Goal: Task Accomplishment & Management: Manage account settings

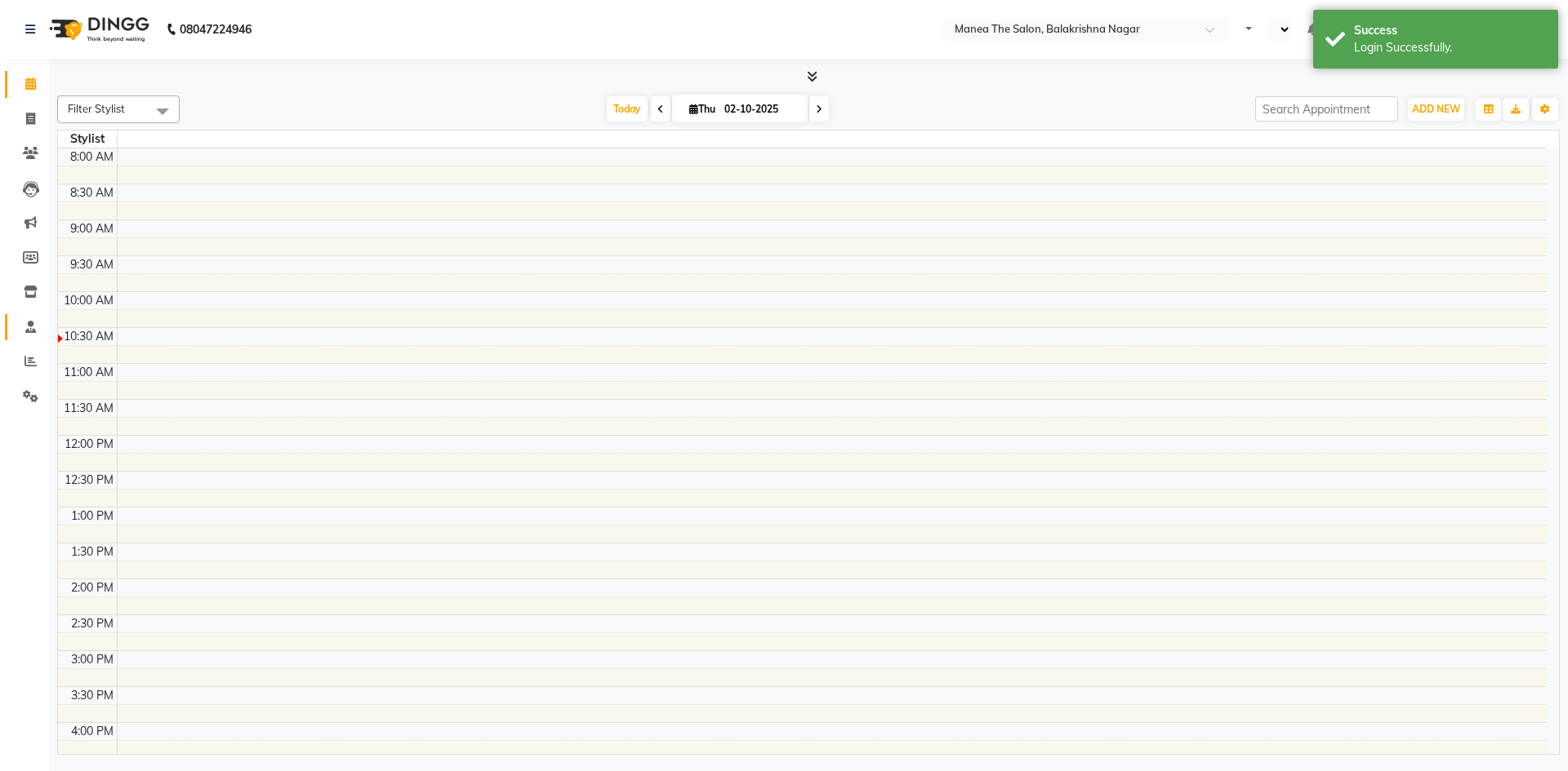
select select "en"
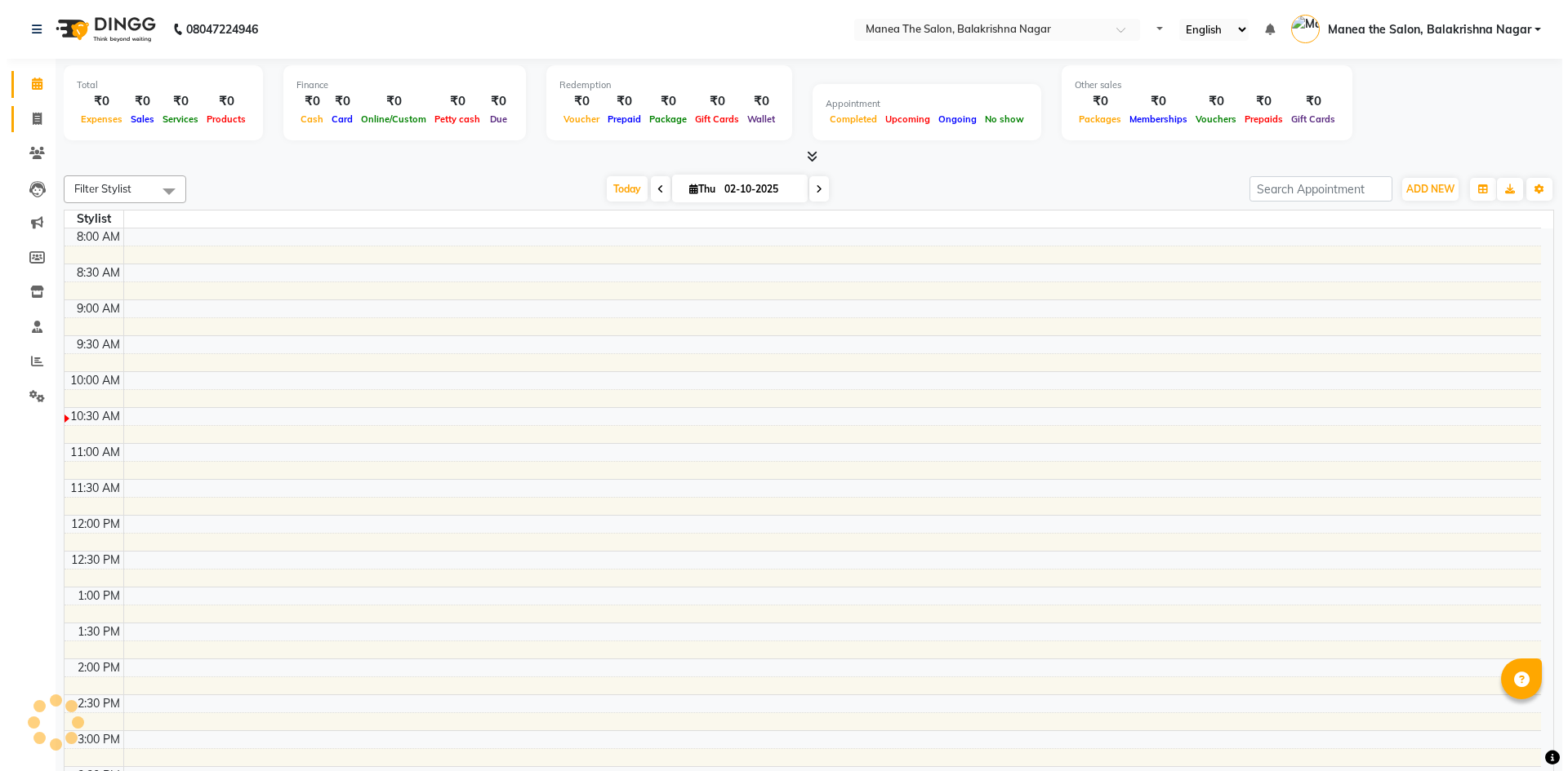
scroll to position [144, 0]
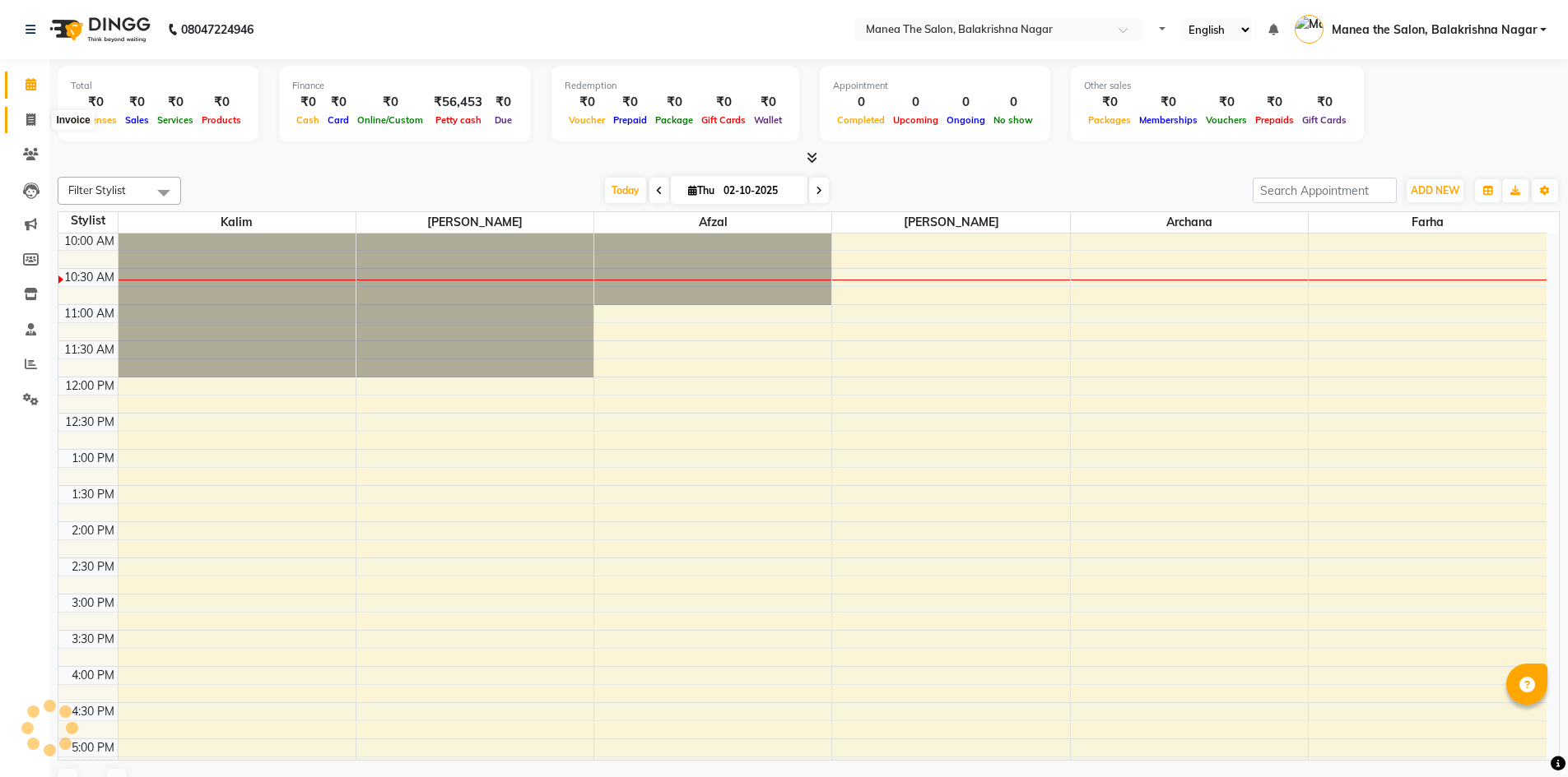
click at [24, 123] on span at bounding box center [31, 121] width 29 height 19
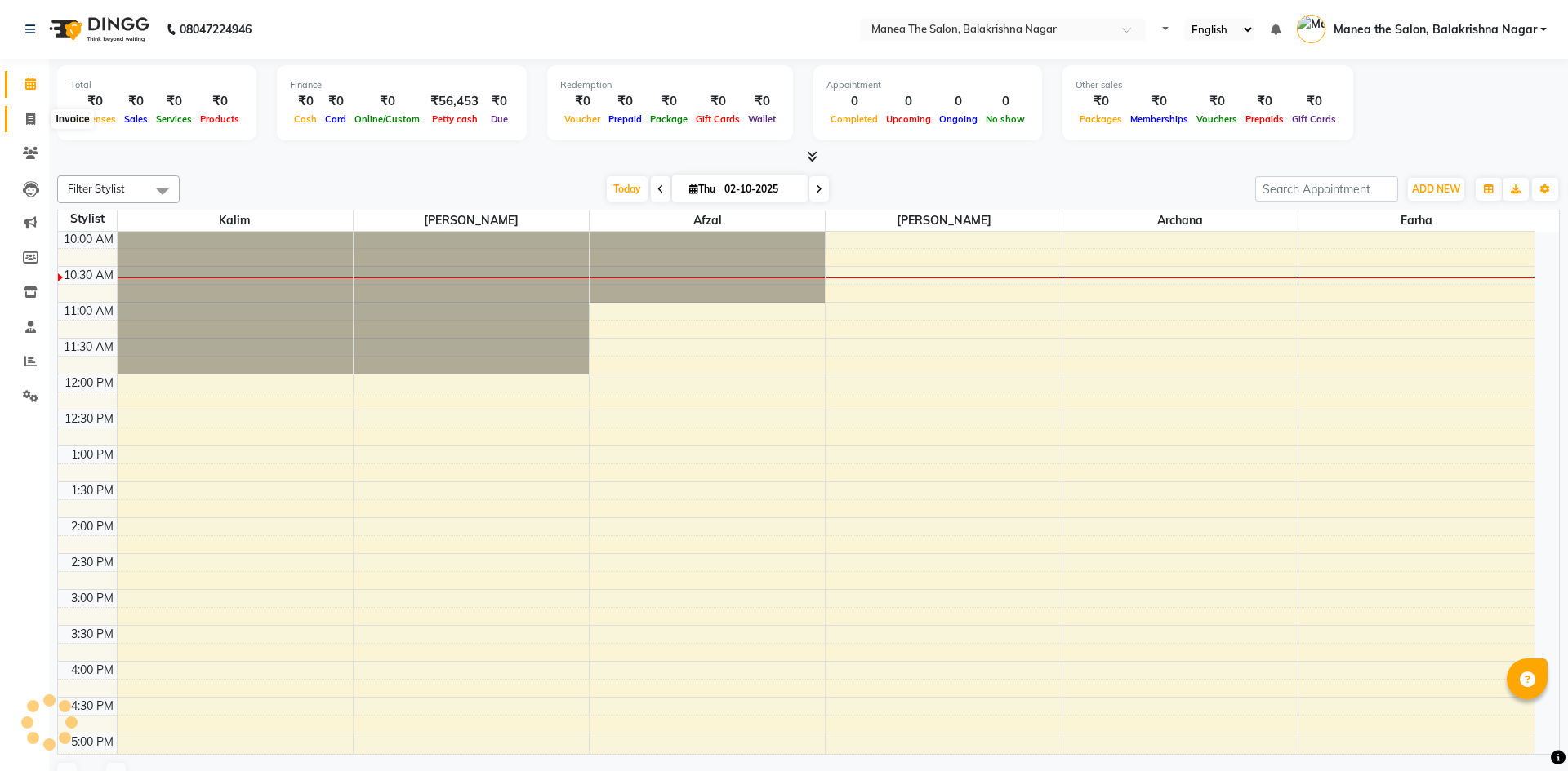
select select "service"
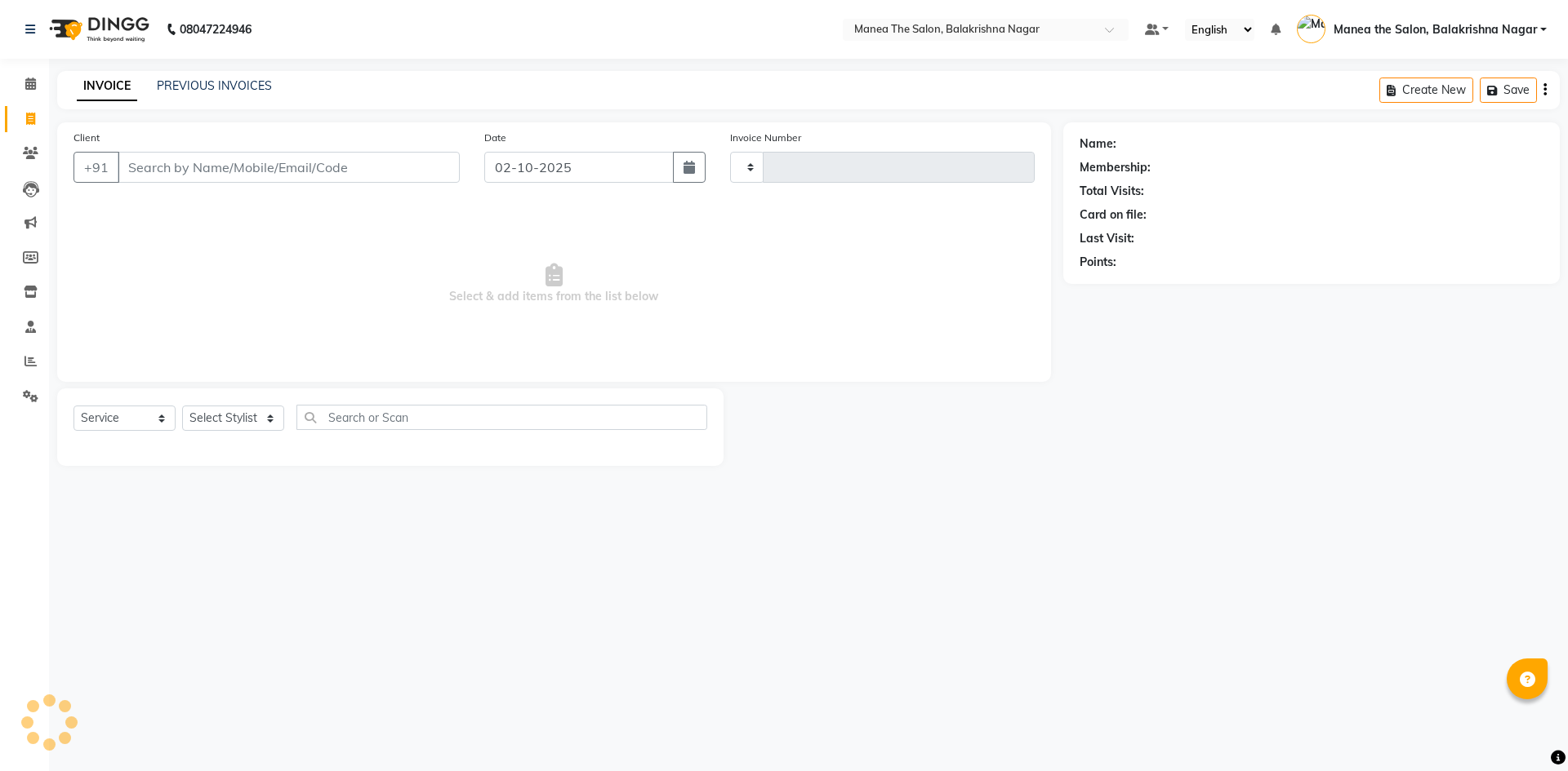
type input "0629"
select select "8200"
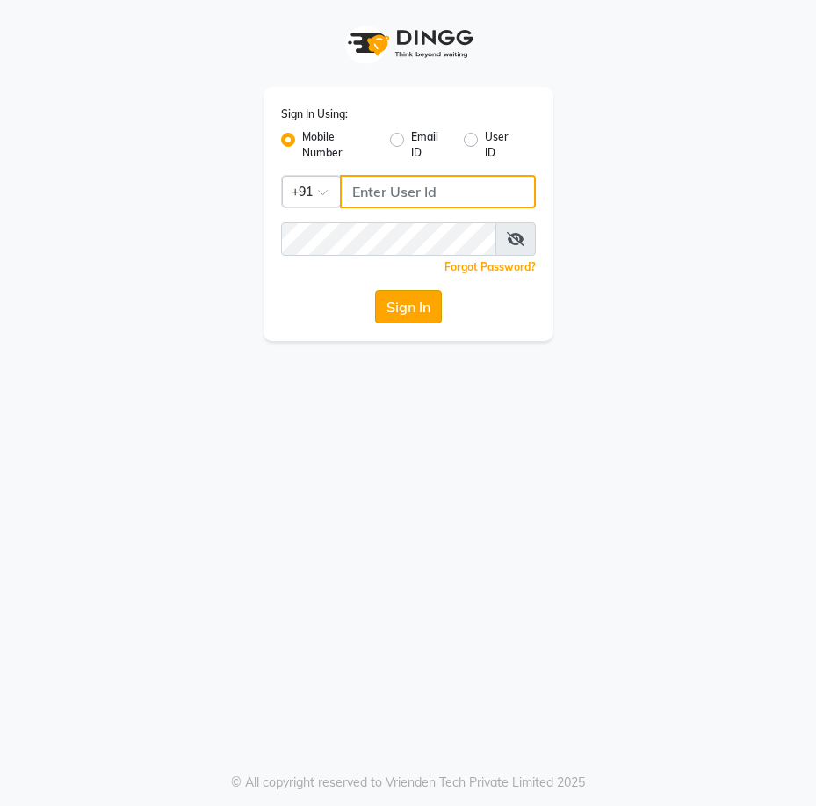
type input "9440230781"
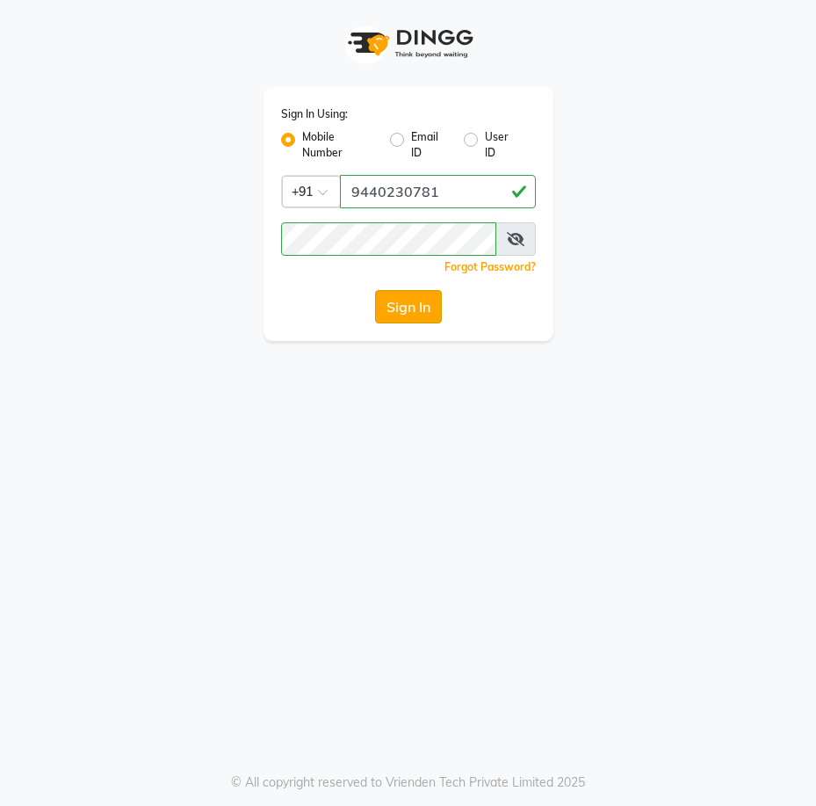
click at [401, 300] on button "Sign In" at bounding box center [408, 306] width 67 height 33
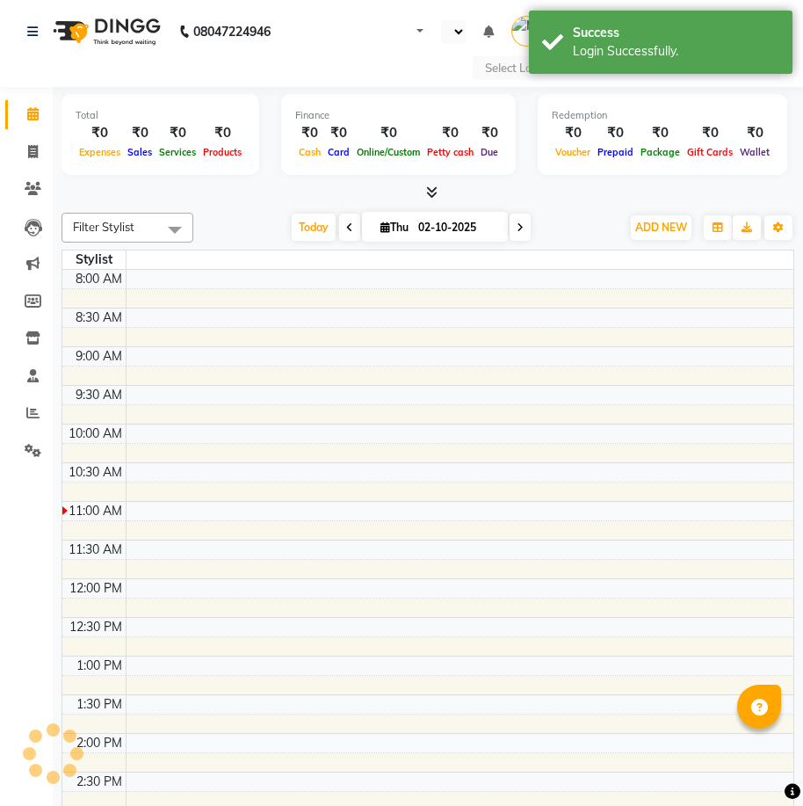
select select "en"
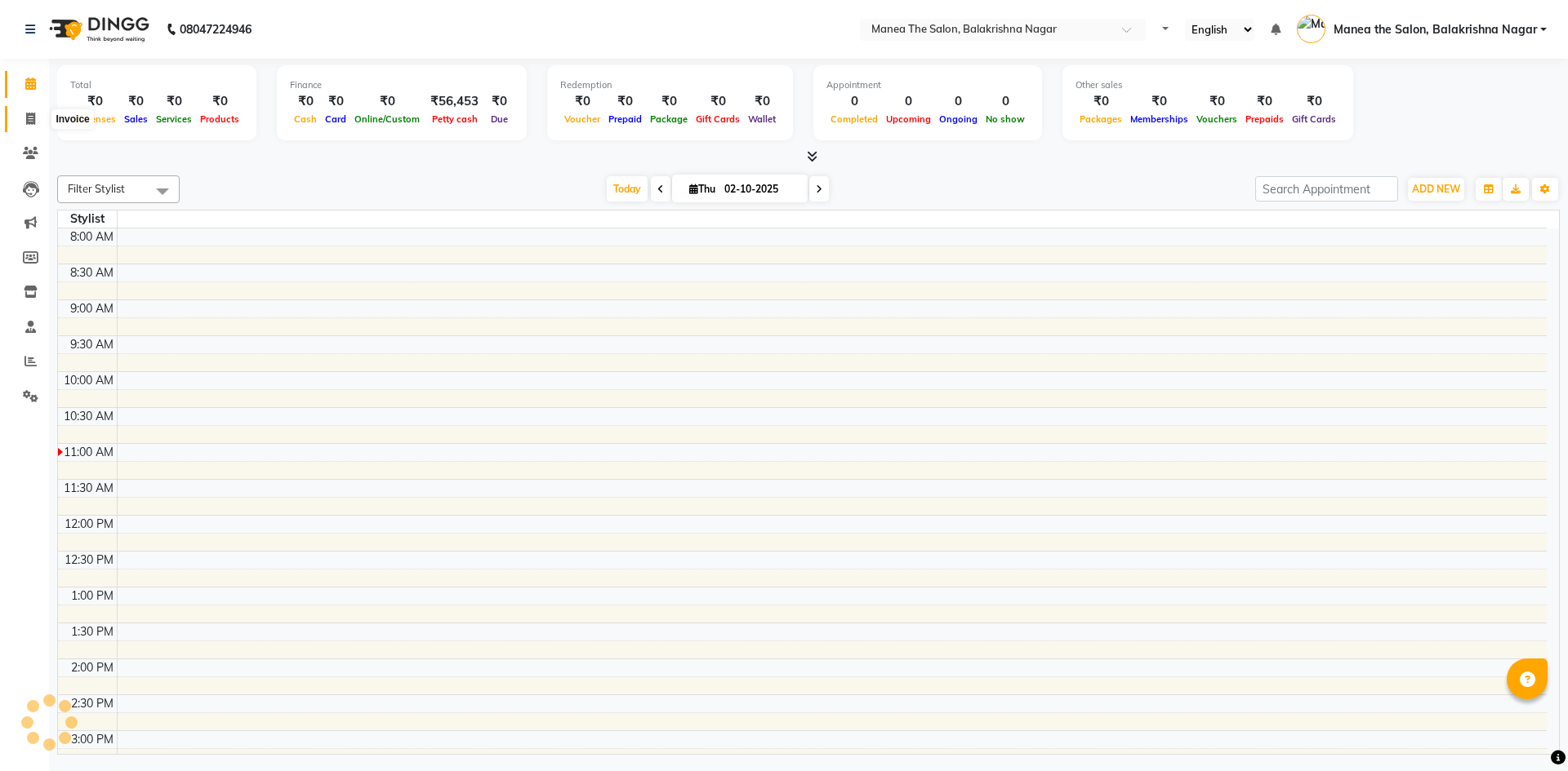
click at [33, 115] on icon at bounding box center [31, 118] width 9 height 12
select select "service"
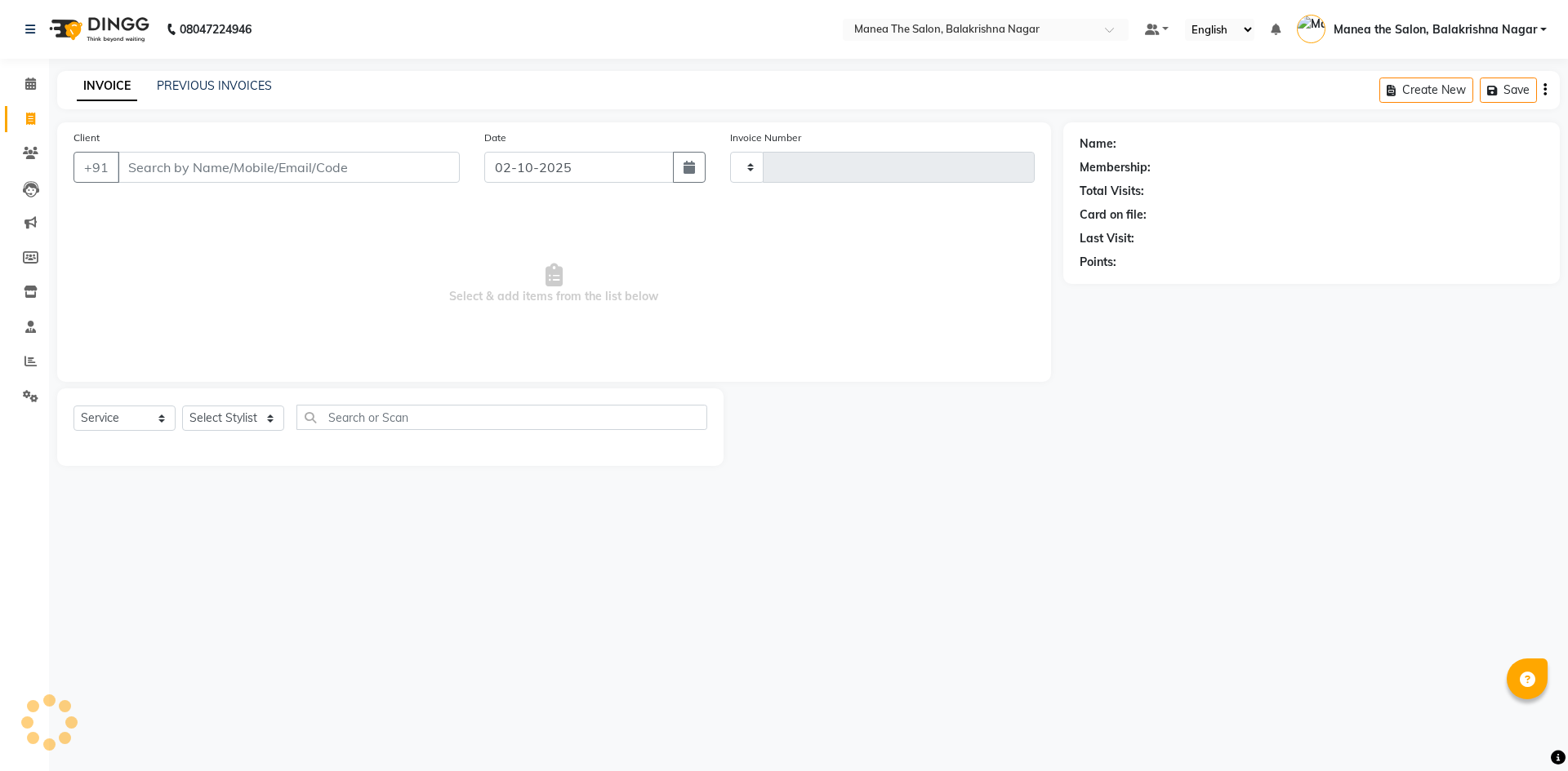
type input "0629"
select select "8200"
click at [185, 169] on input "Client" at bounding box center [289, 166] width 342 height 31
click at [272, 421] on select "Select Stylist" at bounding box center [233, 418] width 102 height 25
click at [218, 162] on input "Client" at bounding box center [289, 166] width 342 height 31
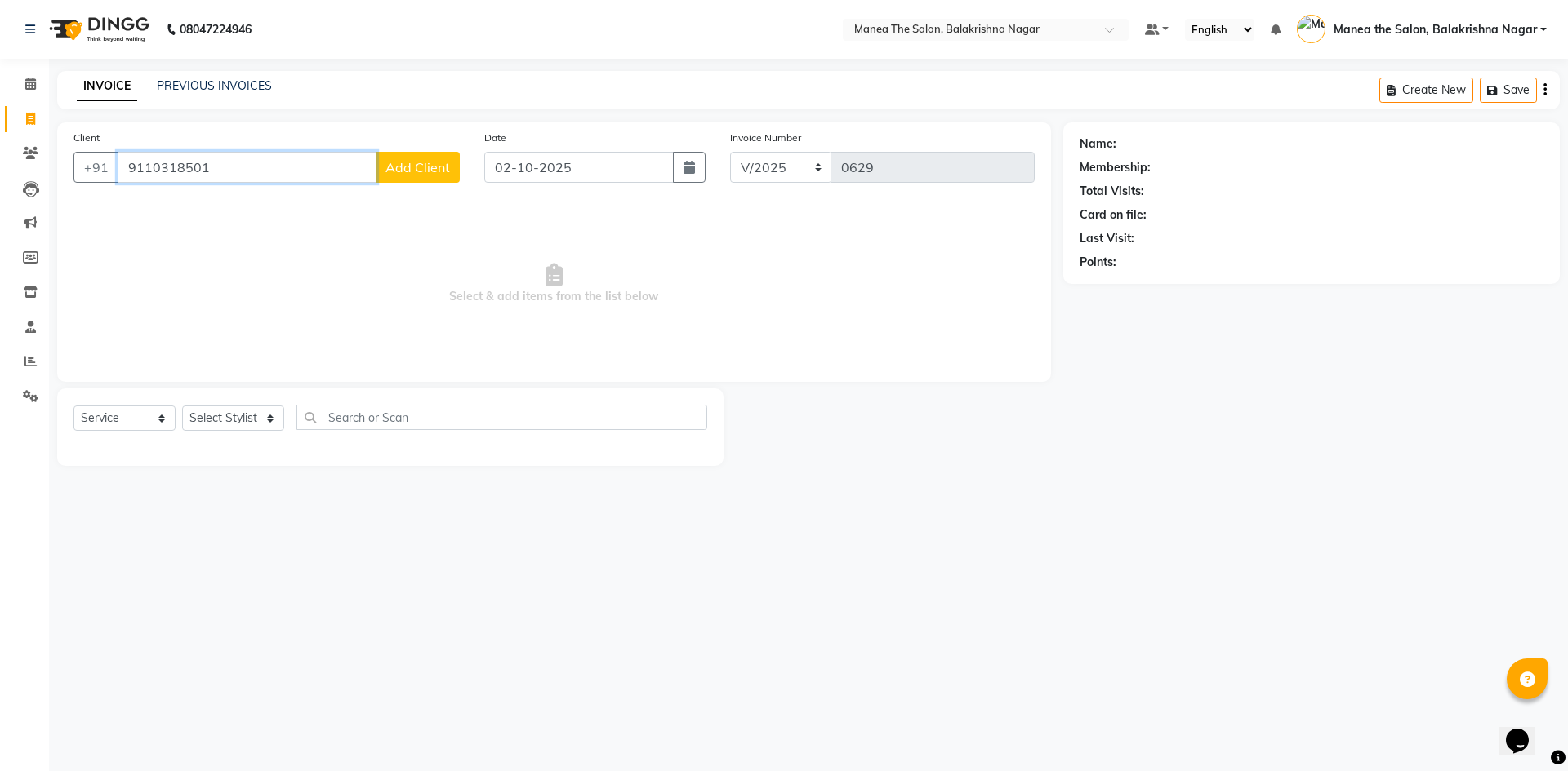
type input "9110318501"
click at [400, 173] on span "Add Client" at bounding box center [417, 167] width 64 height 17
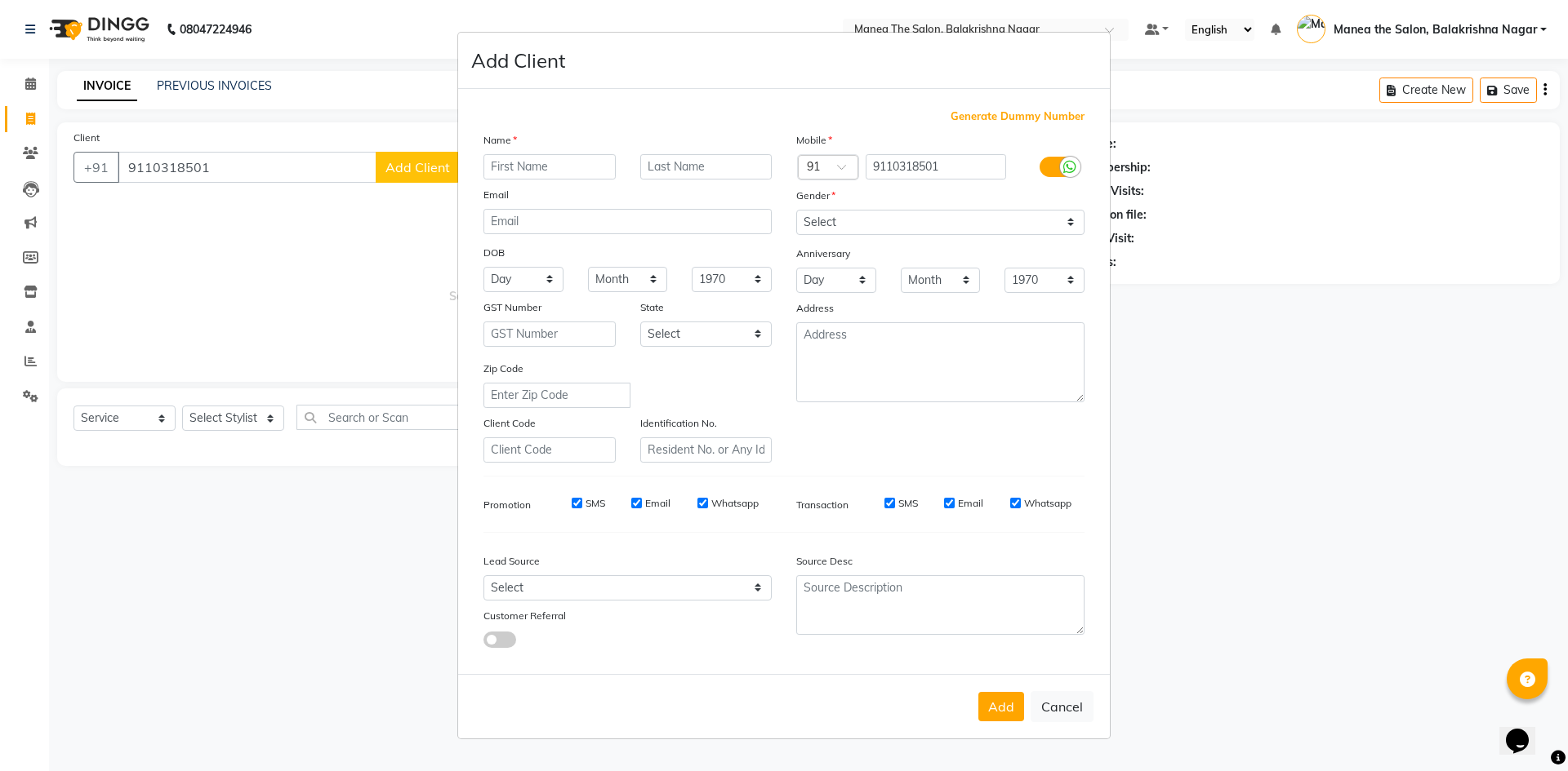
click at [504, 163] on input "text" at bounding box center [549, 166] width 132 height 25
type input "[PERSON_NAME]"
click at [758, 223] on select "Select [DEMOGRAPHIC_DATA] [DEMOGRAPHIC_DATA] Other Prefer Not To Say" at bounding box center [941, 222] width 288 height 25
select select "[DEMOGRAPHIC_DATA]"
click at [758, 210] on select "Select [DEMOGRAPHIC_DATA] [DEMOGRAPHIC_DATA] Other Prefer Not To Say" at bounding box center [941, 222] width 288 height 25
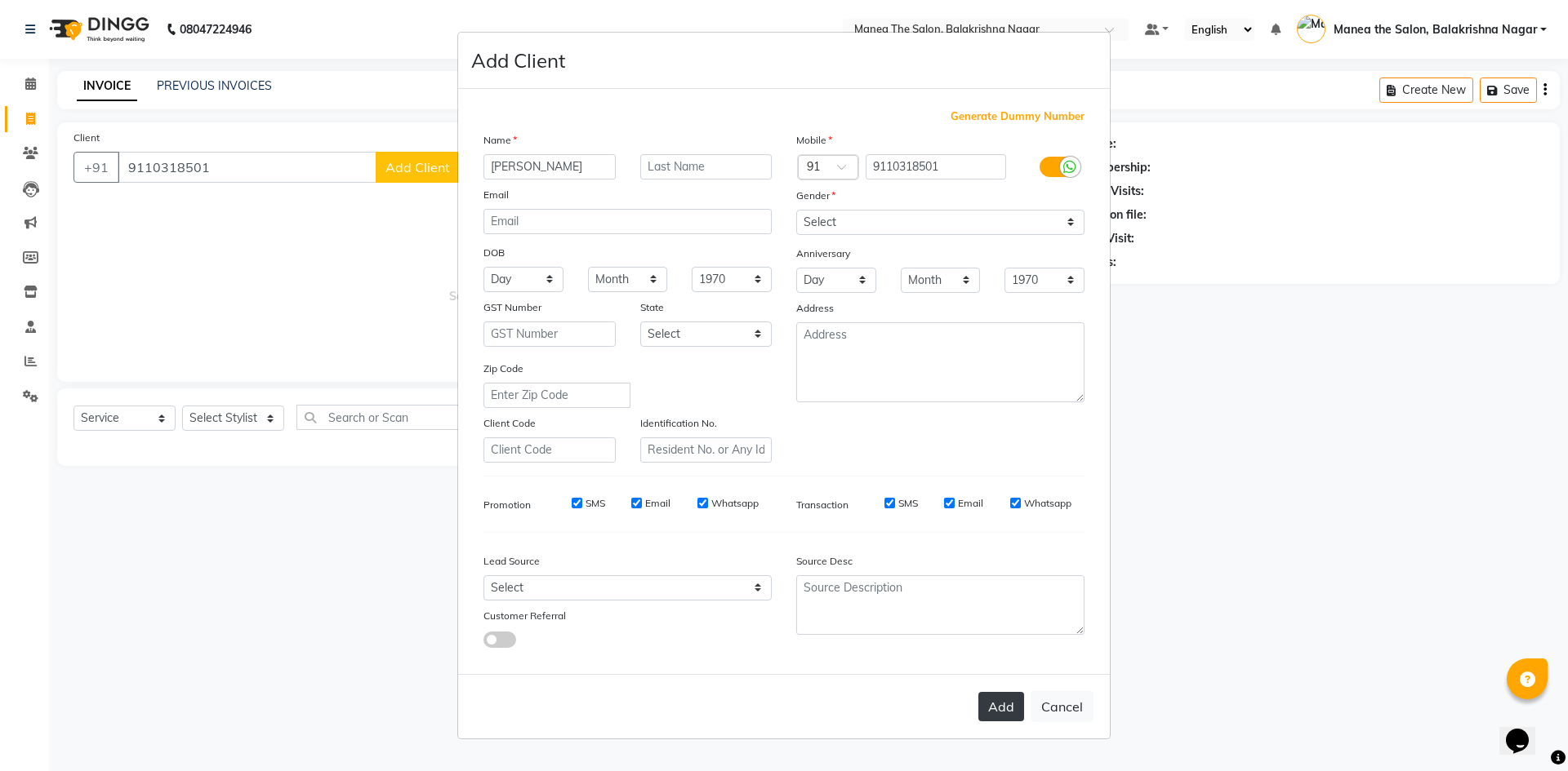
click at [758, 713] on button "Add" at bounding box center [1000, 707] width 46 height 30
select select
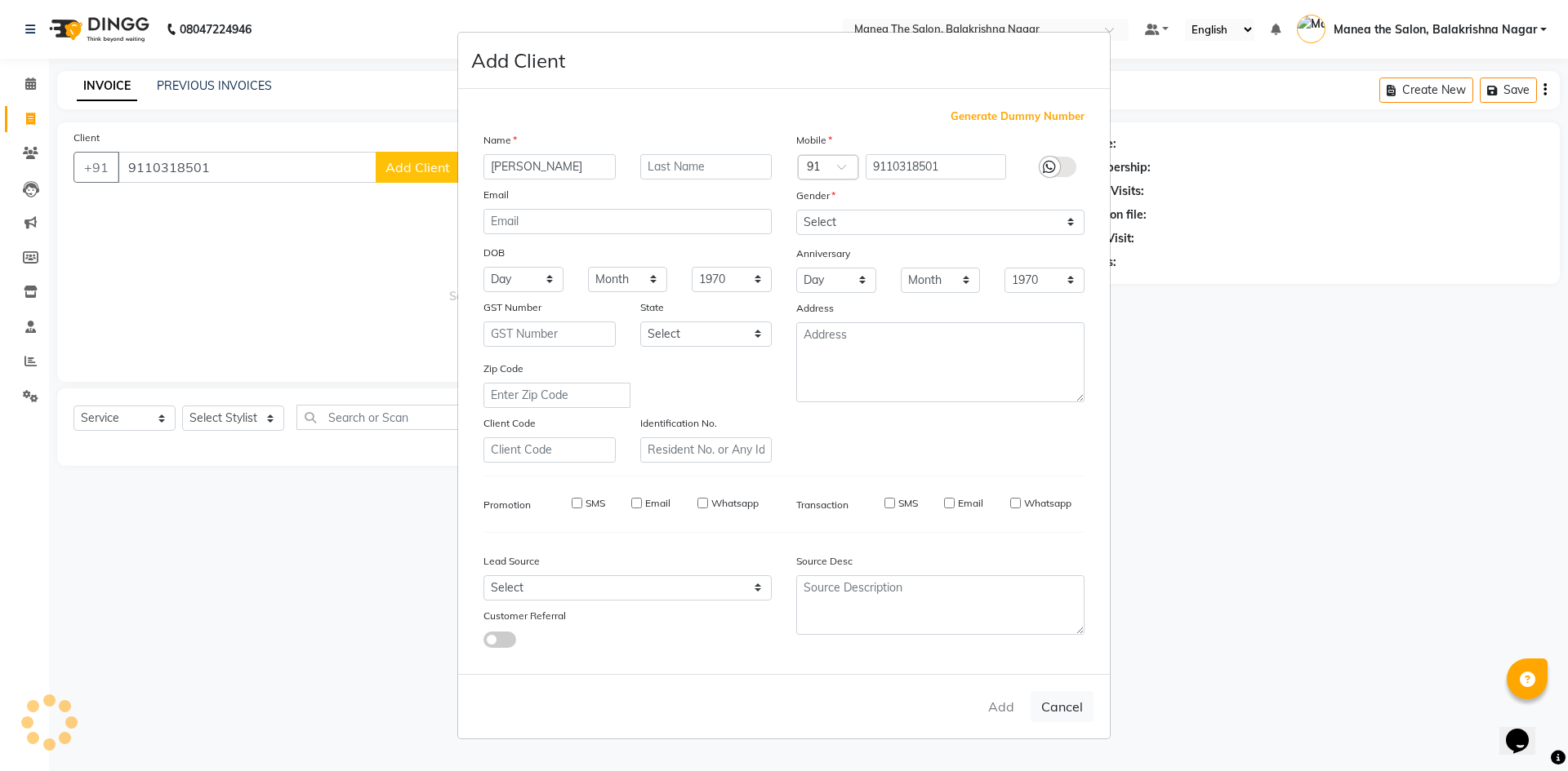
select select
checkbox input "false"
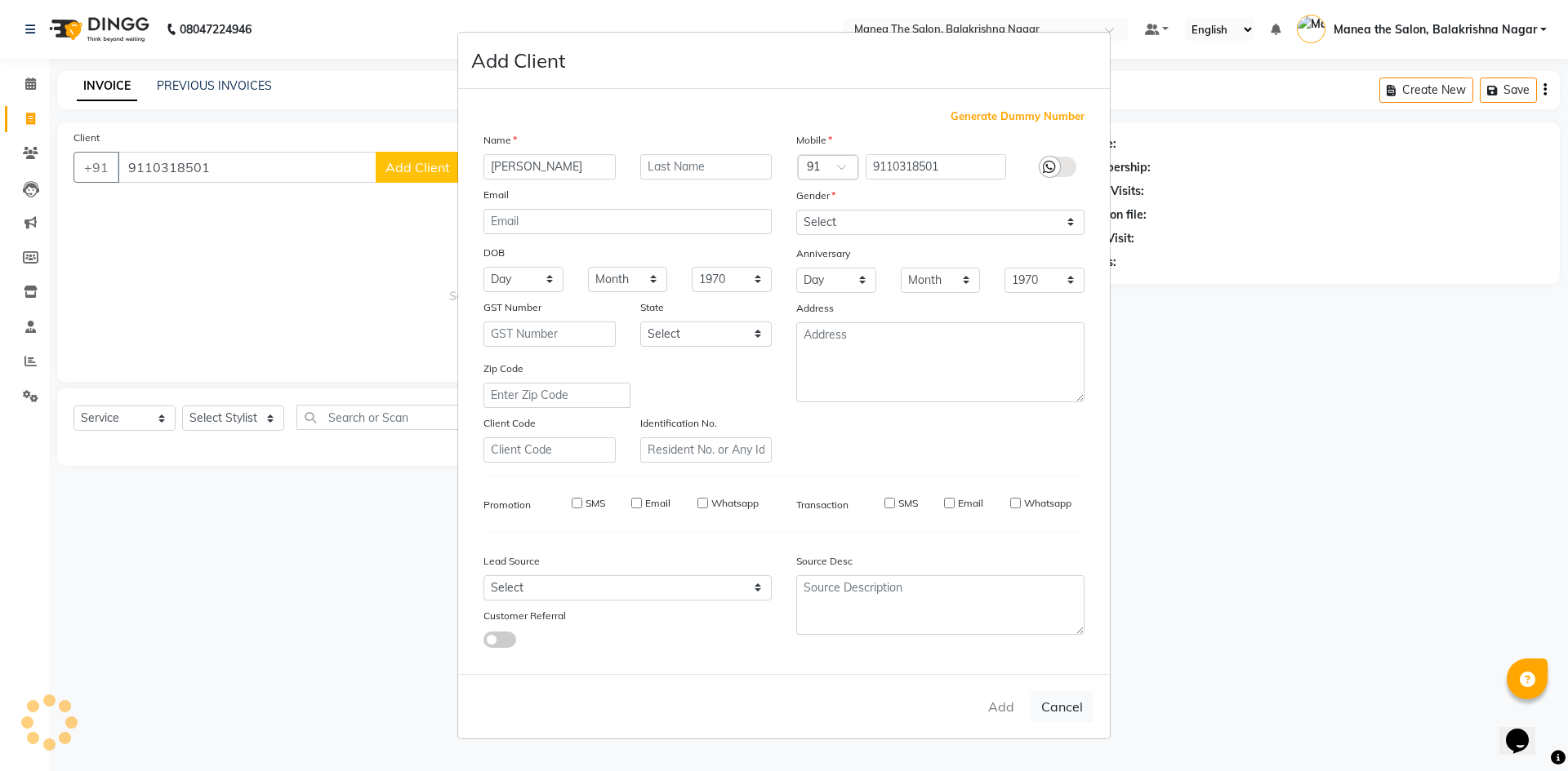
checkbox input "false"
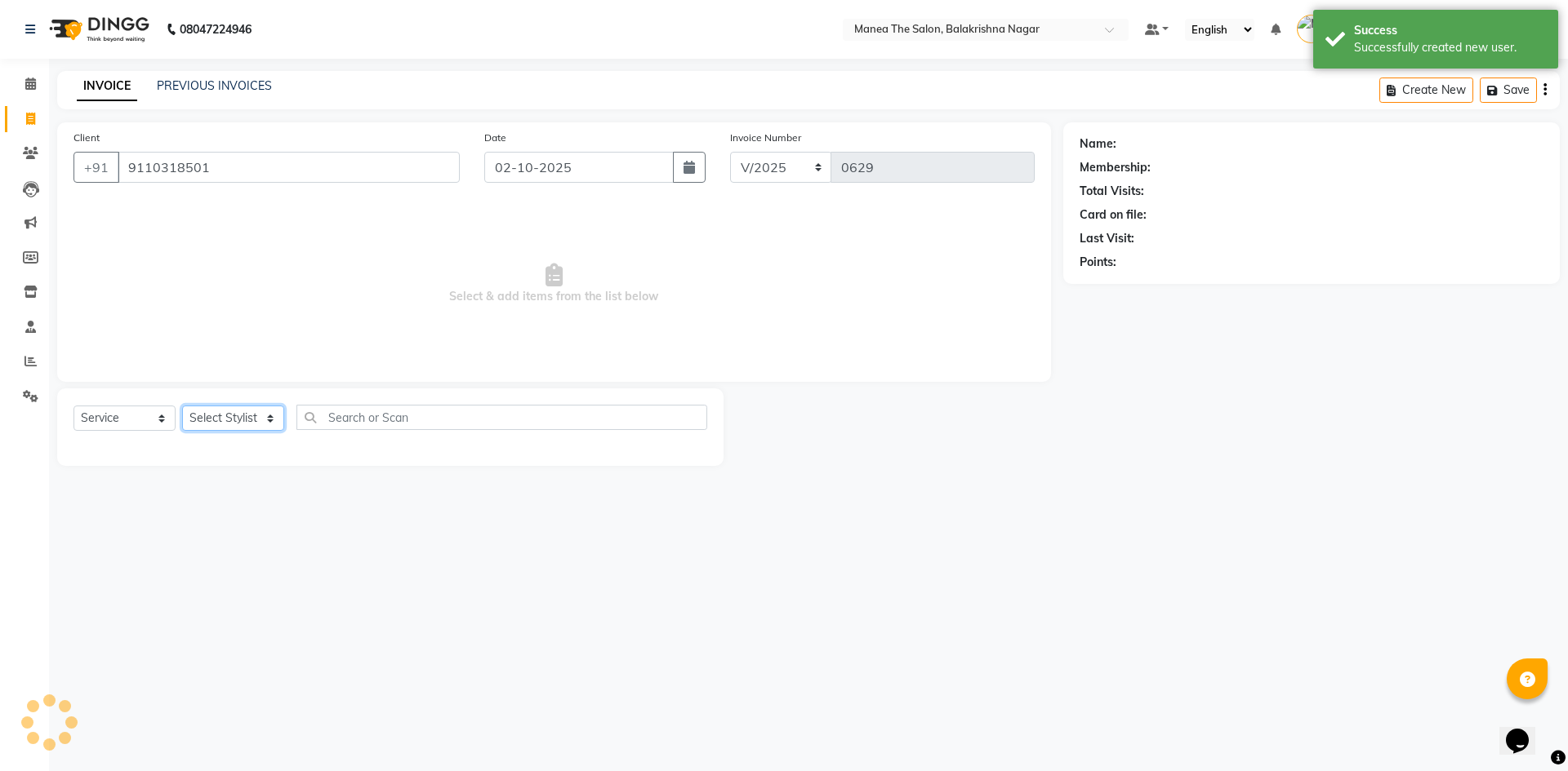
click at [267, 419] on select "Select Stylist [PERSON_NAME] [PERSON_NAME] [PERSON_NAME]" at bounding box center [233, 418] width 102 height 25
select select "77555"
click at [182, 406] on select "Select Stylist [PERSON_NAME] [PERSON_NAME] [PERSON_NAME]" at bounding box center [233, 418] width 102 height 25
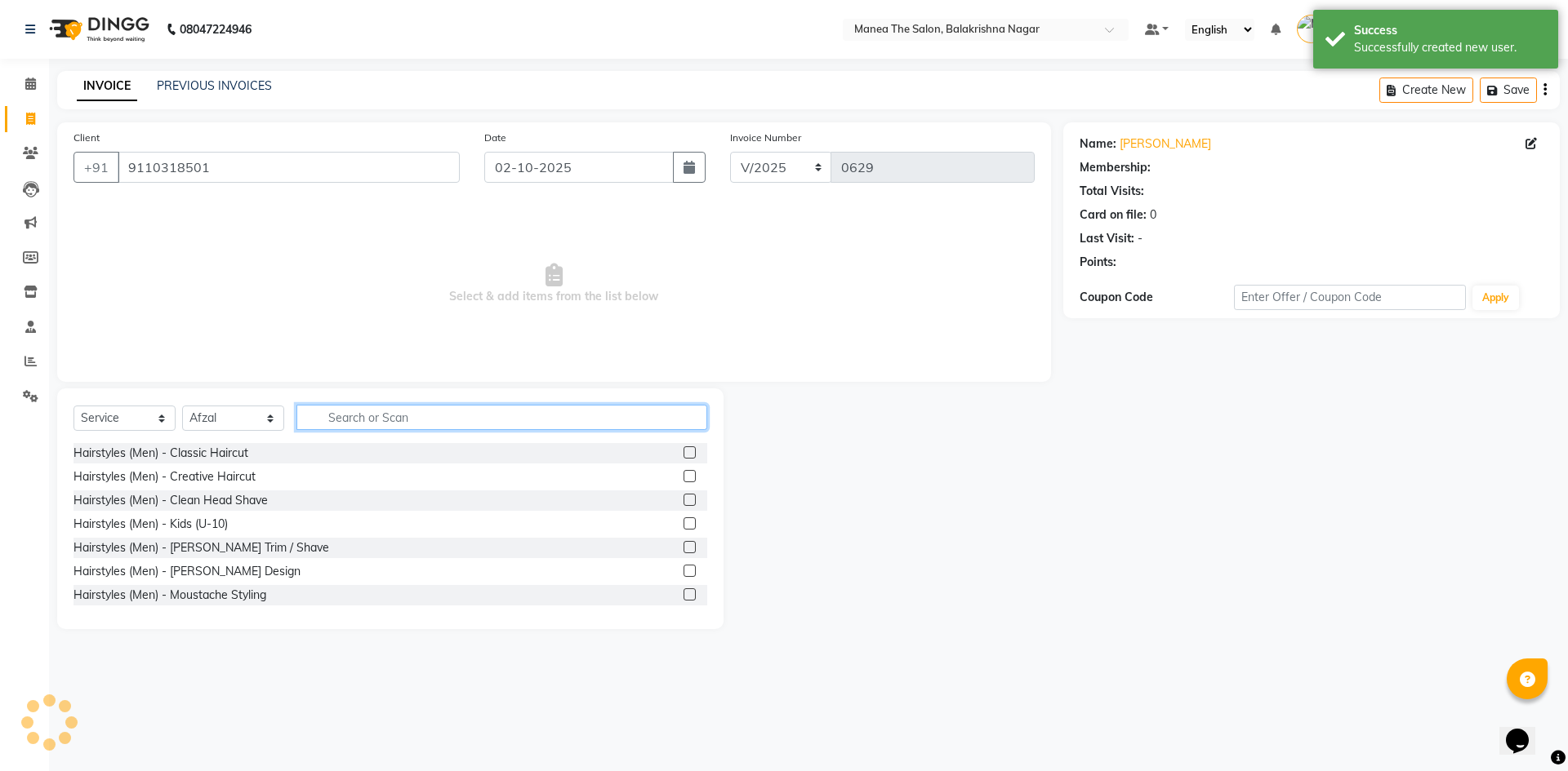
click at [323, 419] on input "text" at bounding box center [502, 417] width 411 height 25
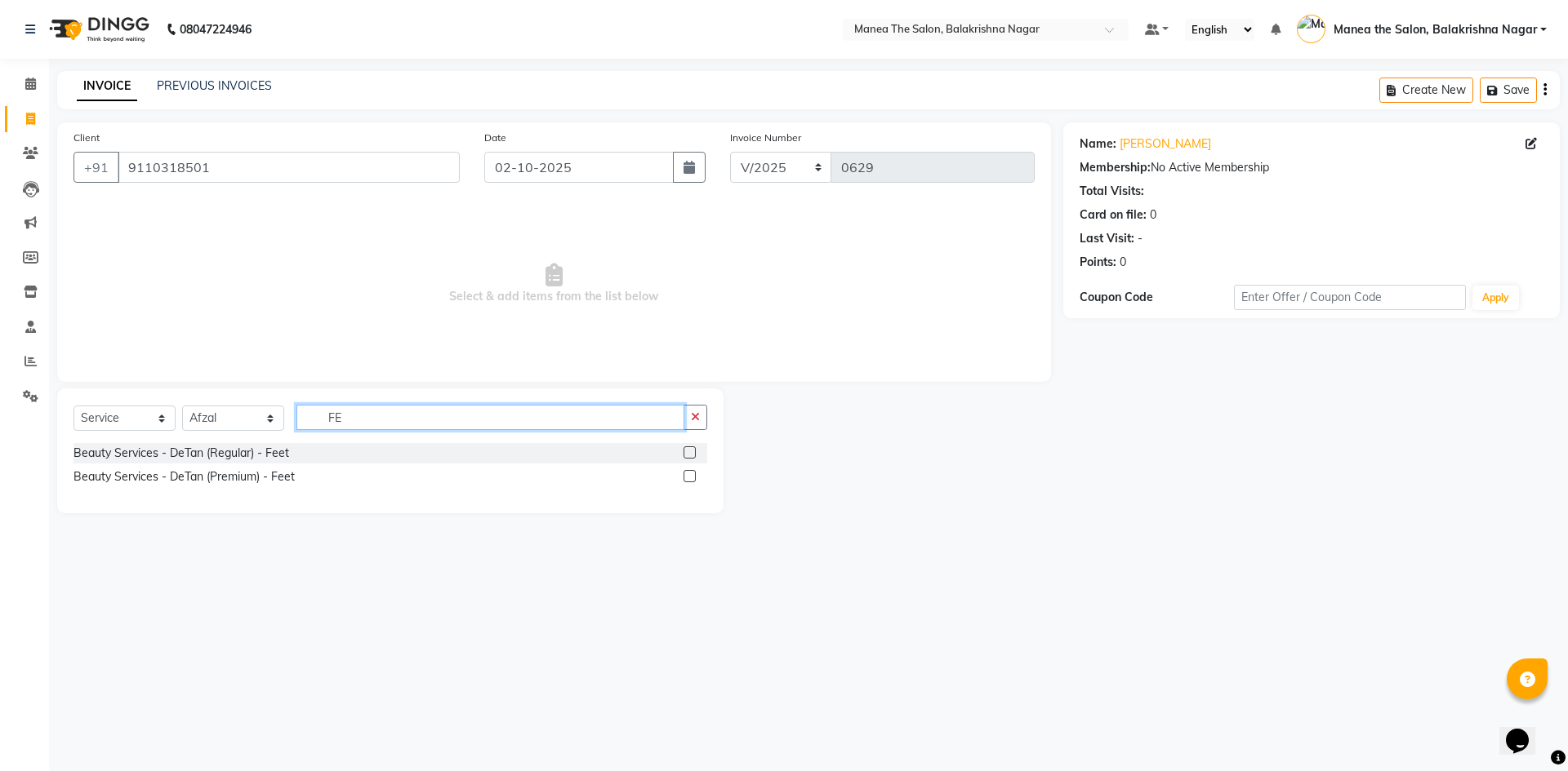
type input "F"
click at [364, 419] on input "SING" at bounding box center [490, 417] width 388 height 25
type input "S"
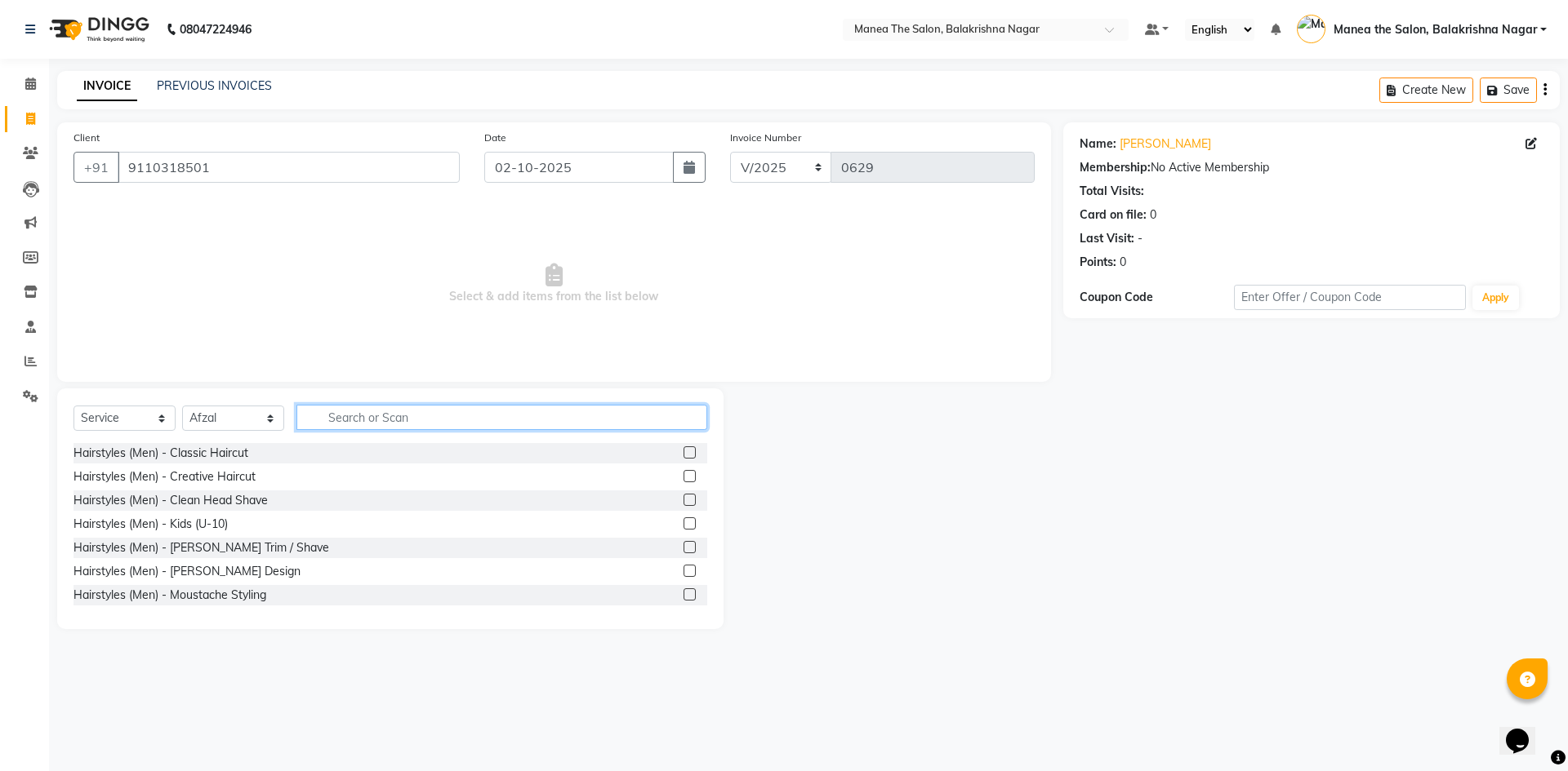
type input "W"
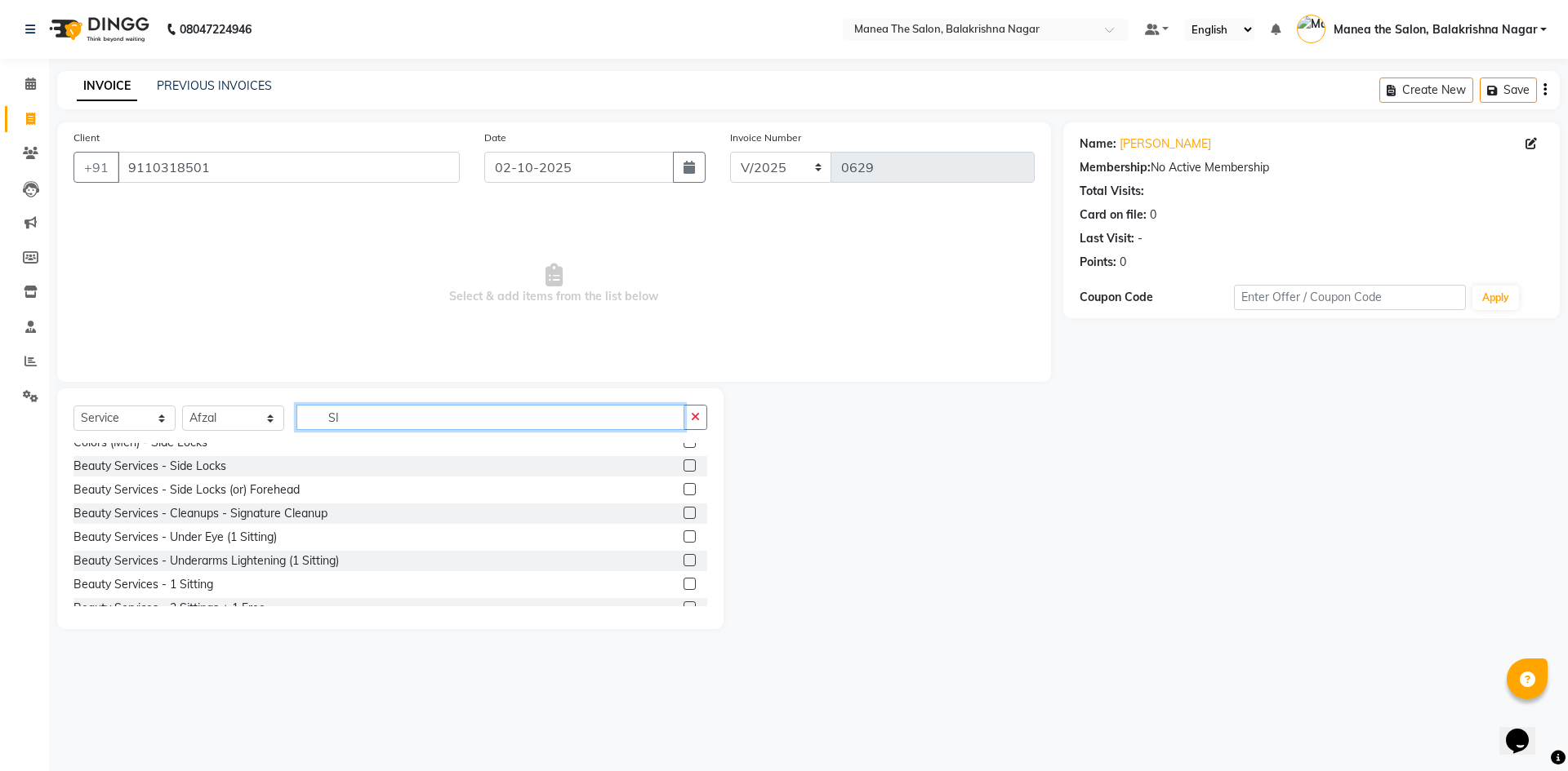
type input "SI"
click at [683, 510] on label at bounding box center [689, 513] width 12 height 12
click at [683, 510] on input "checkbox" at bounding box center [688, 513] width 10 height 10
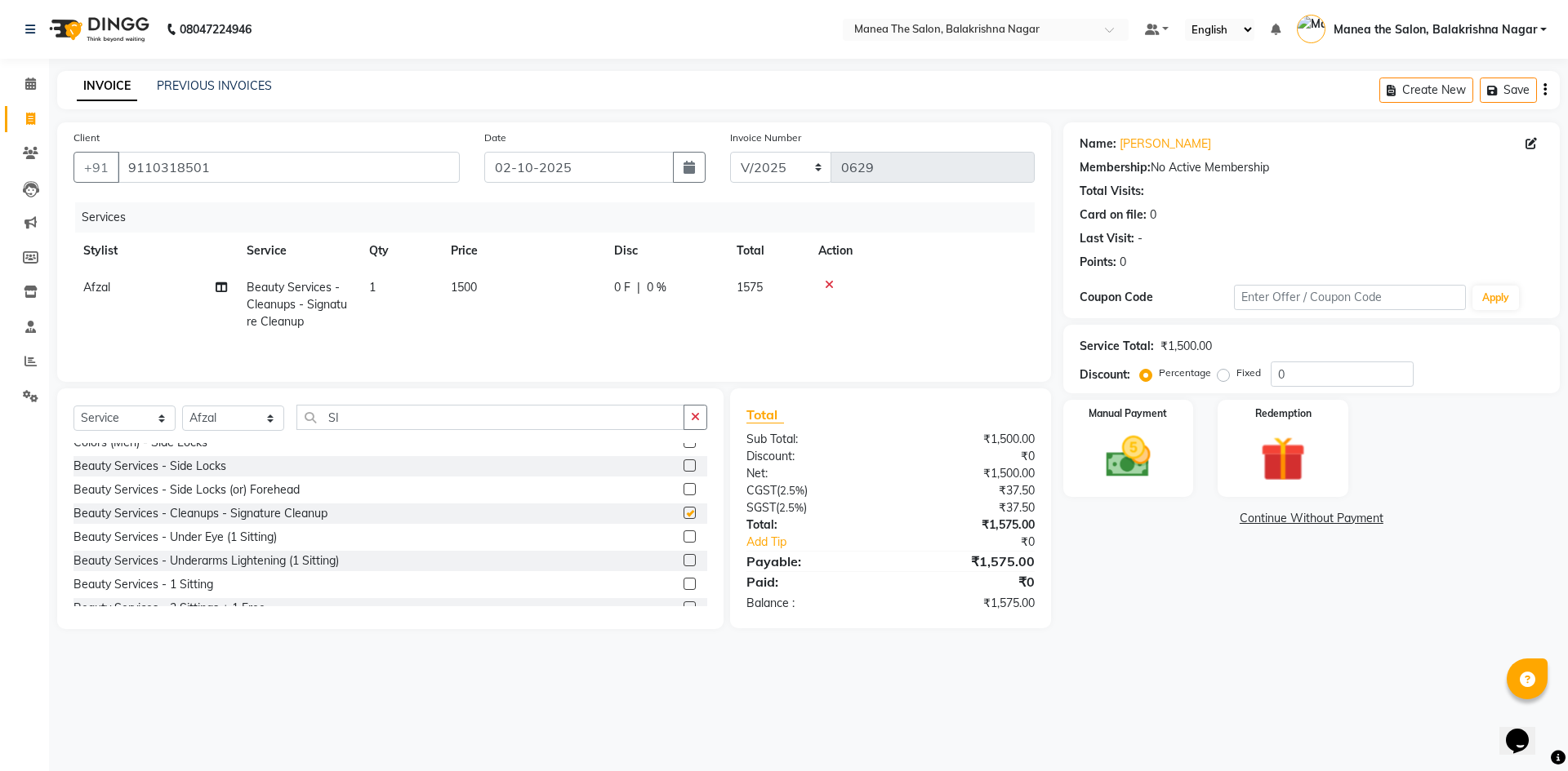
checkbox input "false"
click at [492, 283] on td "1500" at bounding box center [522, 305] width 164 height 71
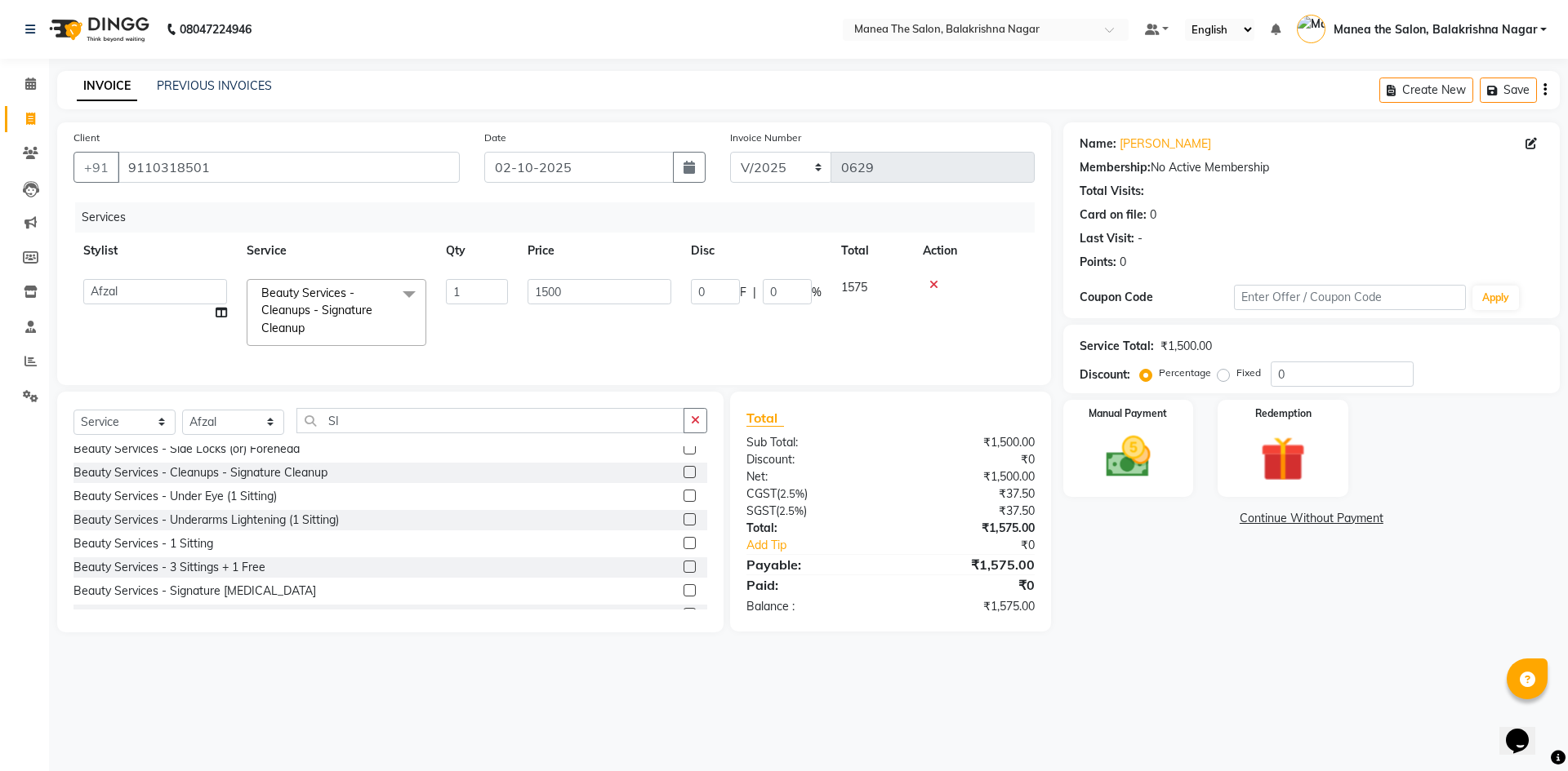
scroll to position [163, 0]
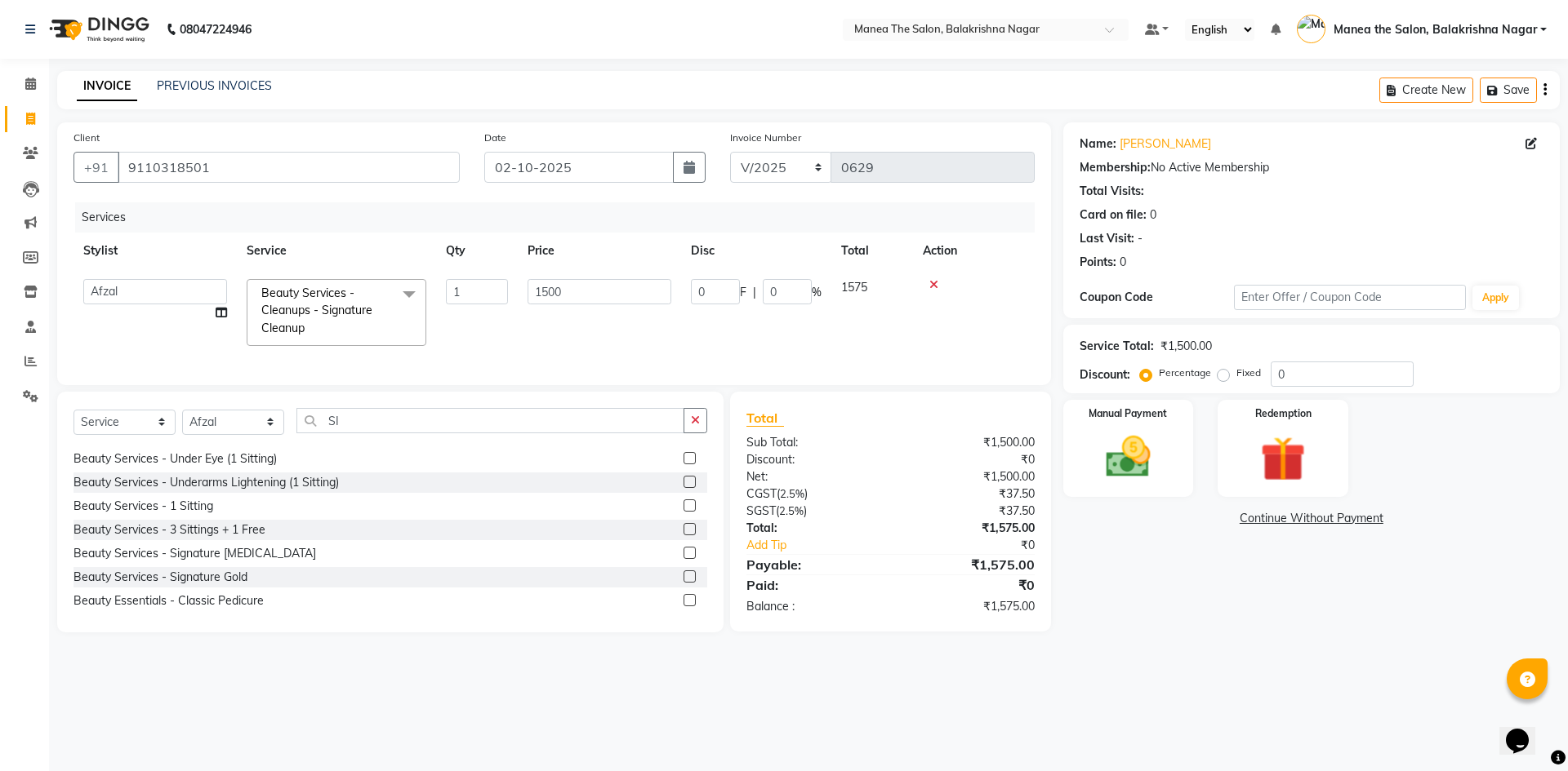
click at [683, 559] on label at bounding box center [689, 553] width 12 height 12
click at [683, 559] on input "checkbox" at bounding box center [688, 553] width 10 height 10
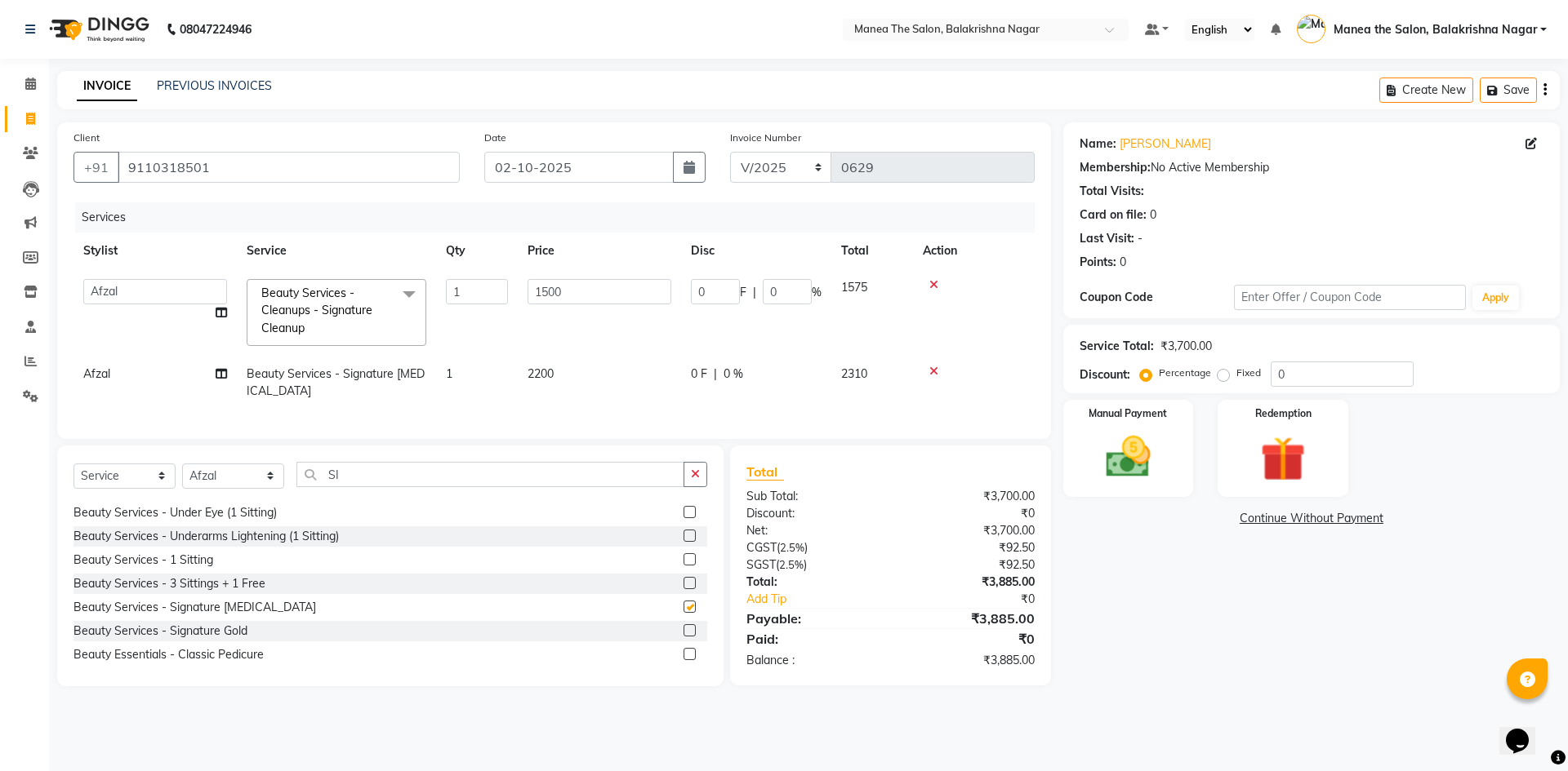
checkbox input "false"
click at [758, 282] on icon at bounding box center [934, 284] width 9 height 11
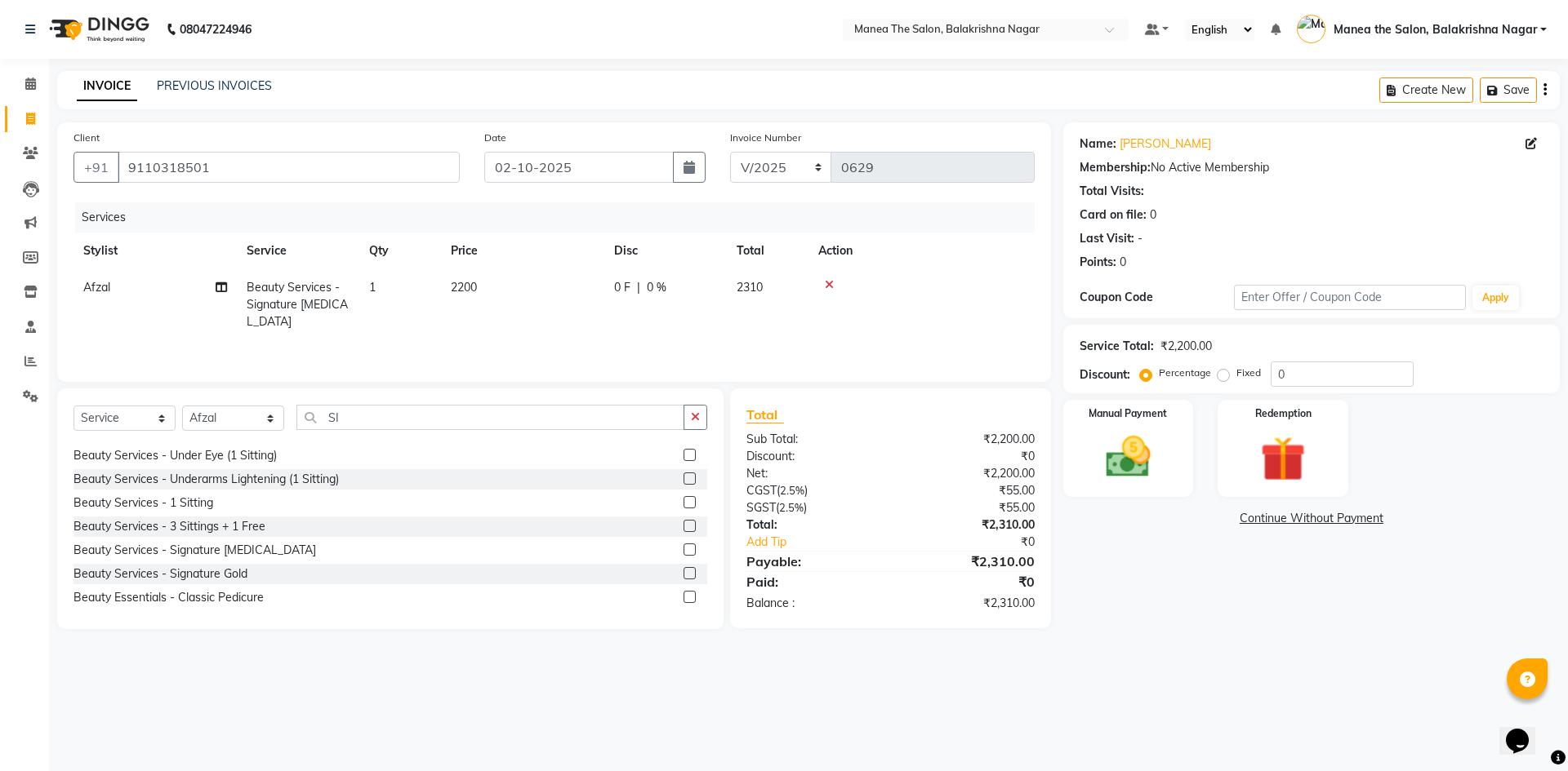
click at [503, 281] on td "2200" at bounding box center [522, 305] width 164 height 71
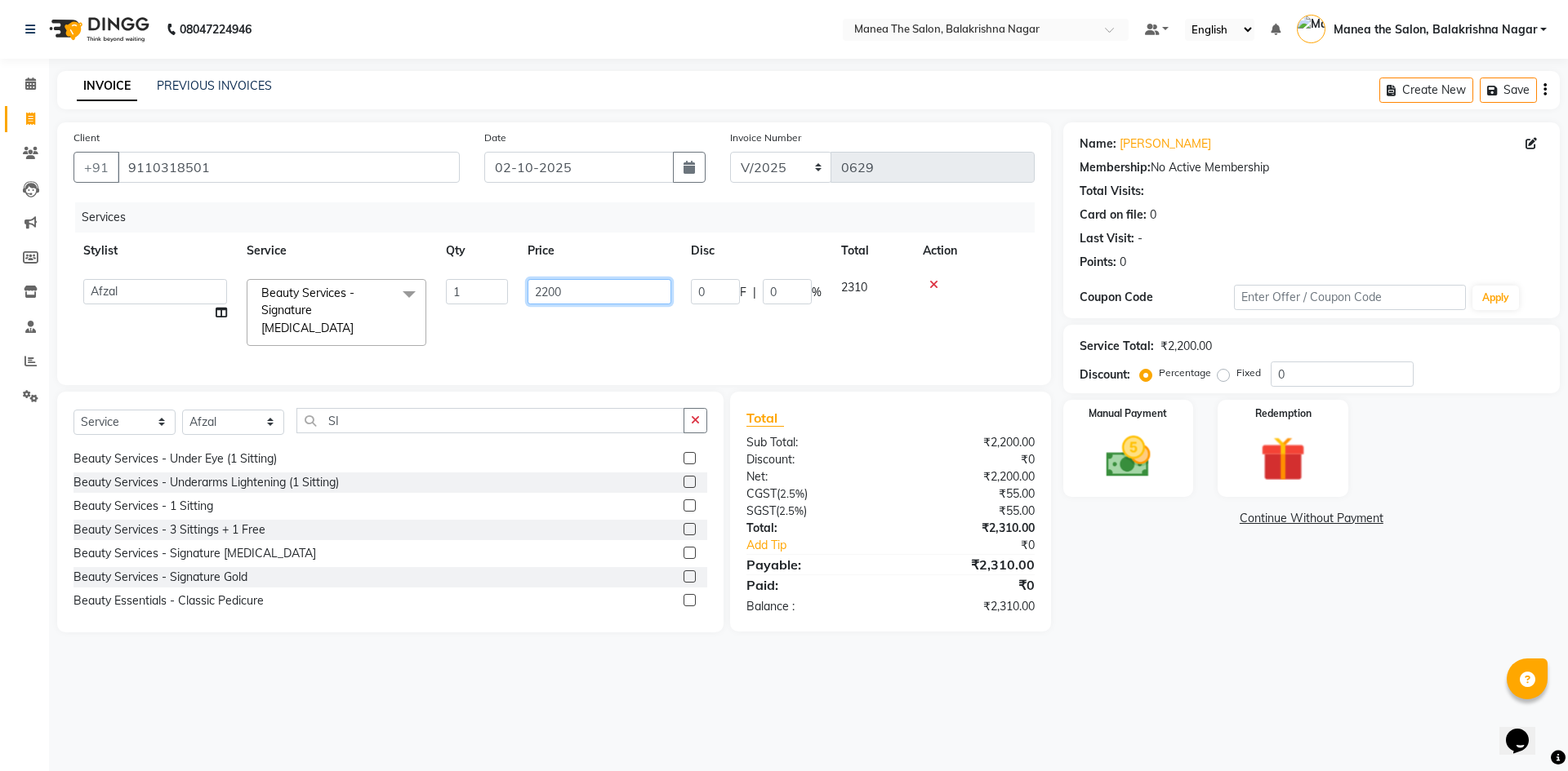
click at [579, 288] on input "2200" at bounding box center [600, 291] width 144 height 25
type input "2600"
click at [758, 598] on div "Name: [PERSON_NAME] Membership: No Active Membership Total Visits: Card on file…" at bounding box center [1317, 377] width 508 height 510
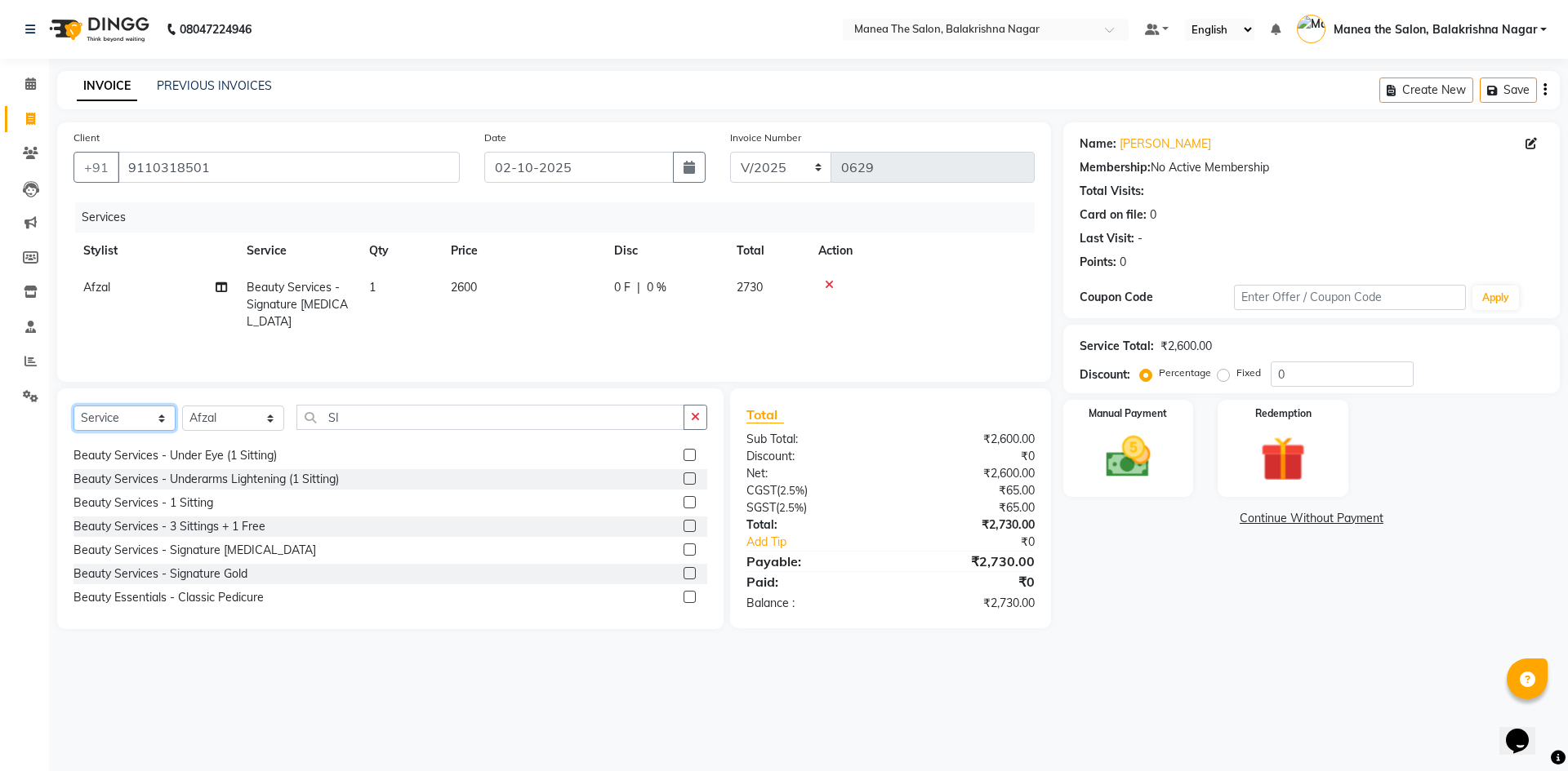
click at [157, 421] on select "Select Service Product Membership Package Voucher Prepaid Gift Card" at bounding box center [125, 418] width 102 height 25
click at [73, 406] on select "Select Service Product Membership Package Voucher Prepaid Gift Card" at bounding box center [125, 418] width 102 height 25
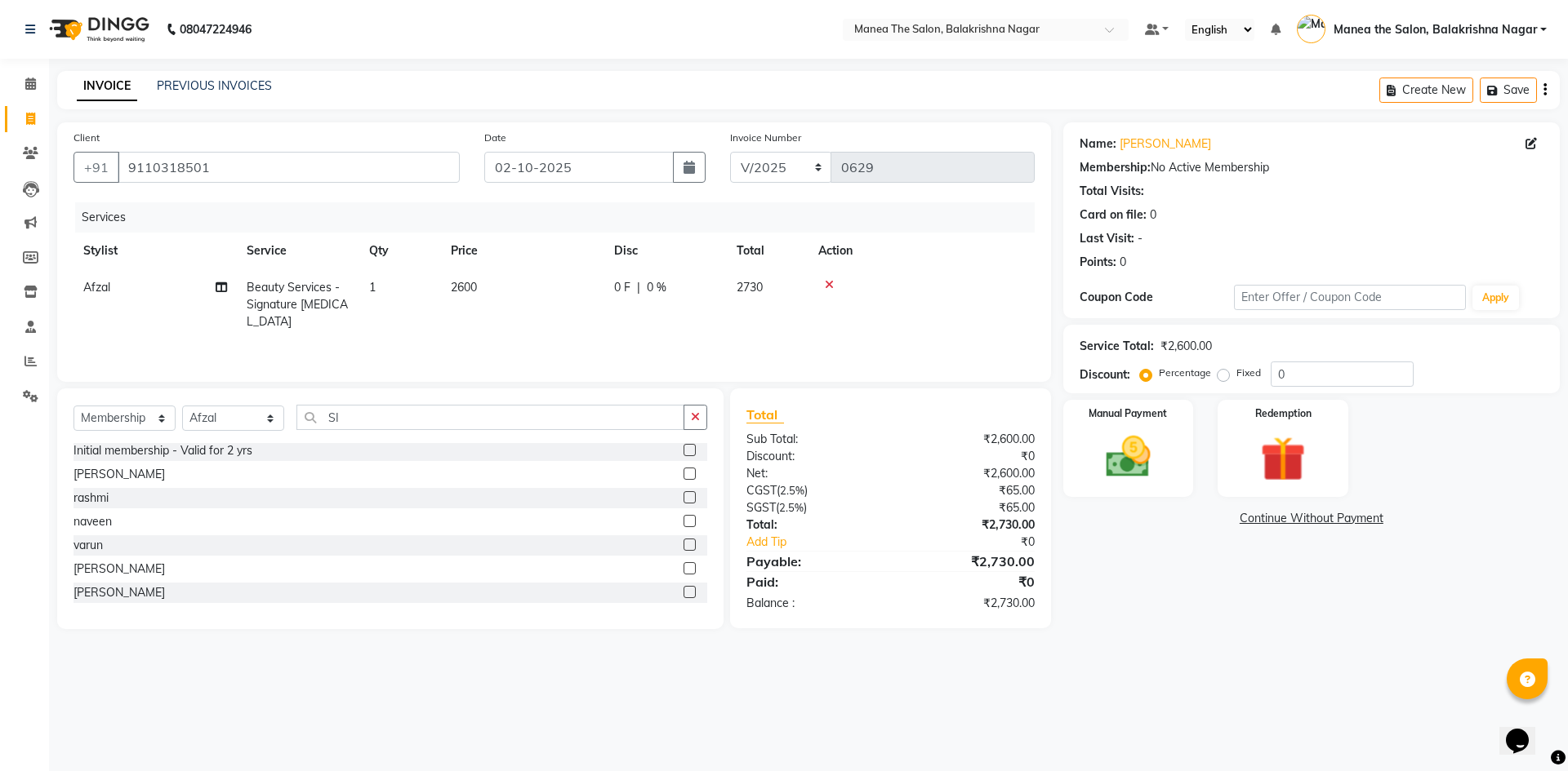
click at [683, 453] on label at bounding box center [689, 450] width 12 height 12
click at [683, 453] on input "checkbox" at bounding box center [688, 451] width 10 height 10
select select "select"
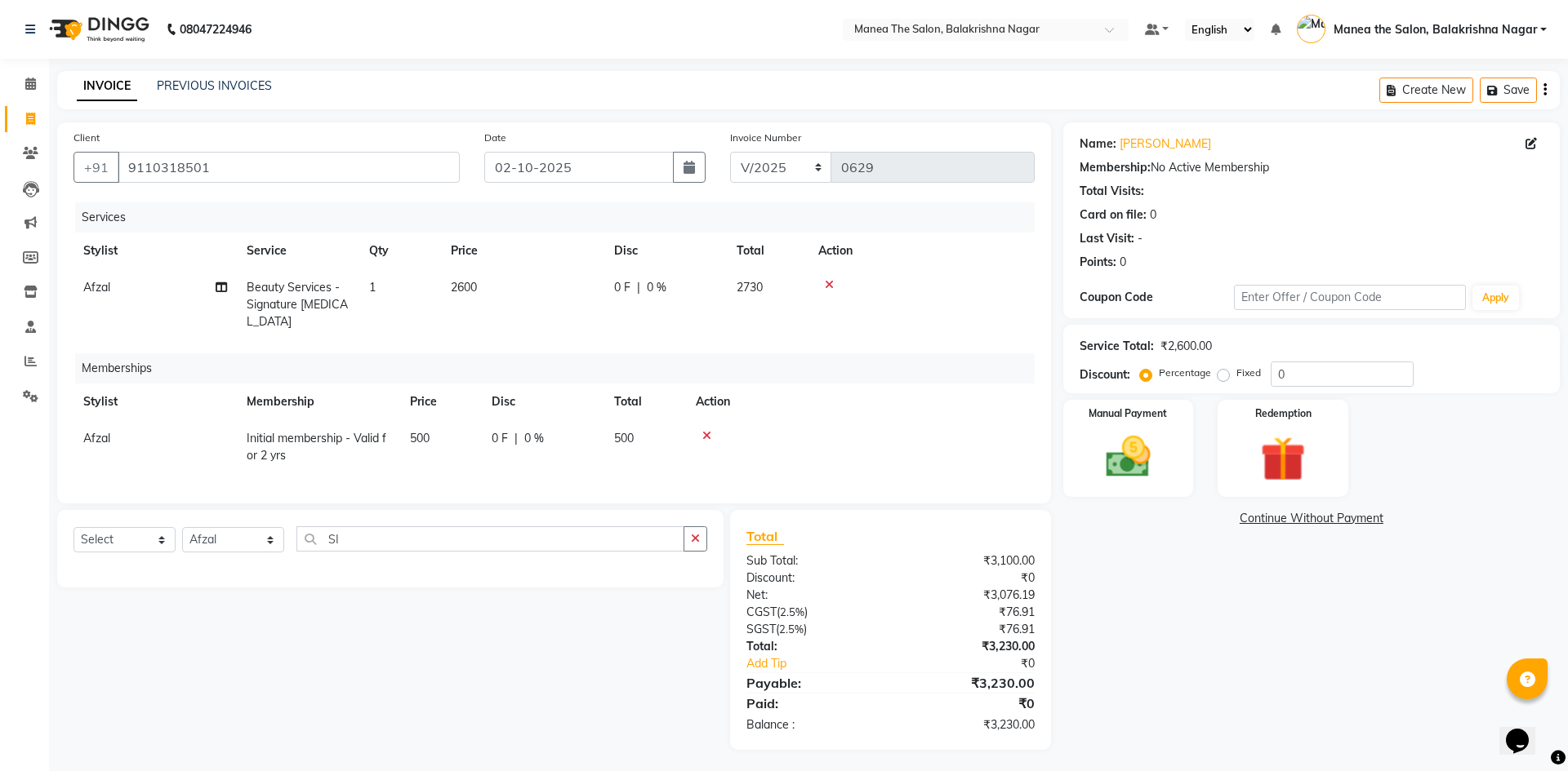
scroll to position [0, 0]
click at [448, 422] on td "500" at bounding box center [441, 447] width 82 height 54
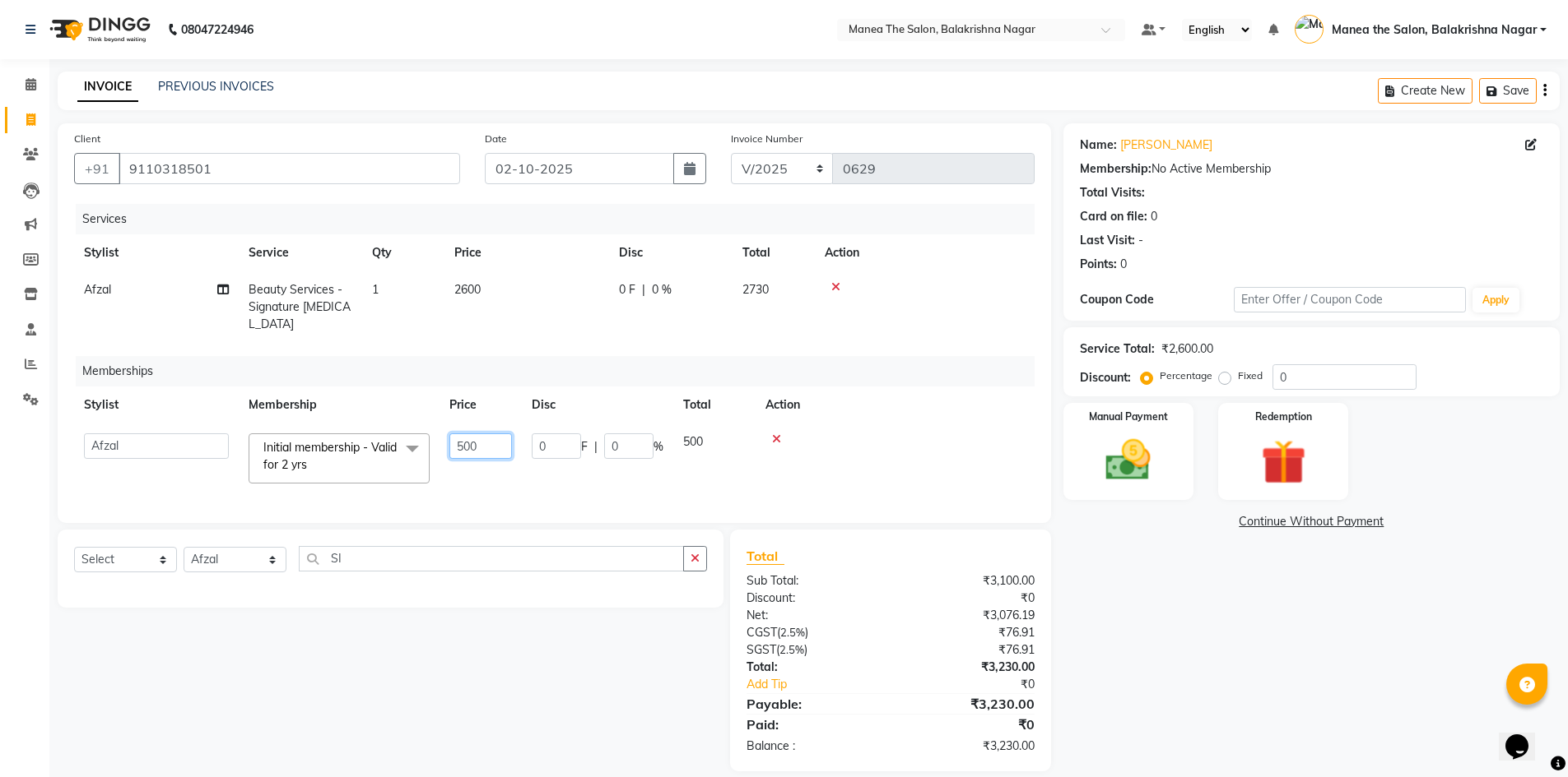
click at [492, 433] on input "500" at bounding box center [481, 446] width 63 height 25
type input "5"
type input "200"
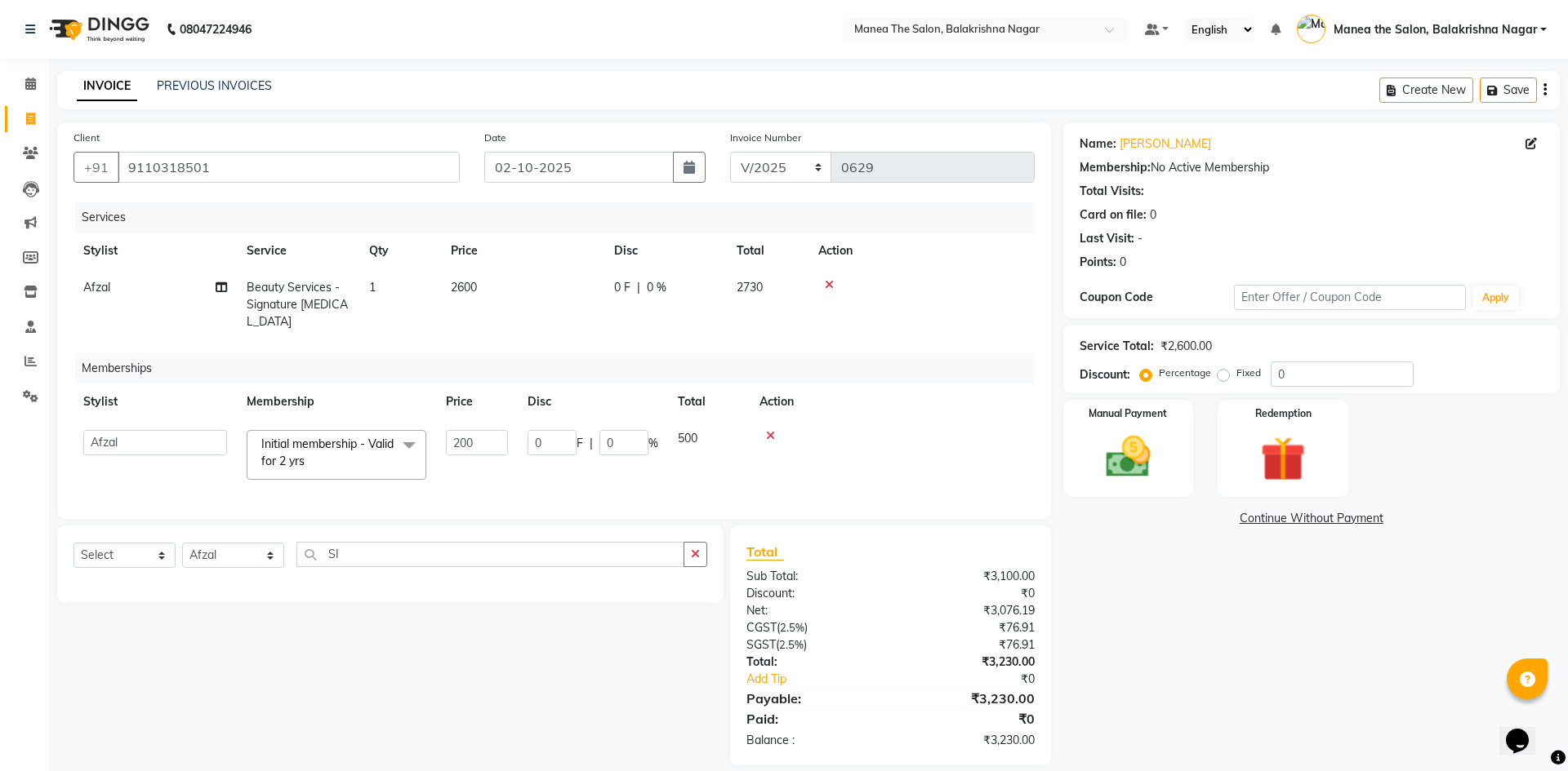
click at [758, 628] on div "Name: [PERSON_NAME] Membership: No Active Membership Total Visits: Card on file…" at bounding box center [1317, 444] width 508 height 643
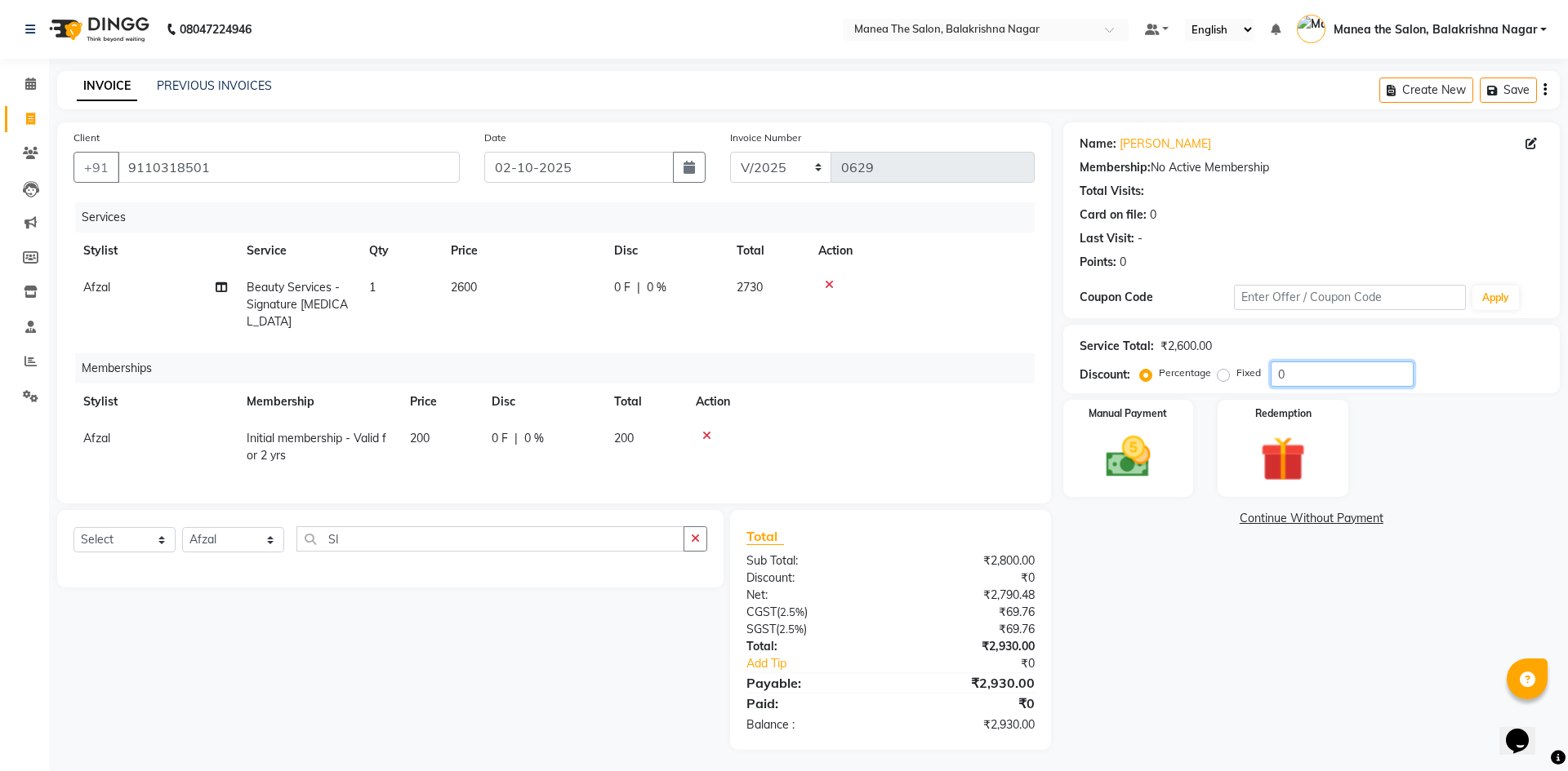
click at [758, 369] on input "0" at bounding box center [1342, 373] width 143 height 25
type input "40"
click at [758, 709] on div "Name: [PERSON_NAME] Membership: No Active Membership Total Visits: Card on file…" at bounding box center [1317, 437] width 508 height 628
click at [758, 455] on img at bounding box center [1128, 457] width 76 height 54
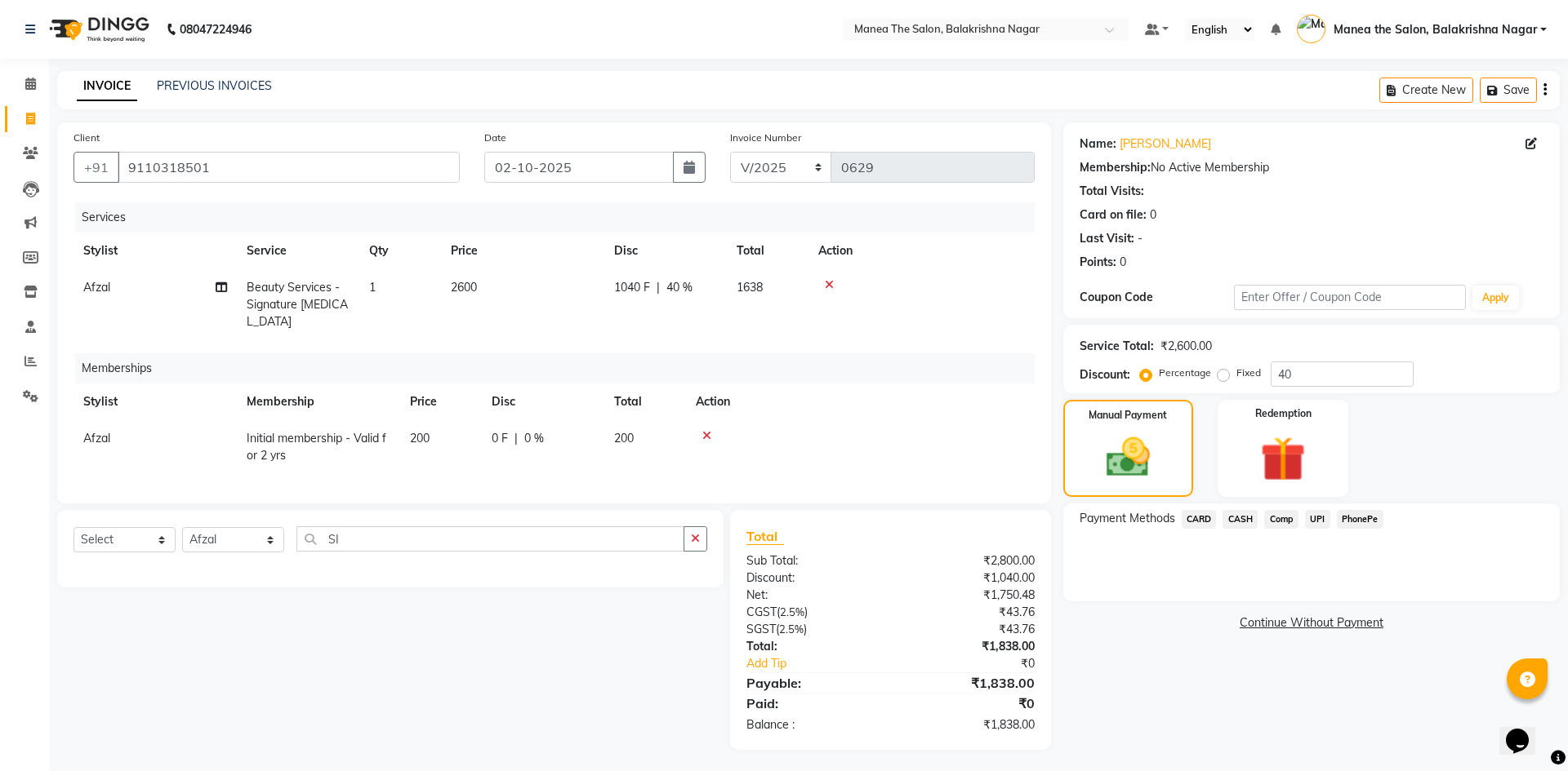
click at [758, 518] on span "UPI" at bounding box center [1317, 519] width 25 height 19
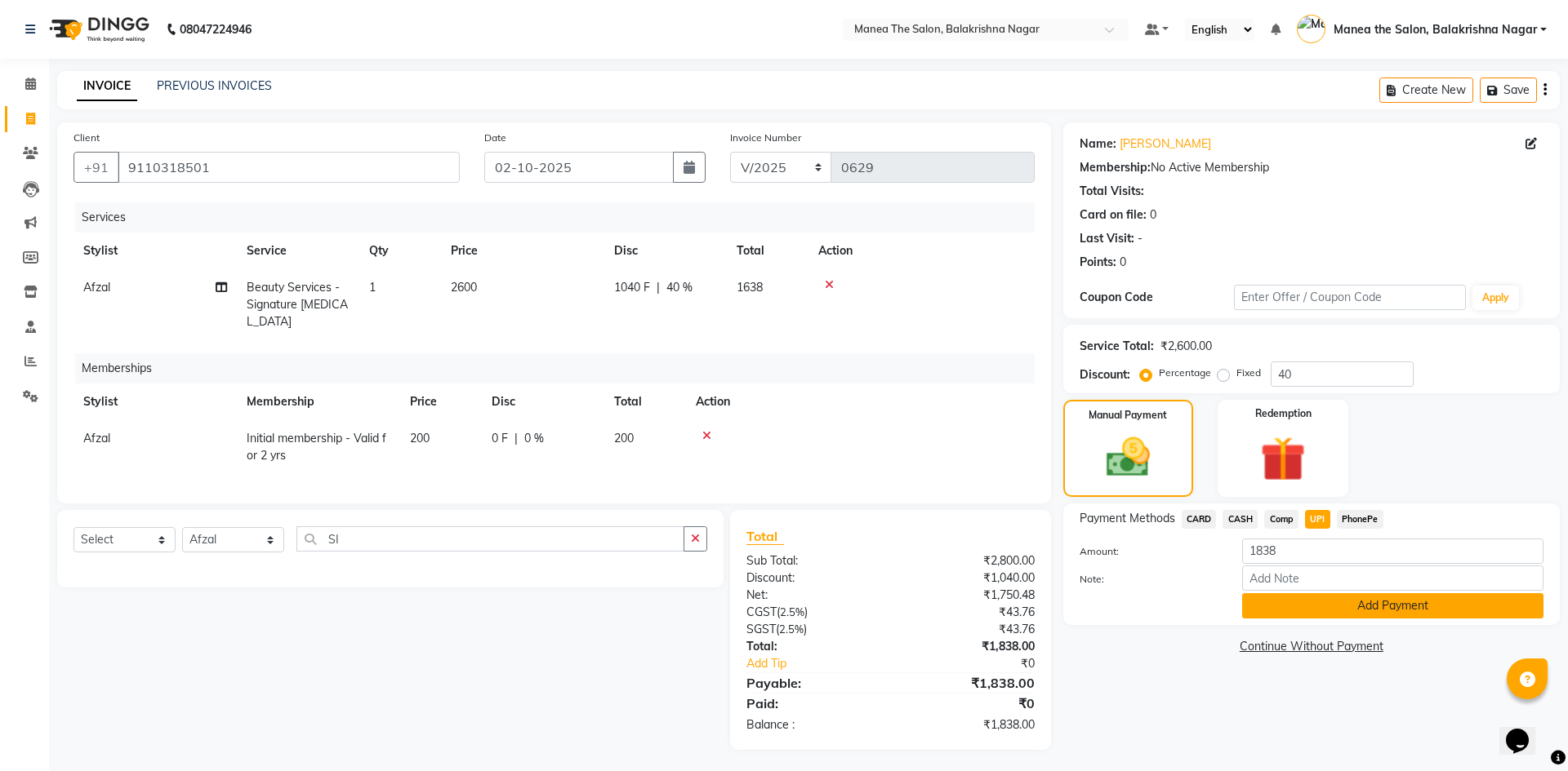
click at [758, 606] on button "Add Payment" at bounding box center [1392, 606] width 301 height 25
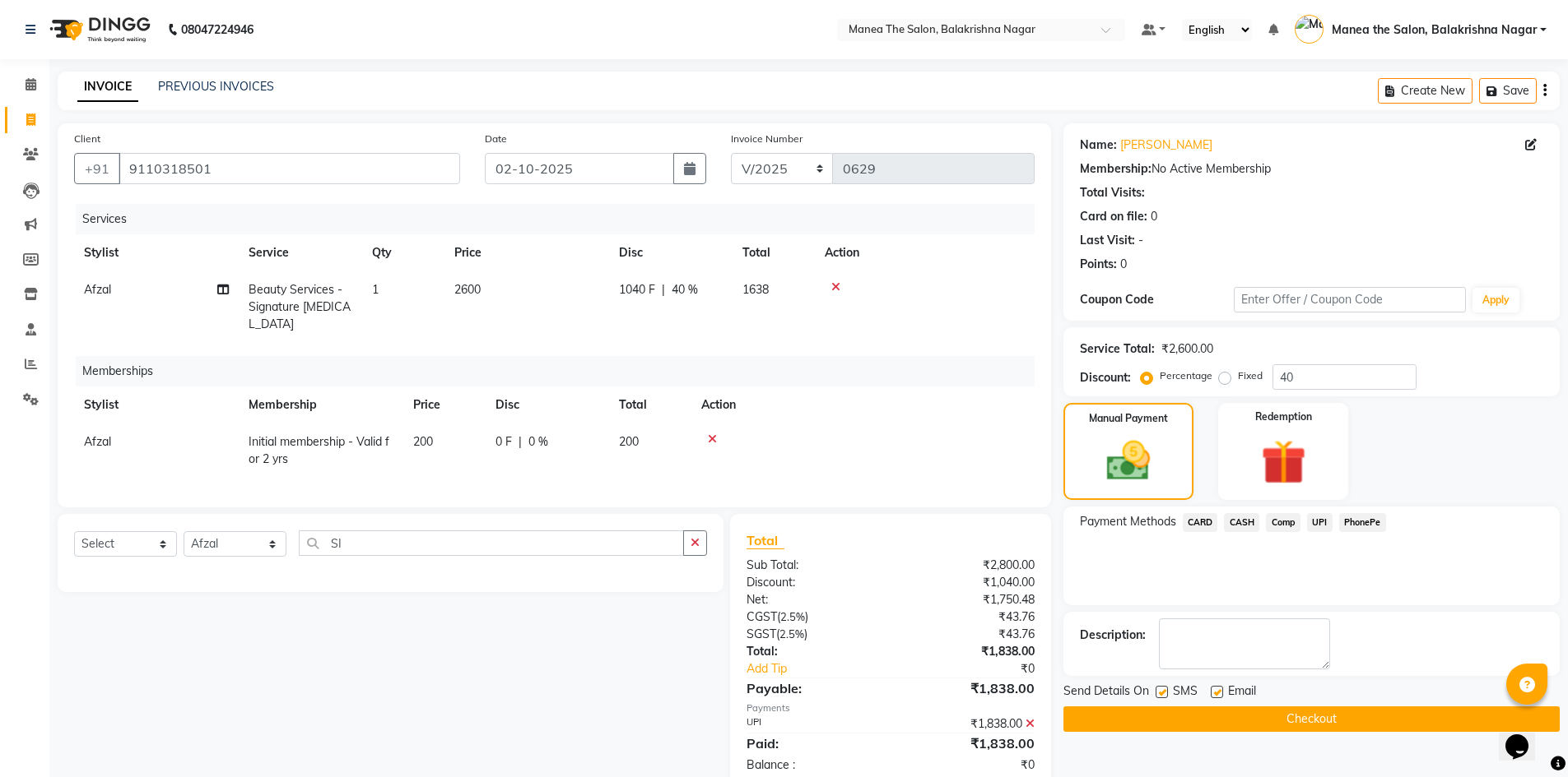
click at [763, 721] on button "Checkout" at bounding box center [1311, 719] width 496 height 25
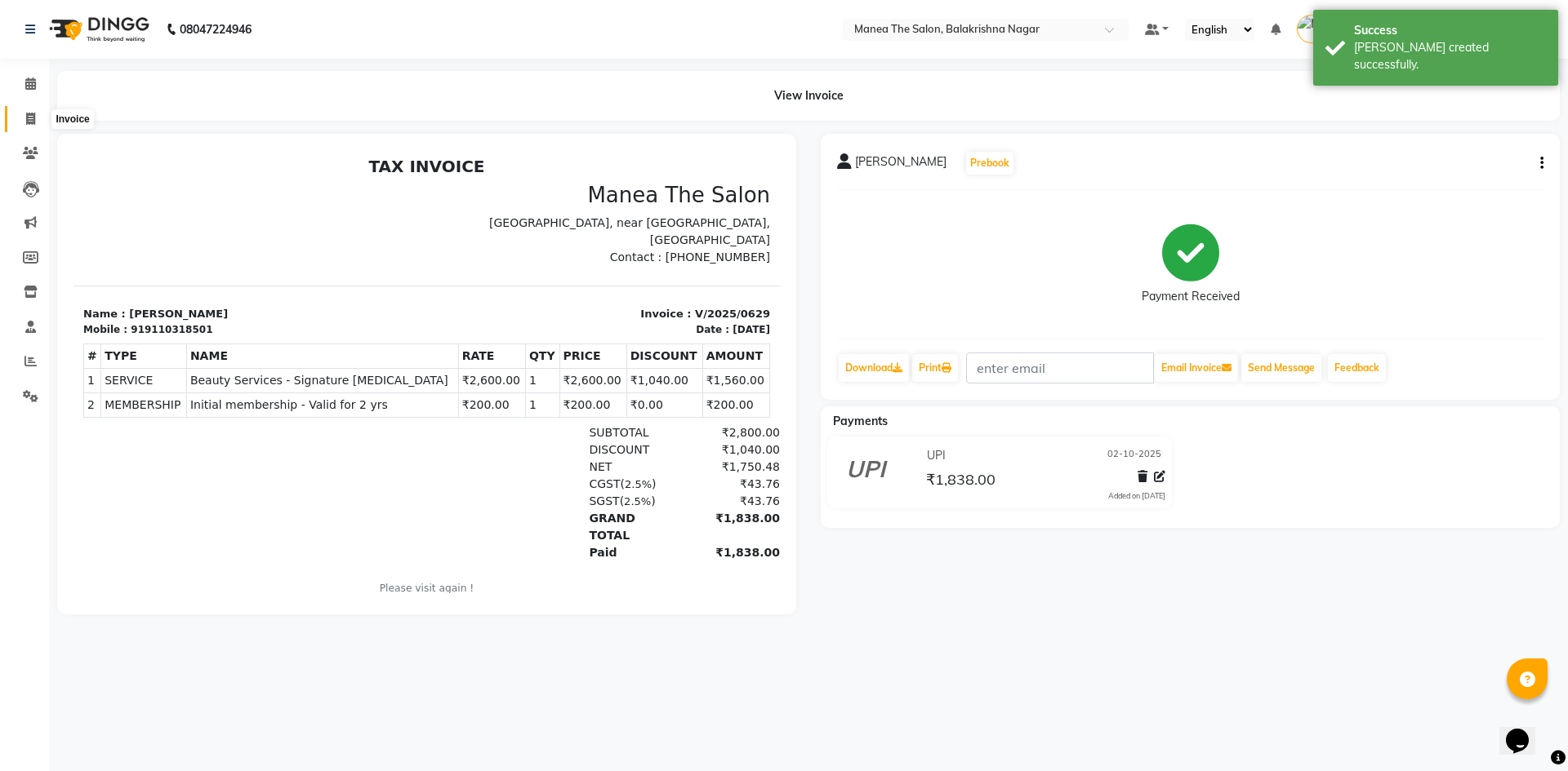
click at [31, 116] on icon at bounding box center [31, 118] width 9 height 12
select select "service"
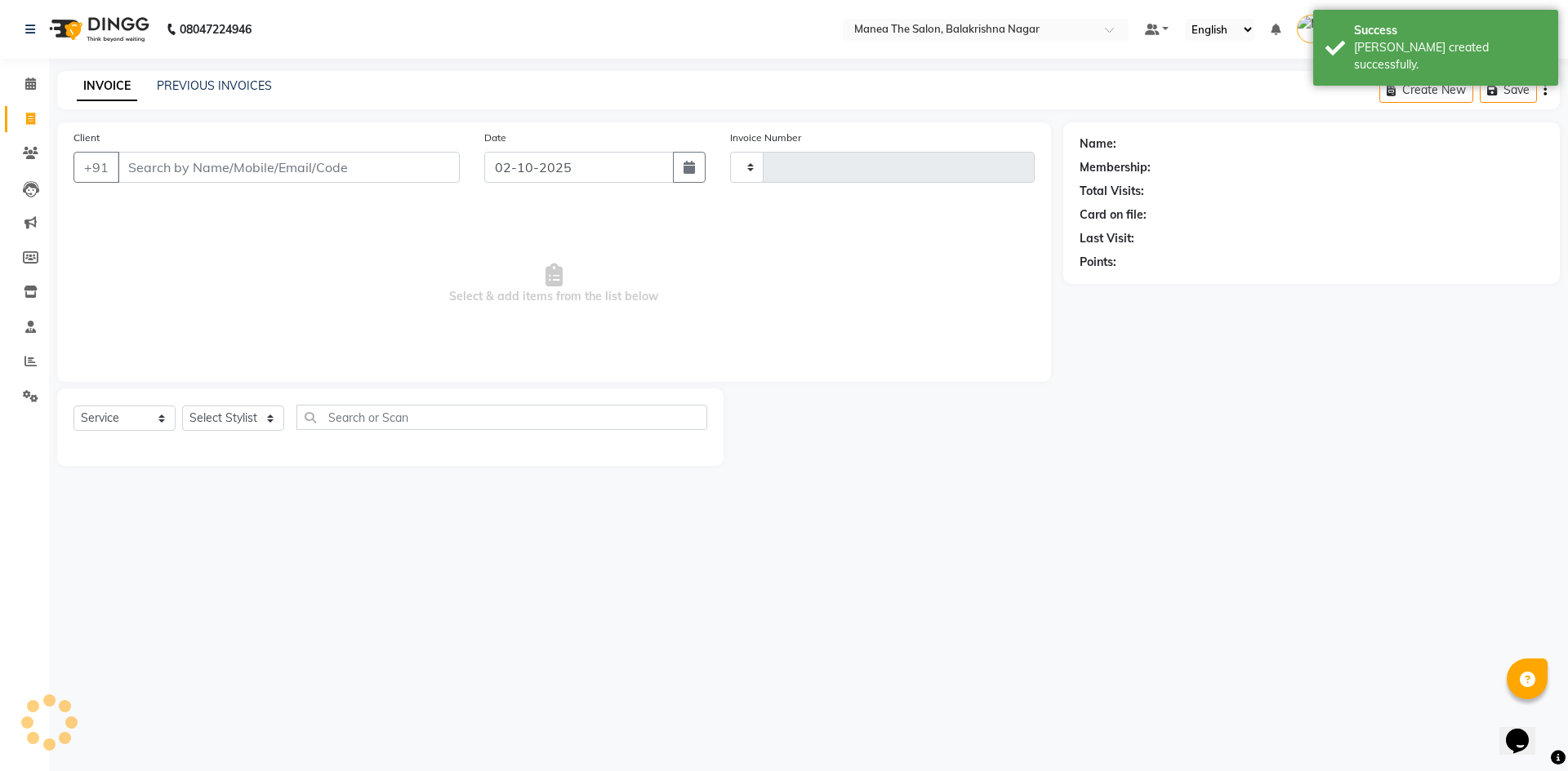
type input "0630"
select select "8200"
click at [227, 166] on input "Client" at bounding box center [289, 166] width 342 height 31
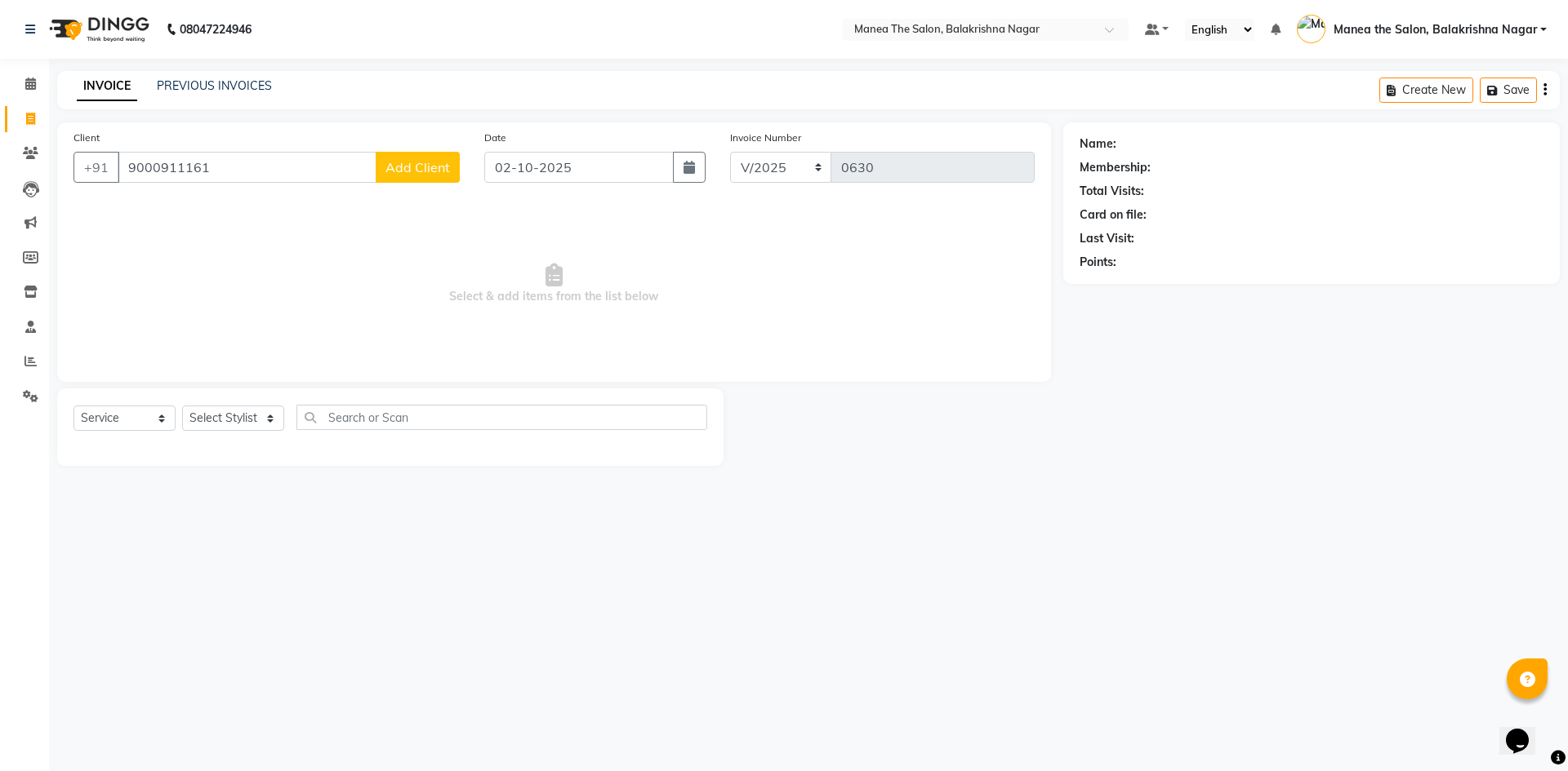
type input "9000911161"
click at [422, 167] on span "Add Client" at bounding box center [417, 167] width 64 height 17
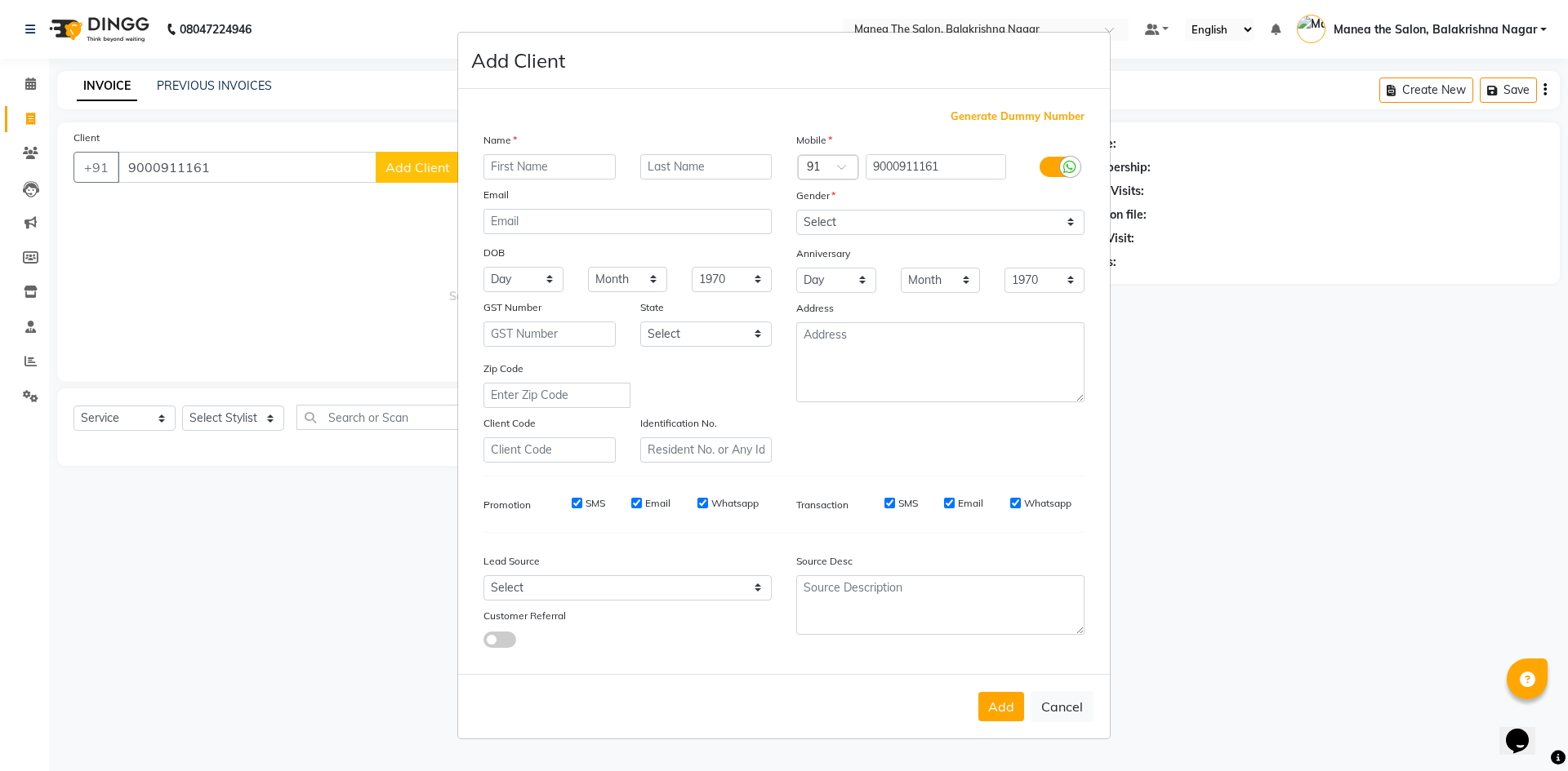
click at [591, 163] on input "text" at bounding box center [549, 166] width 132 height 25
type input "[PERSON_NAME]"
click at [680, 164] on input "text" at bounding box center [706, 166] width 132 height 25
type input "[PERSON_NAME]"
click at [758, 215] on select "Select [DEMOGRAPHIC_DATA] [DEMOGRAPHIC_DATA] Other Prefer Not To Say" at bounding box center [941, 222] width 288 height 25
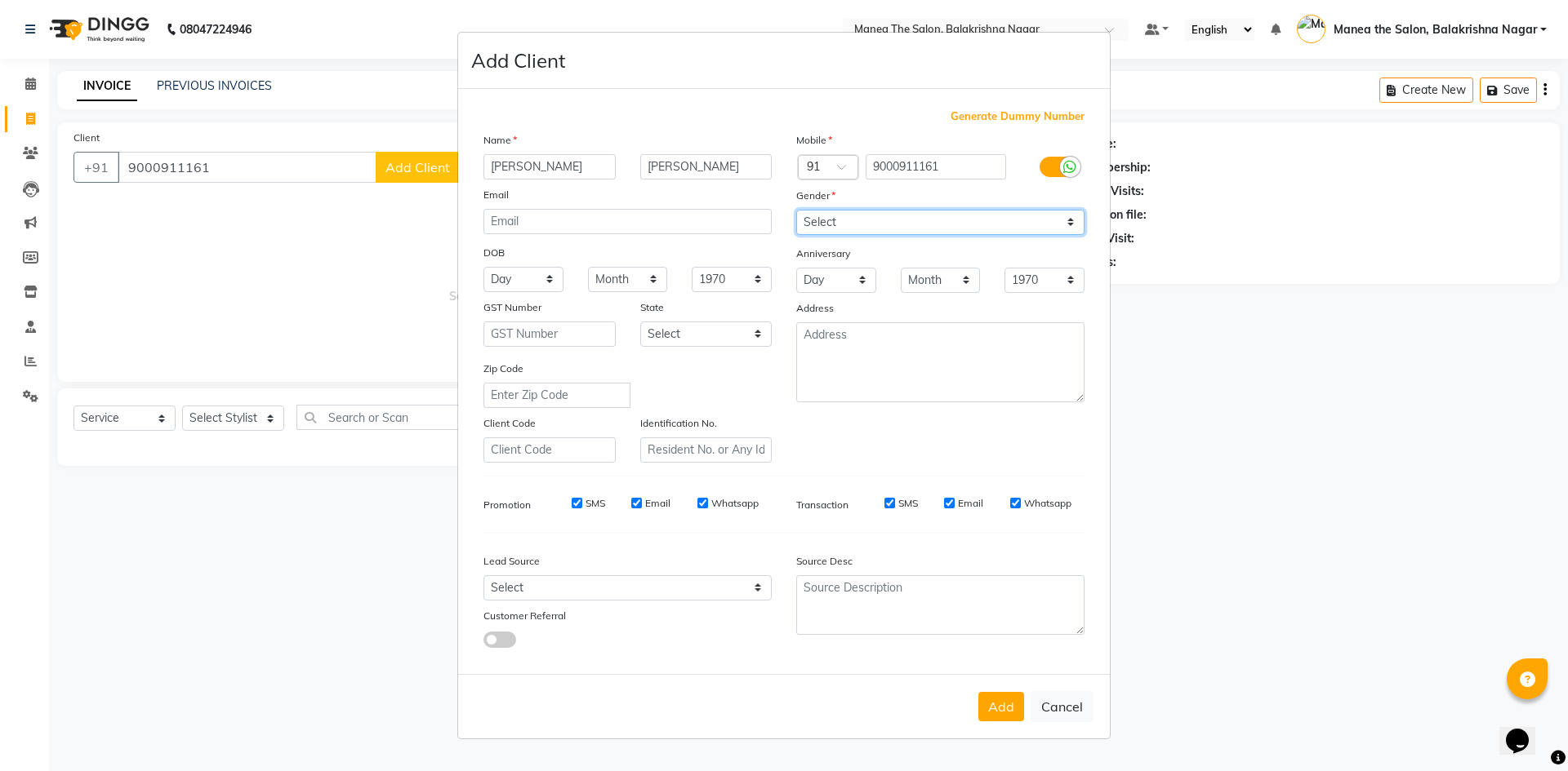
select select "[DEMOGRAPHIC_DATA]"
click at [758, 210] on select "Select [DEMOGRAPHIC_DATA] [DEMOGRAPHIC_DATA] Other Prefer Not To Say" at bounding box center [941, 222] width 288 height 25
click at [758, 708] on button "Add" at bounding box center [1000, 707] width 46 height 30
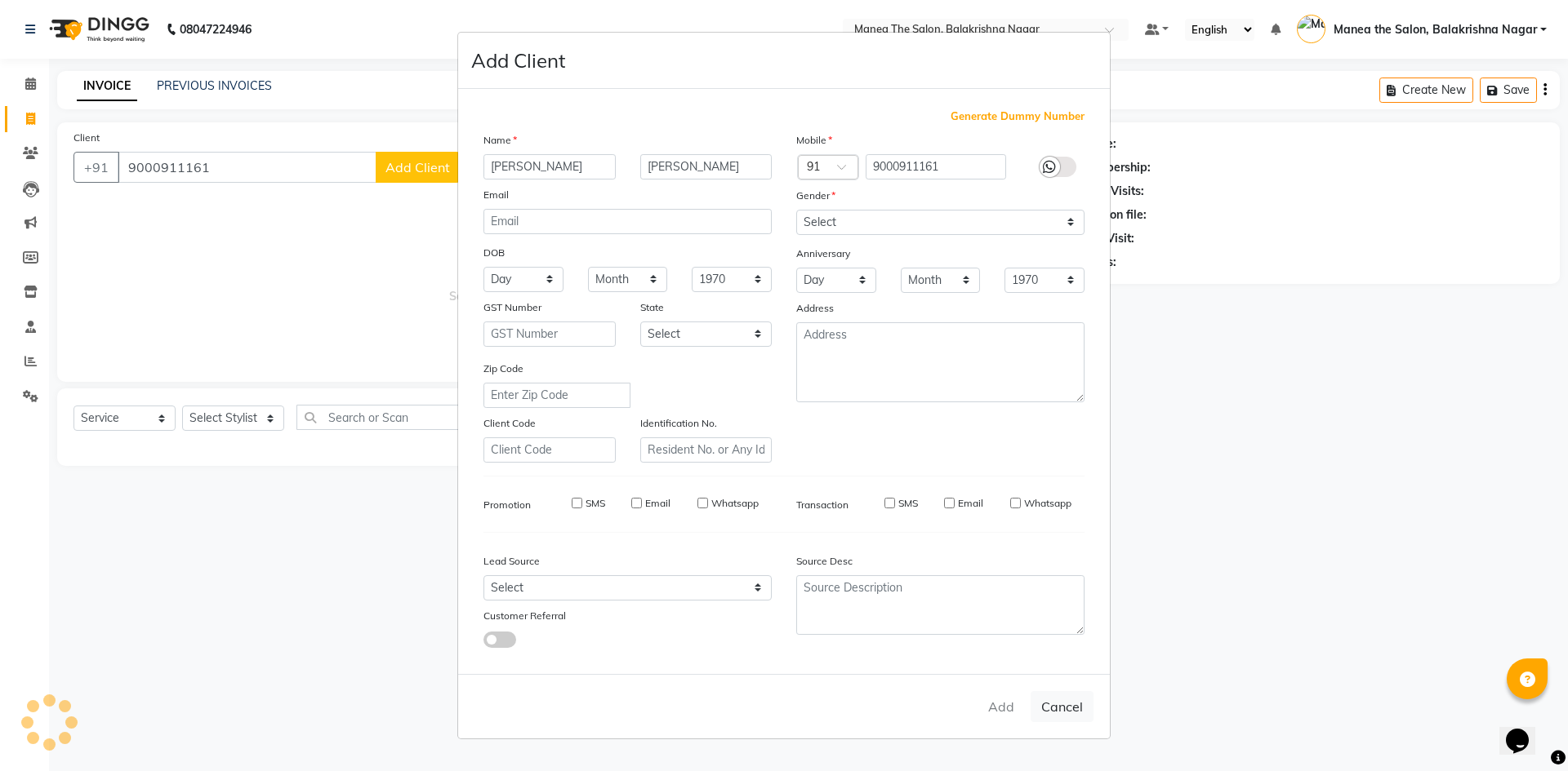
select select
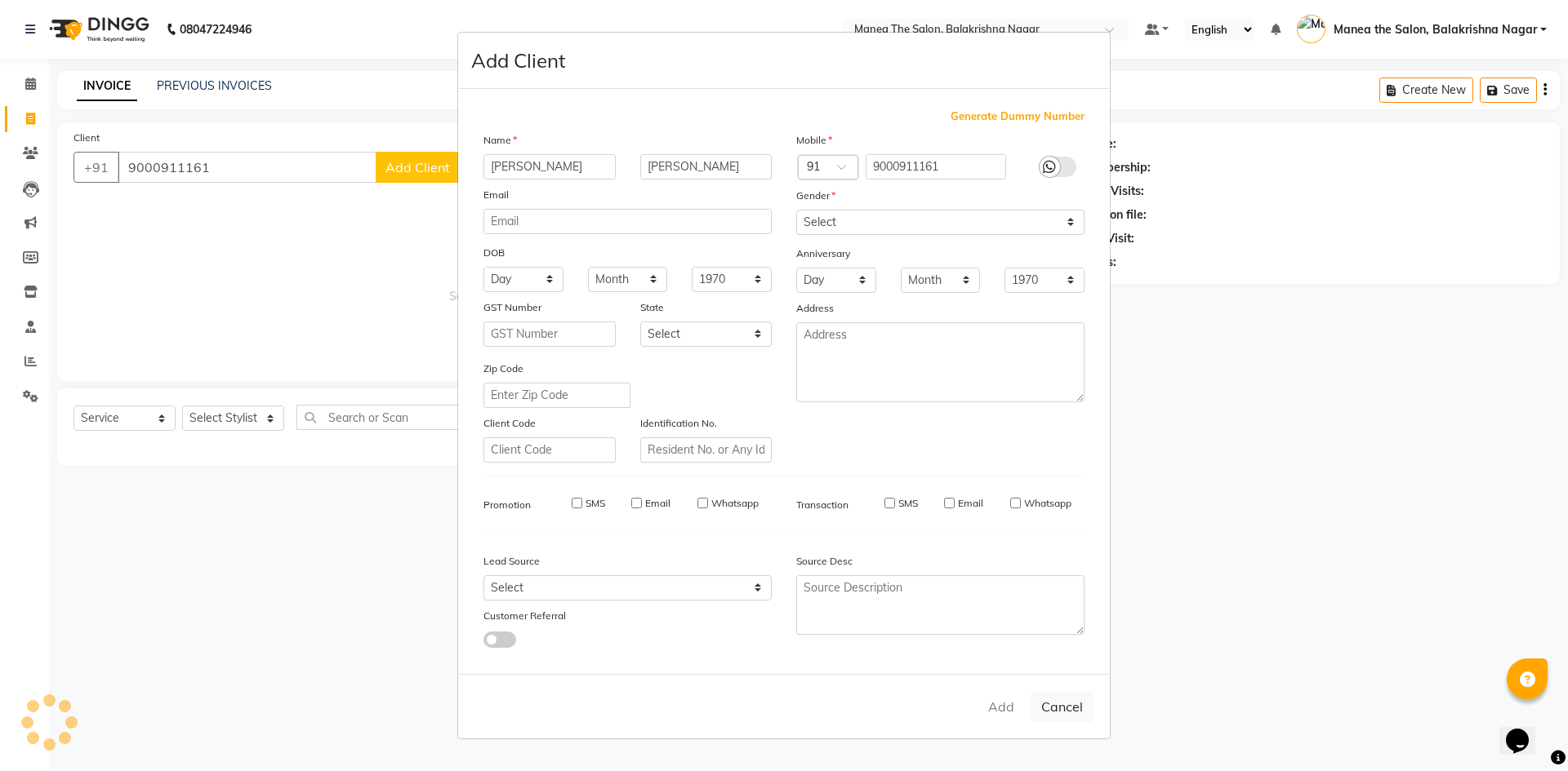
select select
checkbox input "false"
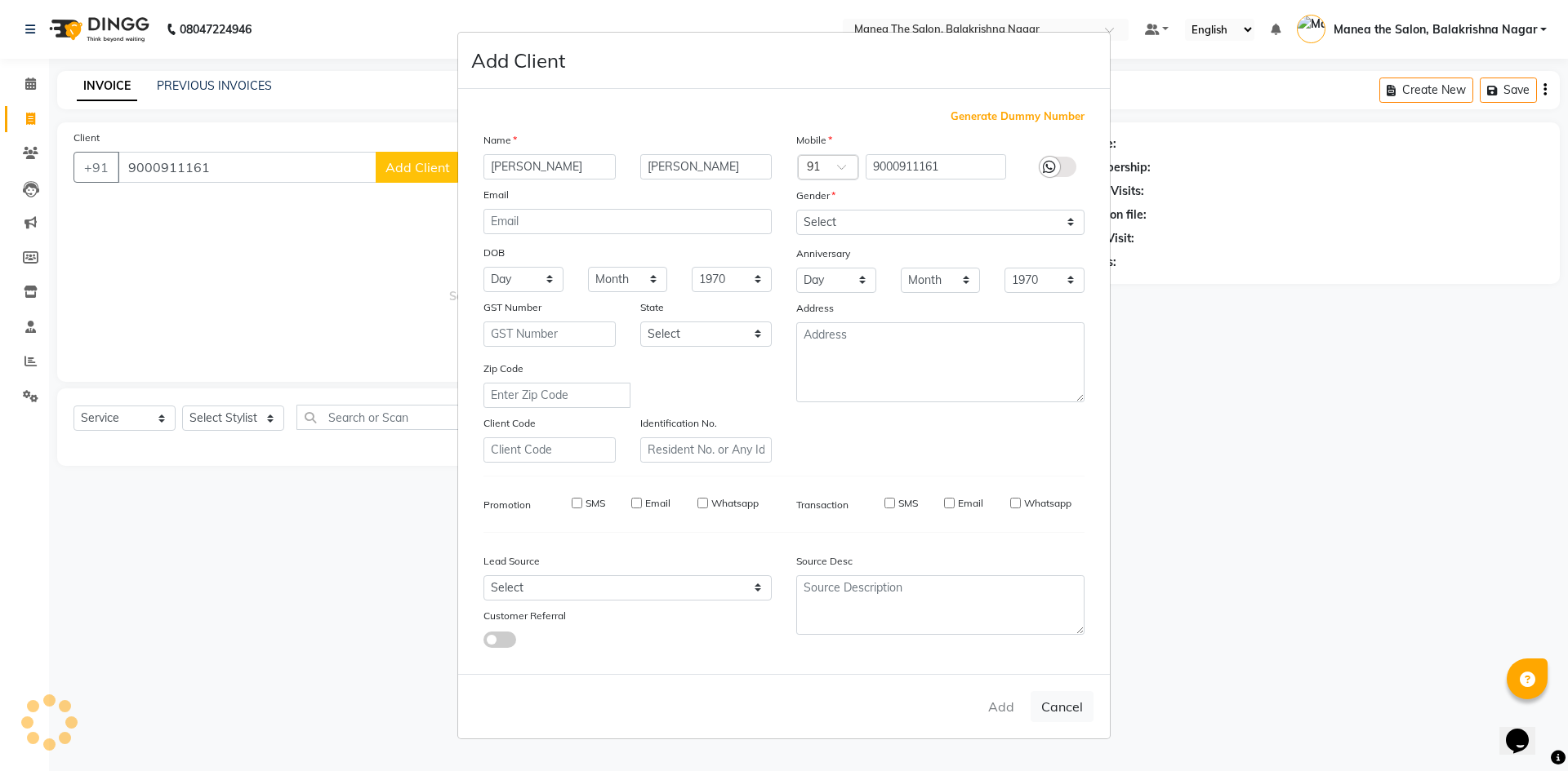
checkbox input "false"
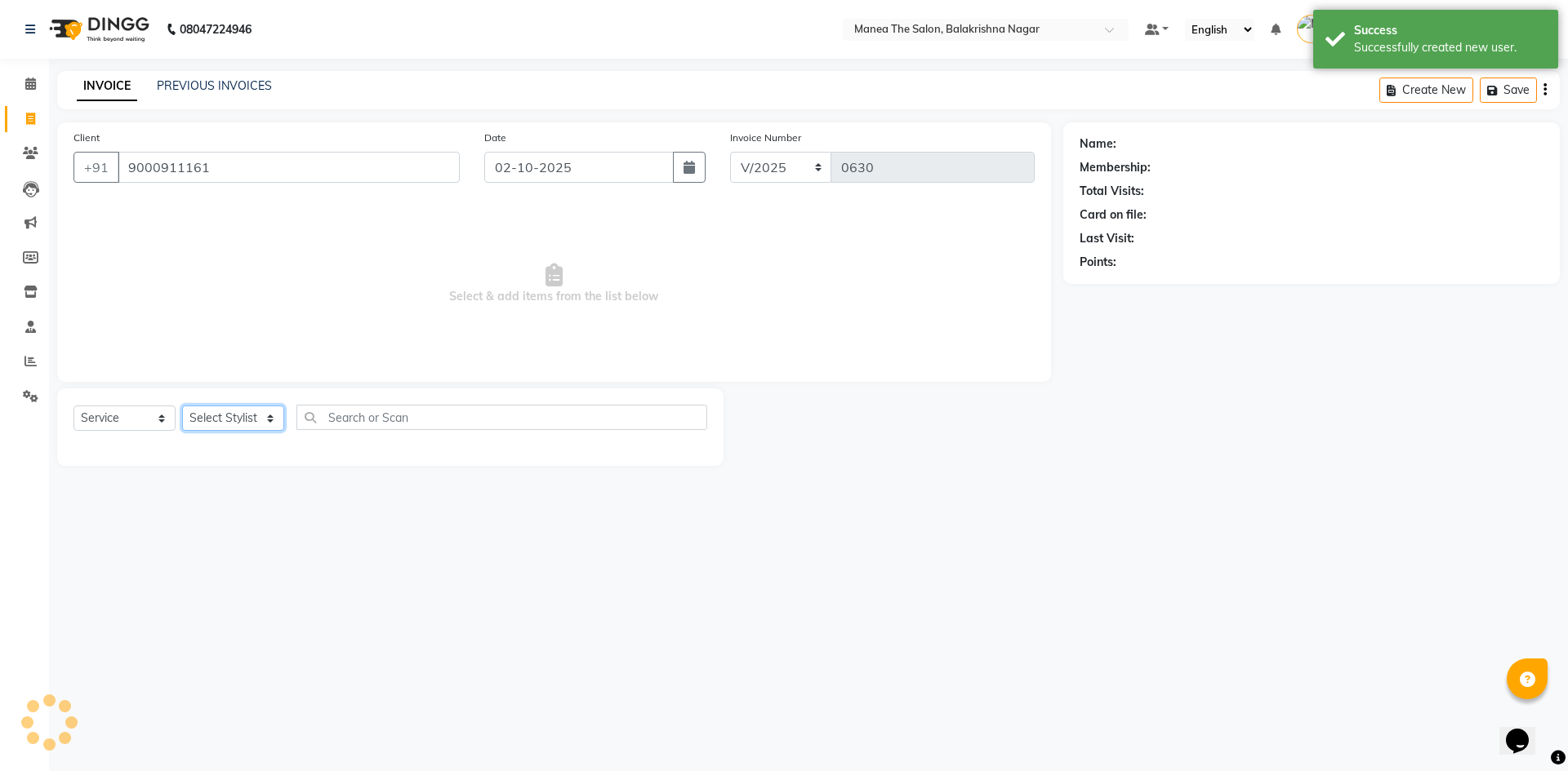
click at [232, 420] on select "Select Stylist [PERSON_NAME] [PERSON_NAME] [PERSON_NAME]" at bounding box center [233, 418] width 102 height 25
select select "77553"
click at [182, 406] on select "Select Stylist [PERSON_NAME] [PERSON_NAME] [PERSON_NAME]" at bounding box center [233, 418] width 102 height 25
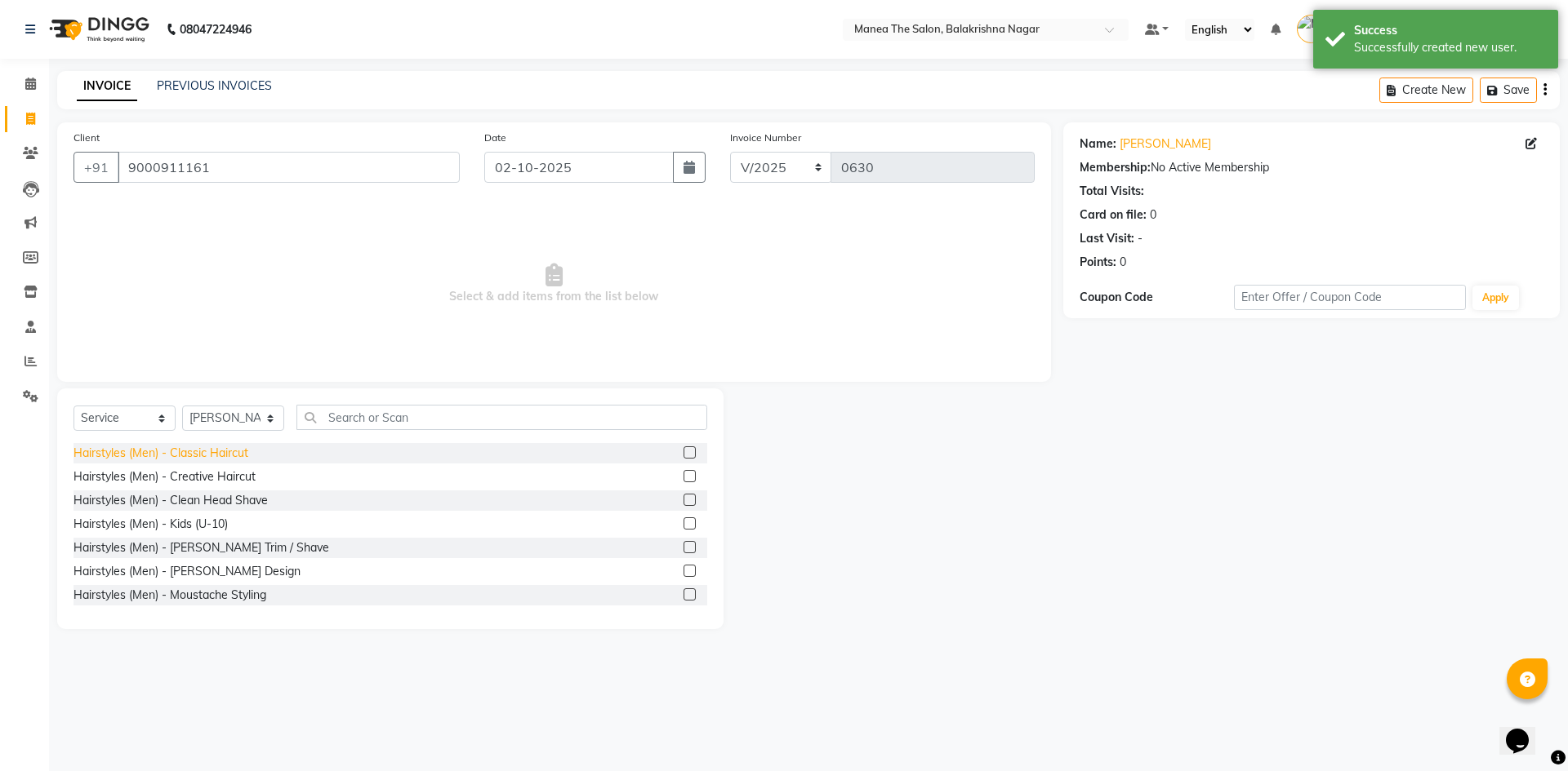
click at [221, 457] on div "Hairstyles (Men) - Classic Haircut" at bounding box center [161, 453] width 175 height 17
checkbox input "false"
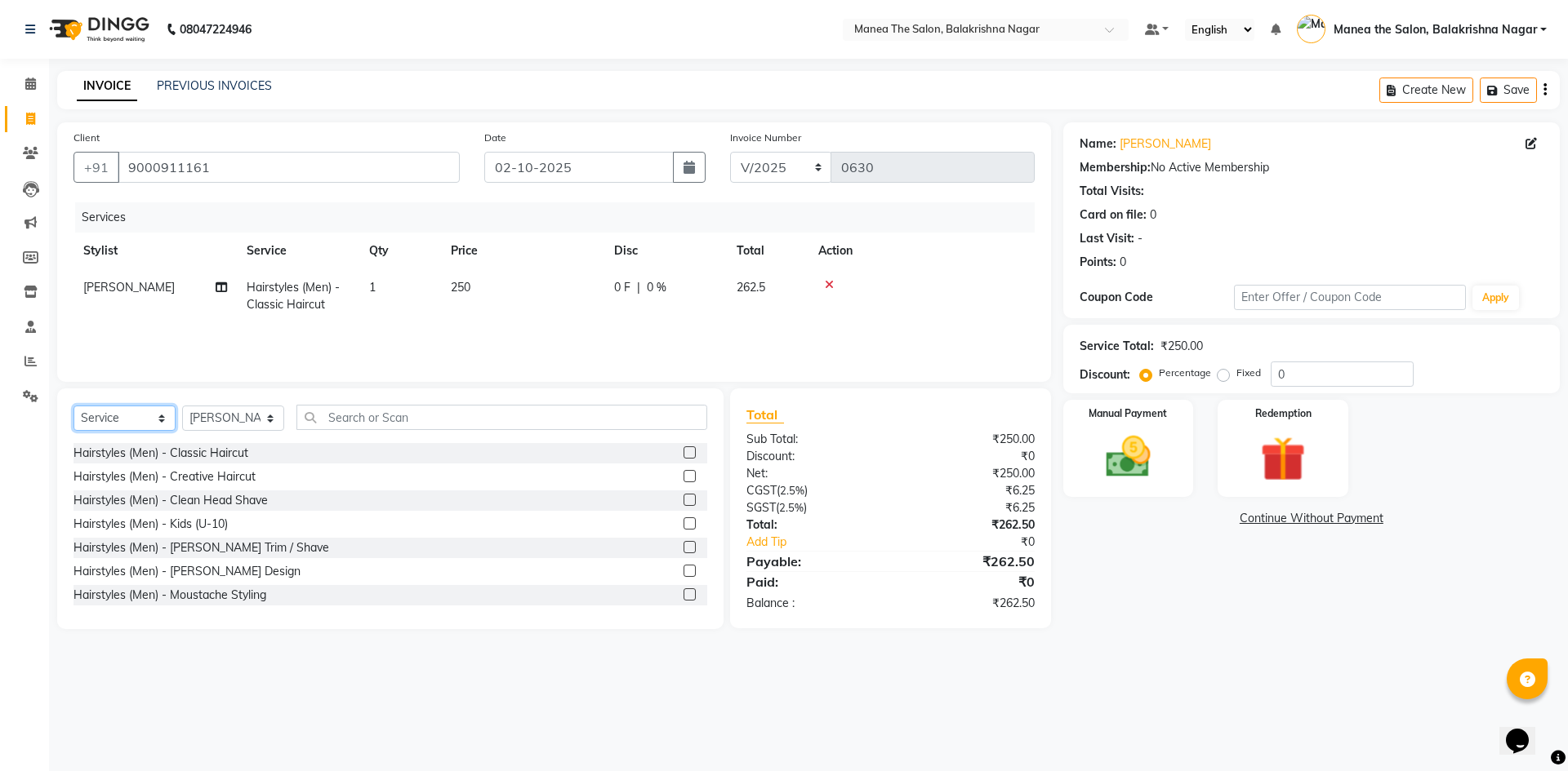
click at [150, 411] on select "Select Service Product Membership Package Voucher Prepaid Gift Card" at bounding box center [125, 418] width 102 height 25
click at [73, 406] on select "Select Service Product Membership Package Voucher Prepaid Gift Card" at bounding box center [125, 418] width 102 height 25
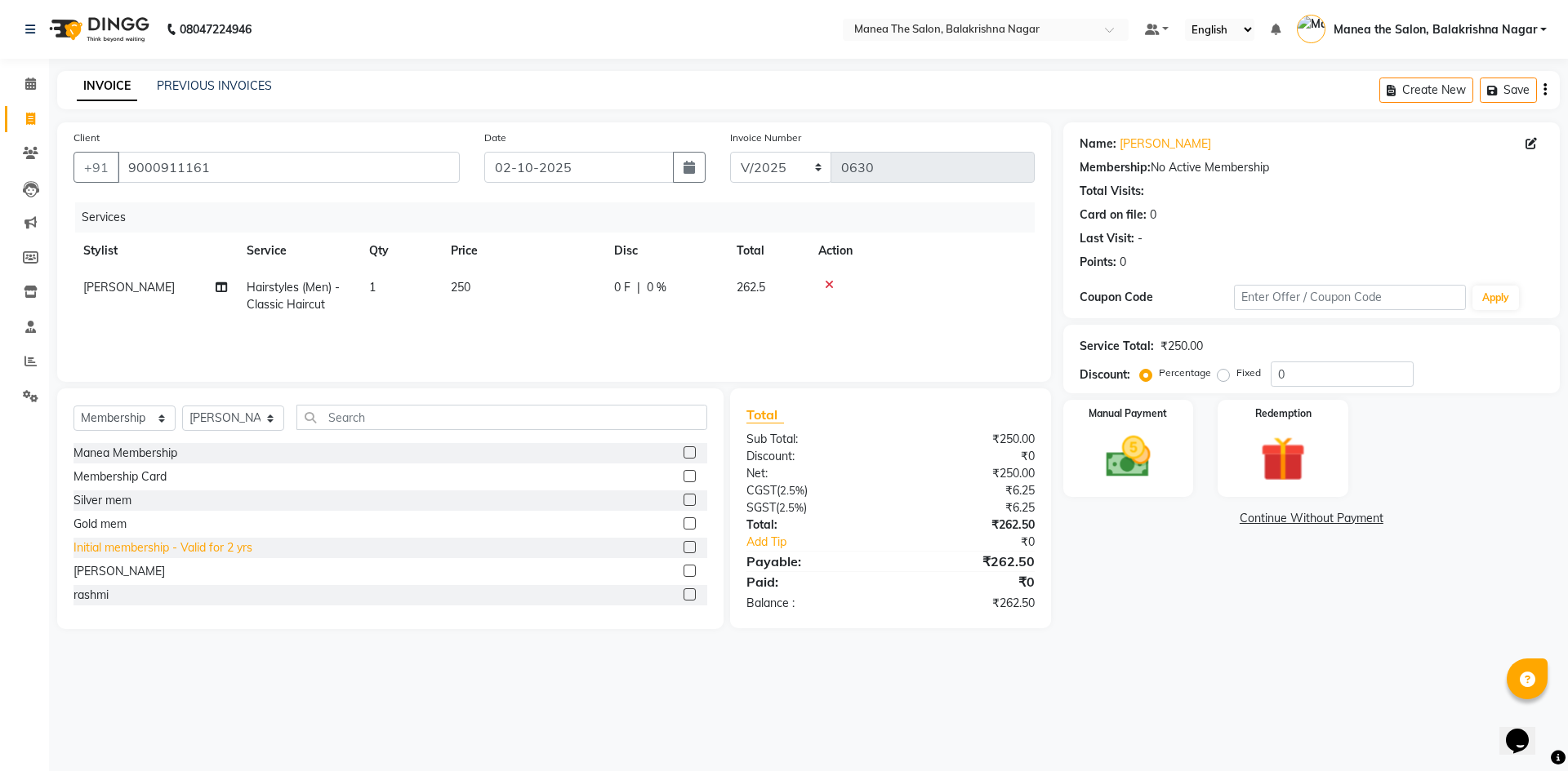
click at [215, 546] on div "Initial membership - Valid for 2 yrs" at bounding box center [163, 548] width 178 height 17
select select "select"
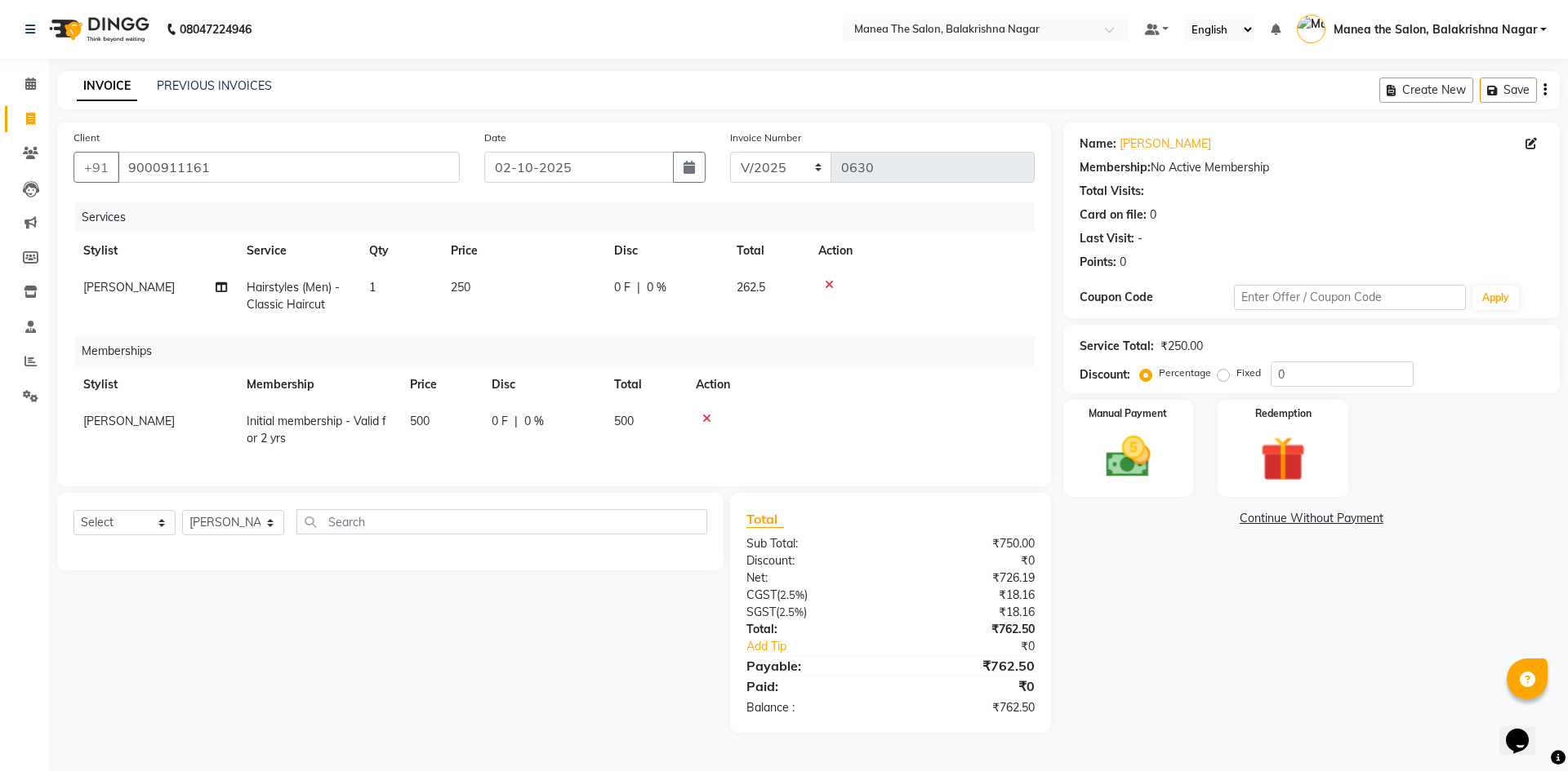
click at [414, 422] on span "500" at bounding box center [419, 421] width 20 height 15
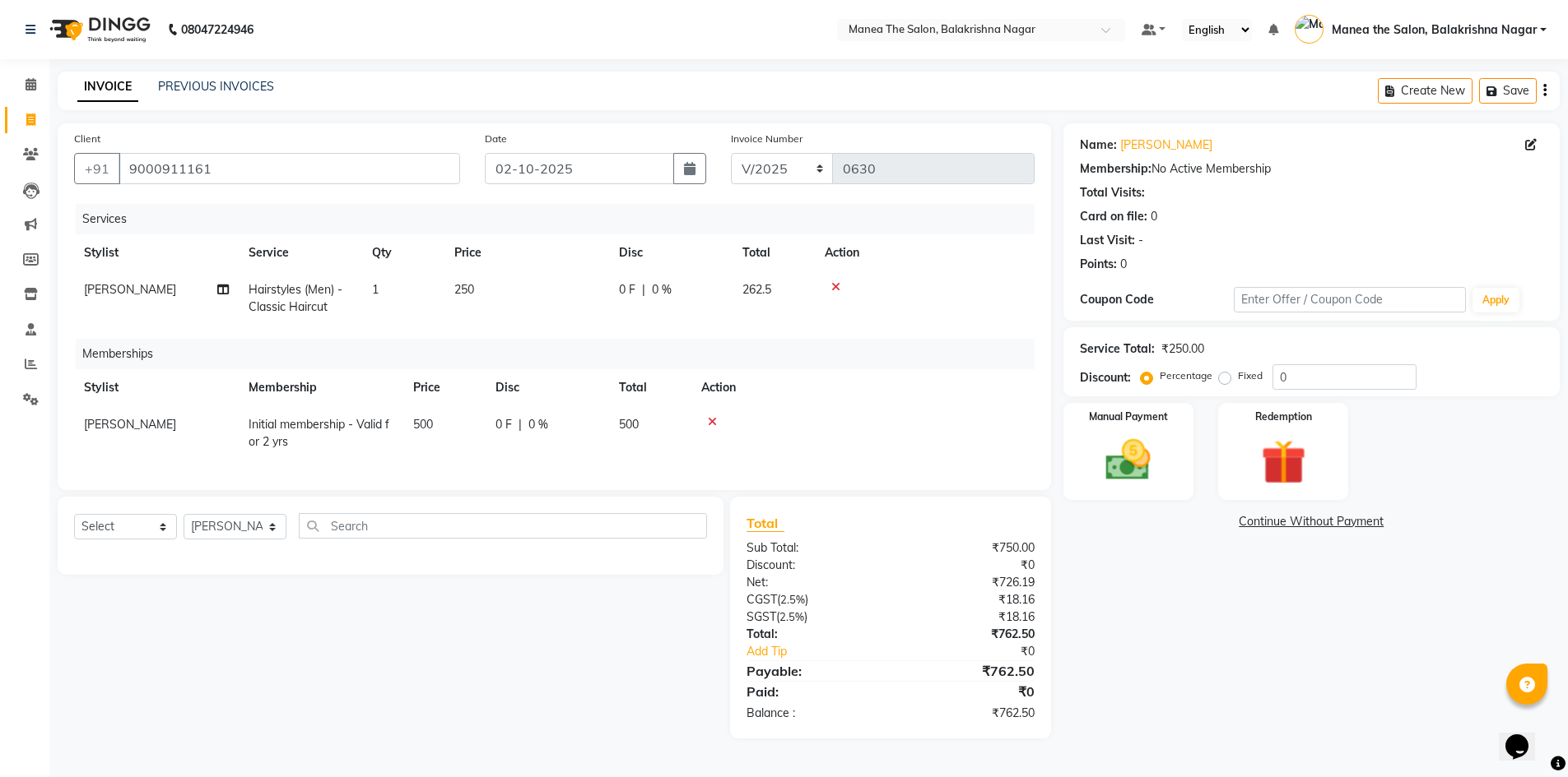
select select "77553"
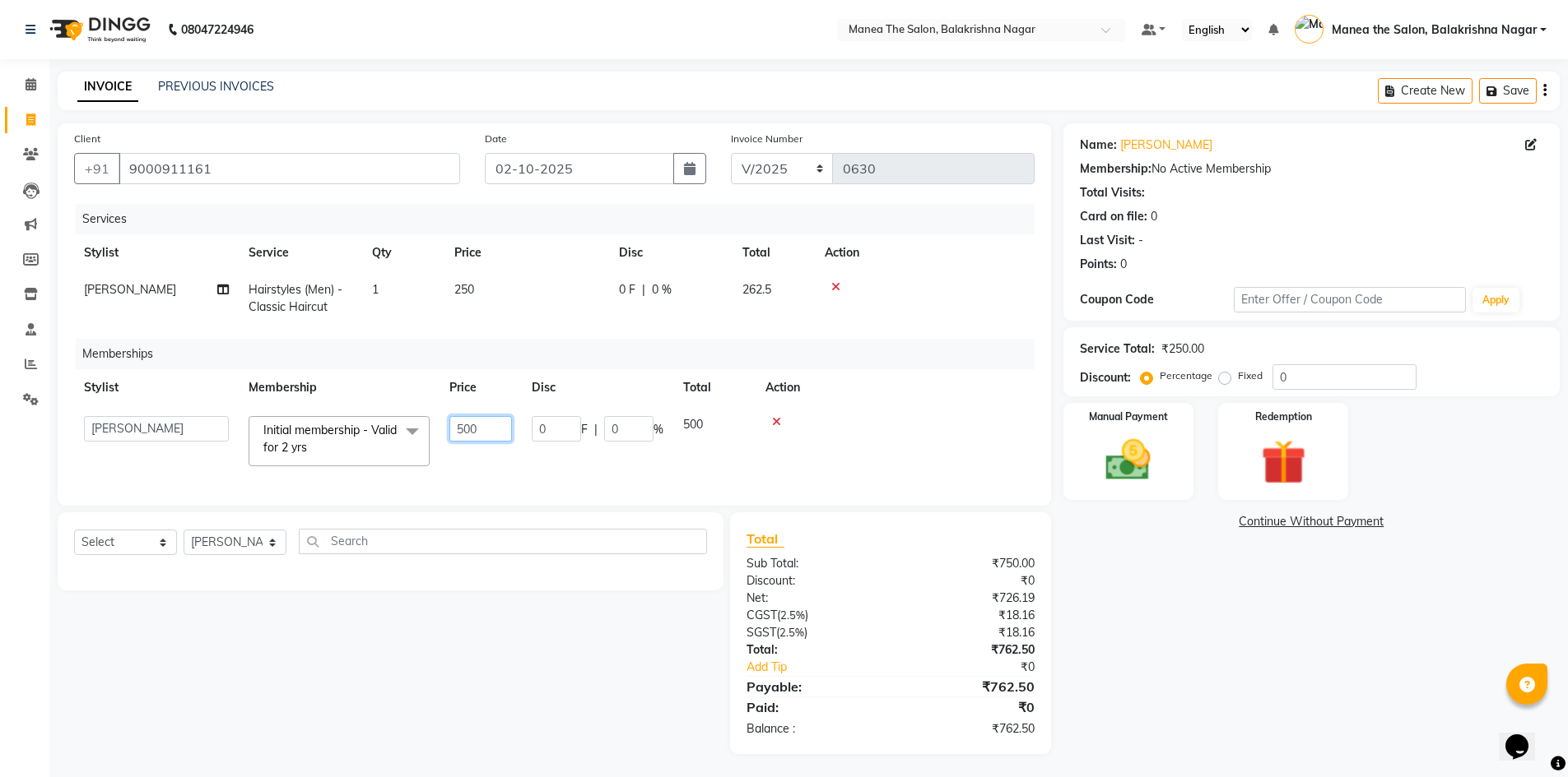
click at [464, 426] on input "500" at bounding box center [481, 429] width 63 height 25
type input "200"
click at [460, 78] on div "INVOICE PREVIOUS INVOICES Create New Save" at bounding box center [807, 90] width 1501 height 38
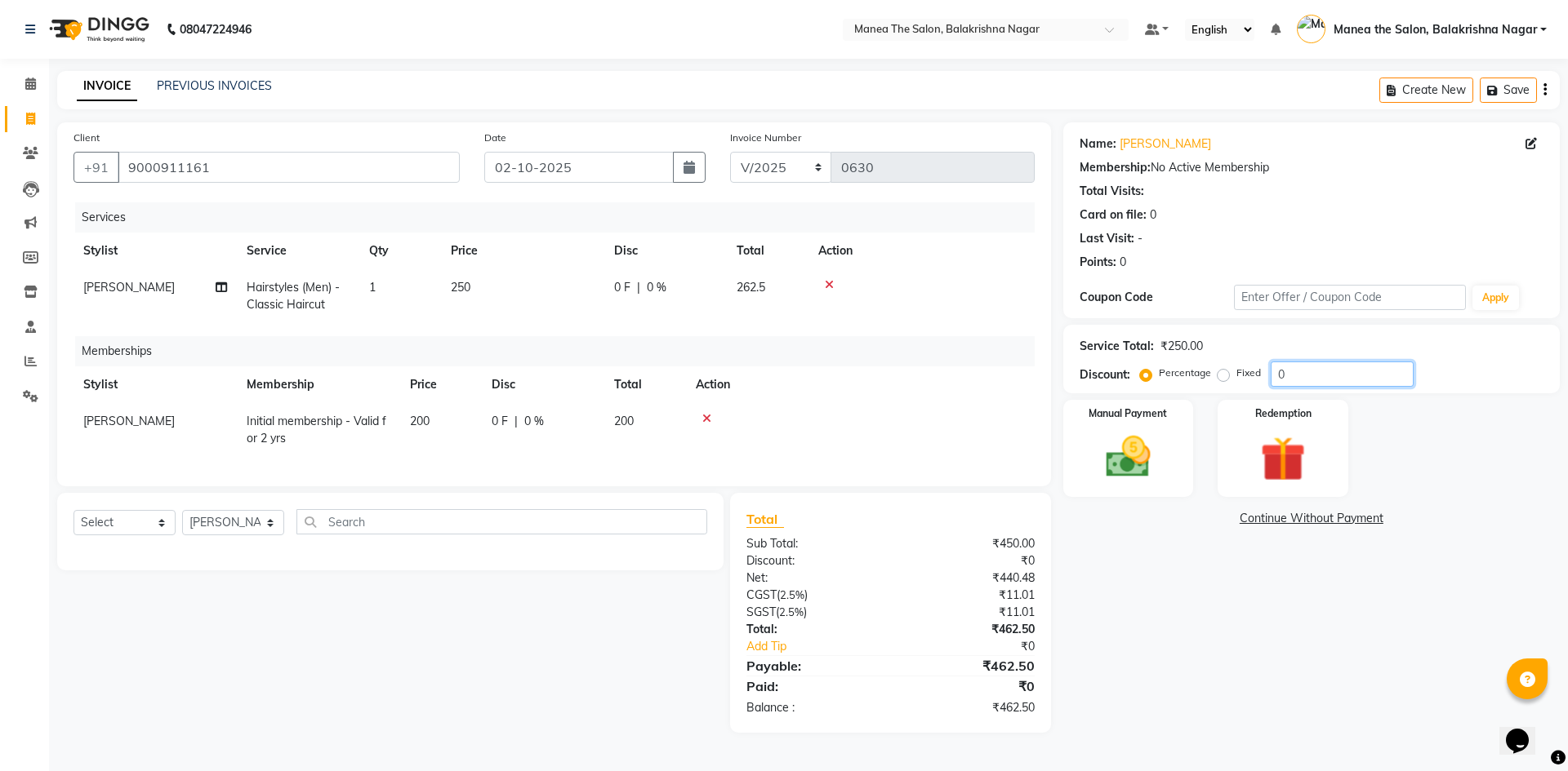
click at [758, 373] on input "0" at bounding box center [1342, 373] width 143 height 25
type input "0"
click at [758, 615] on div "Name: [PERSON_NAME] Membership: No Active Membership Total Visits: Card on file…" at bounding box center [1317, 427] width 508 height 610
click at [711, 415] on div at bounding box center [860, 419] width 329 height 11
click at [703, 417] on icon at bounding box center [707, 419] width 9 height 11
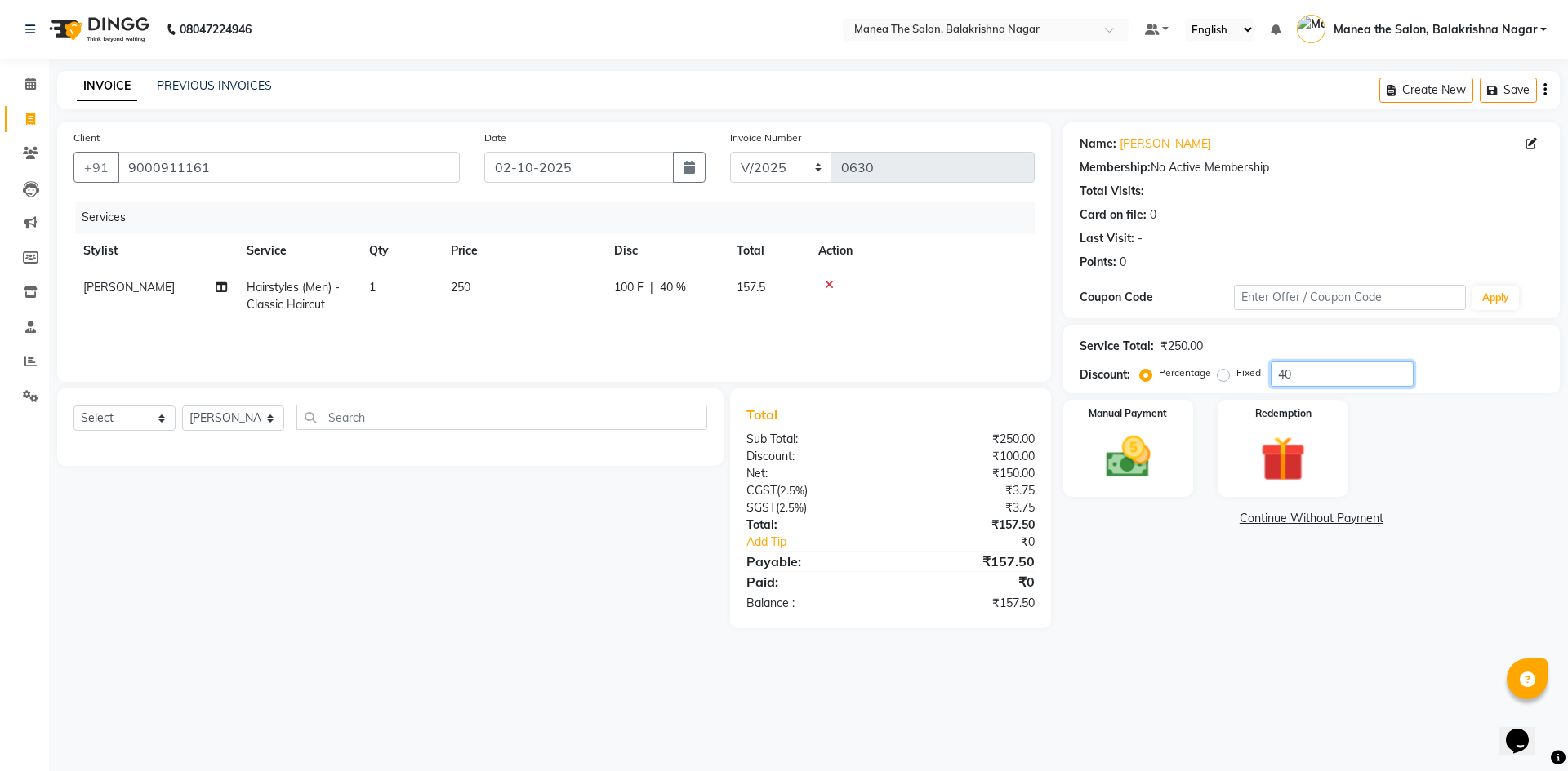
click at [758, 368] on input "40" at bounding box center [1342, 373] width 143 height 25
type input "4"
click at [758, 399] on div "Redemption" at bounding box center [1283, 449] width 136 height 100
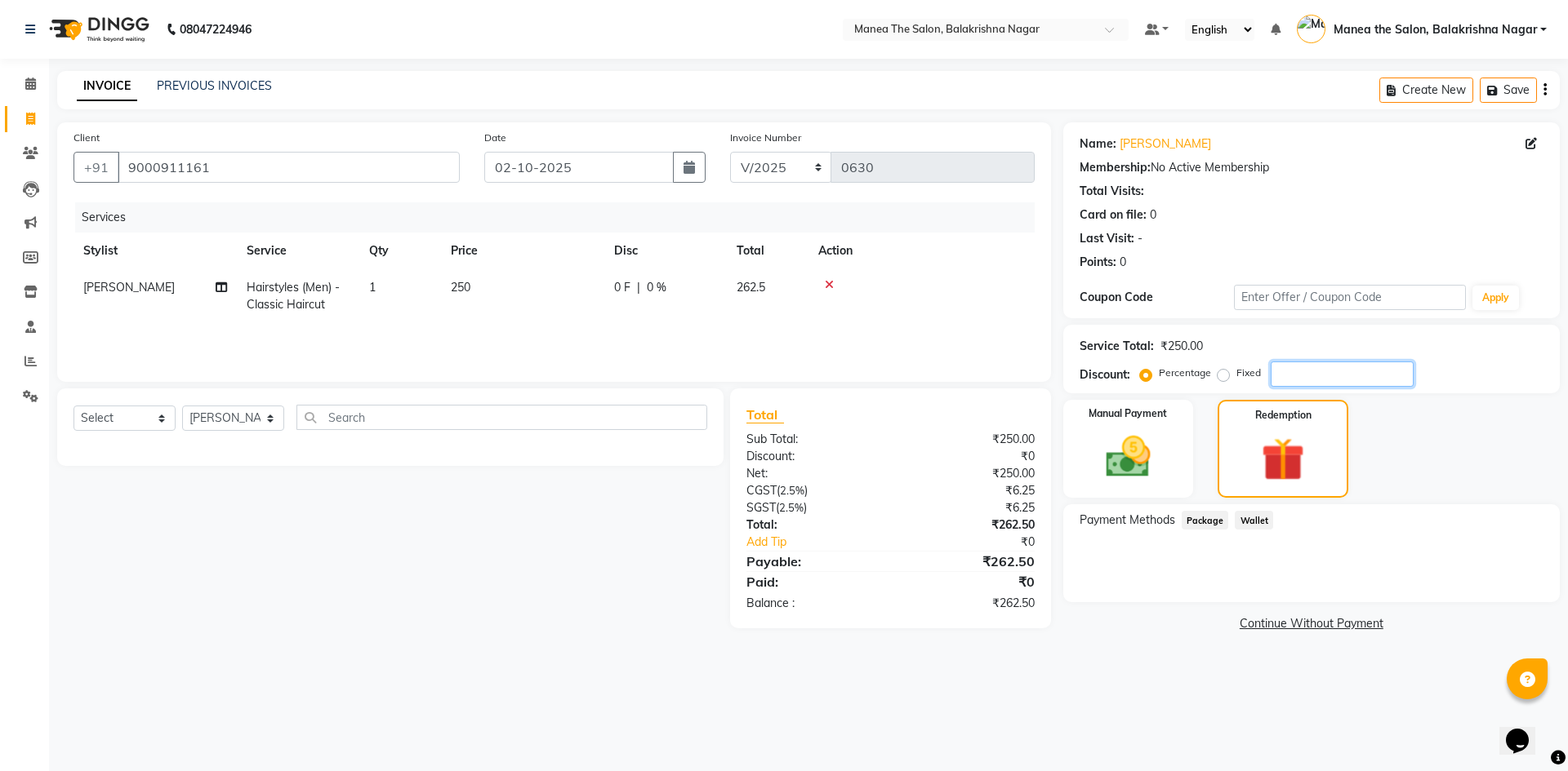
click at [758, 380] on input "number" at bounding box center [1342, 373] width 143 height 25
type input "40"
click at [758, 682] on div "08047224946 Select Location × Manea The Salon, Balakrishna Nagar Default Panel …" at bounding box center [784, 386] width 1568 height 771
click at [131, 418] on select "Select Service Product Membership Package Voucher Prepaid Gift Card" at bounding box center [125, 418] width 102 height 25
click at [73, 406] on select "Select Service Product Membership Package Voucher Prepaid Gift Card" at bounding box center [125, 418] width 102 height 25
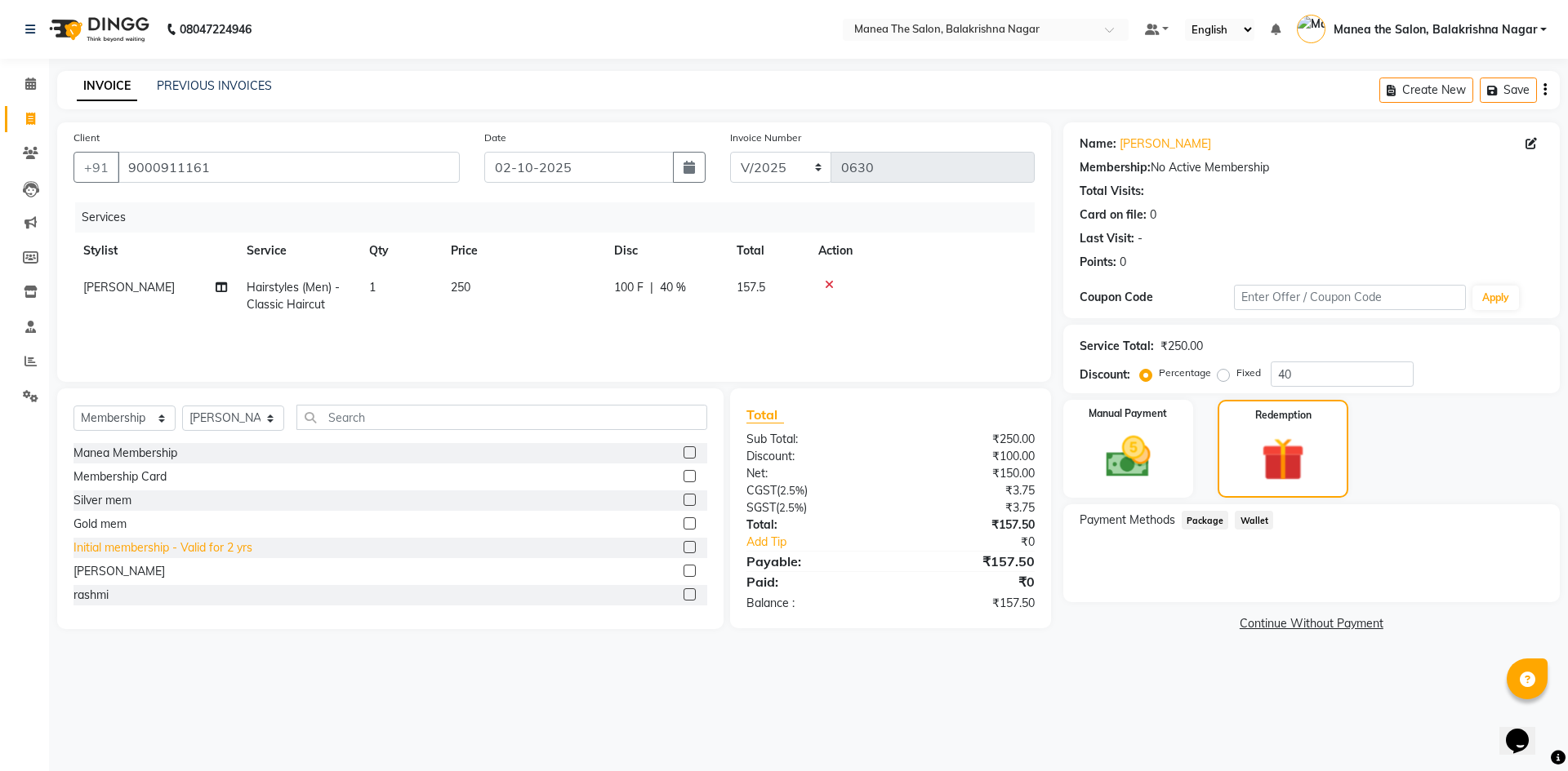
click at [198, 548] on div "Initial membership - Valid for 2 yrs" at bounding box center [163, 548] width 178 height 17
select select "select"
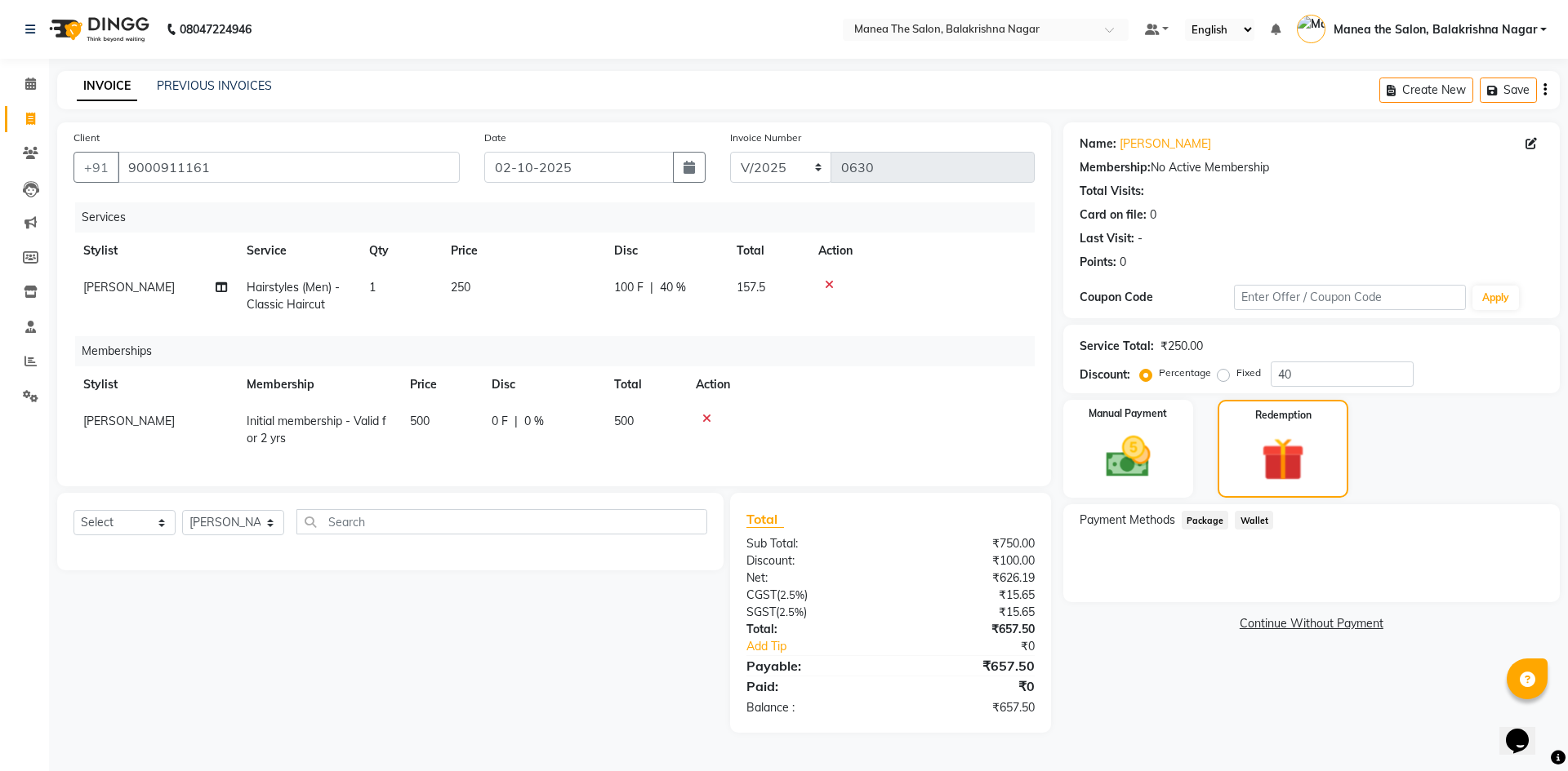
click at [424, 415] on span "500" at bounding box center [419, 421] width 20 height 15
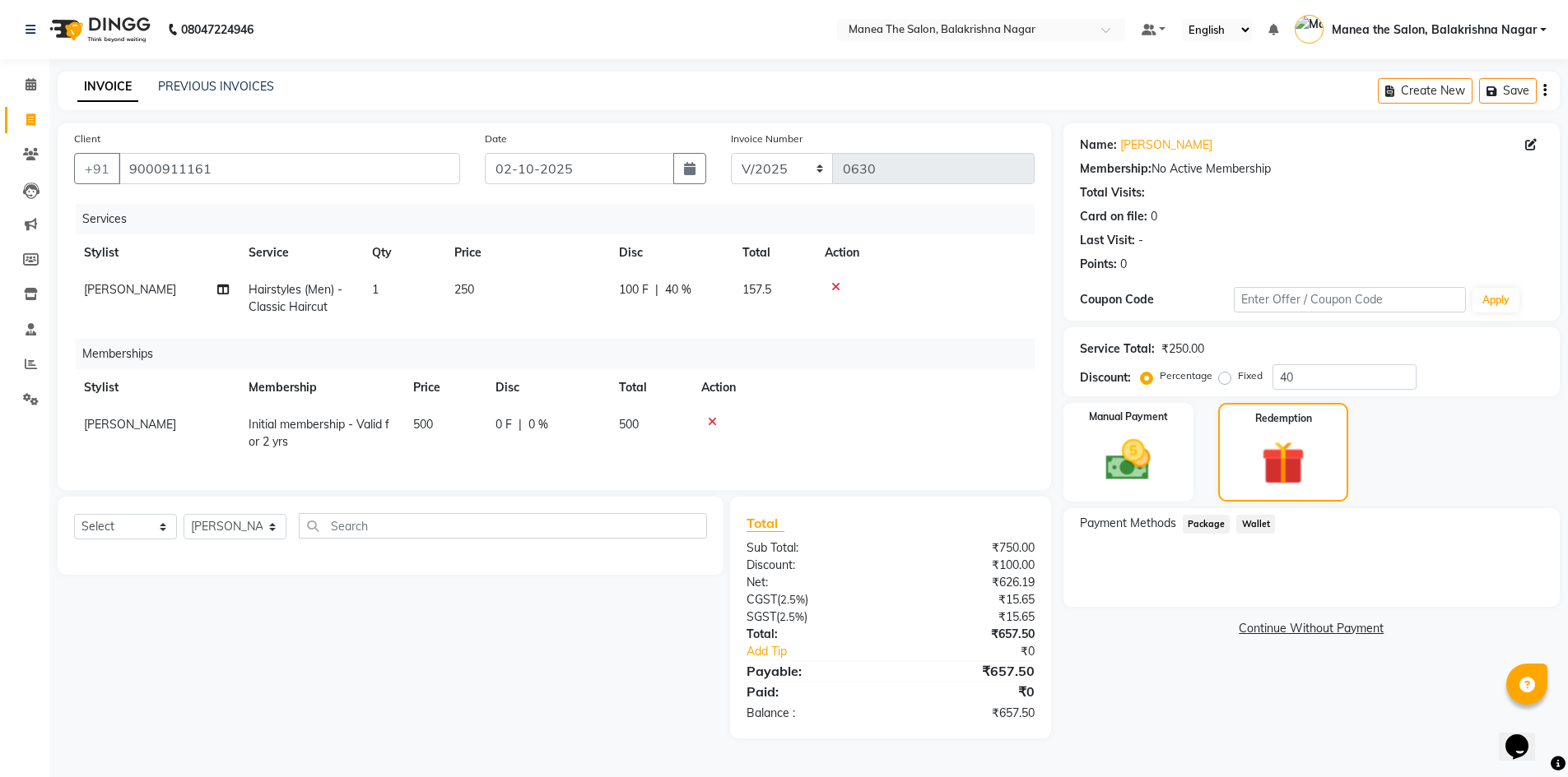
select select "77553"
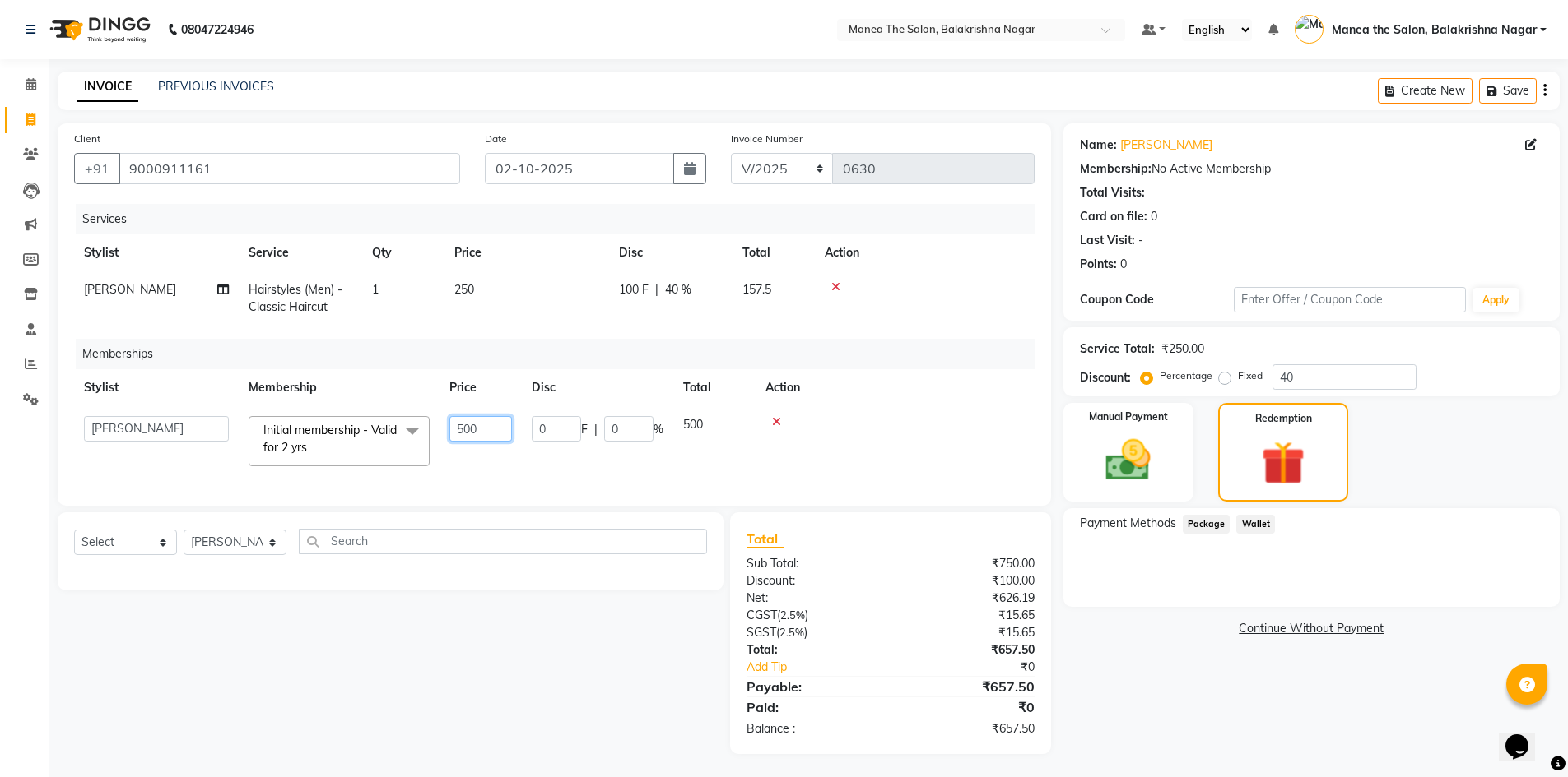
click at [477, 429] on input "500" at bounding box center [481, 429] width 63 height 25
type input "5"
type input "200"
drag, startPoint x: 1380, startPoint y: 585, endPoint x: 899, endPoint y: 588, distance: 481.0
click at [763, 586] on div "Payment Methods Package Wallet" at bounding box center [1311, 557] width 496 height 98
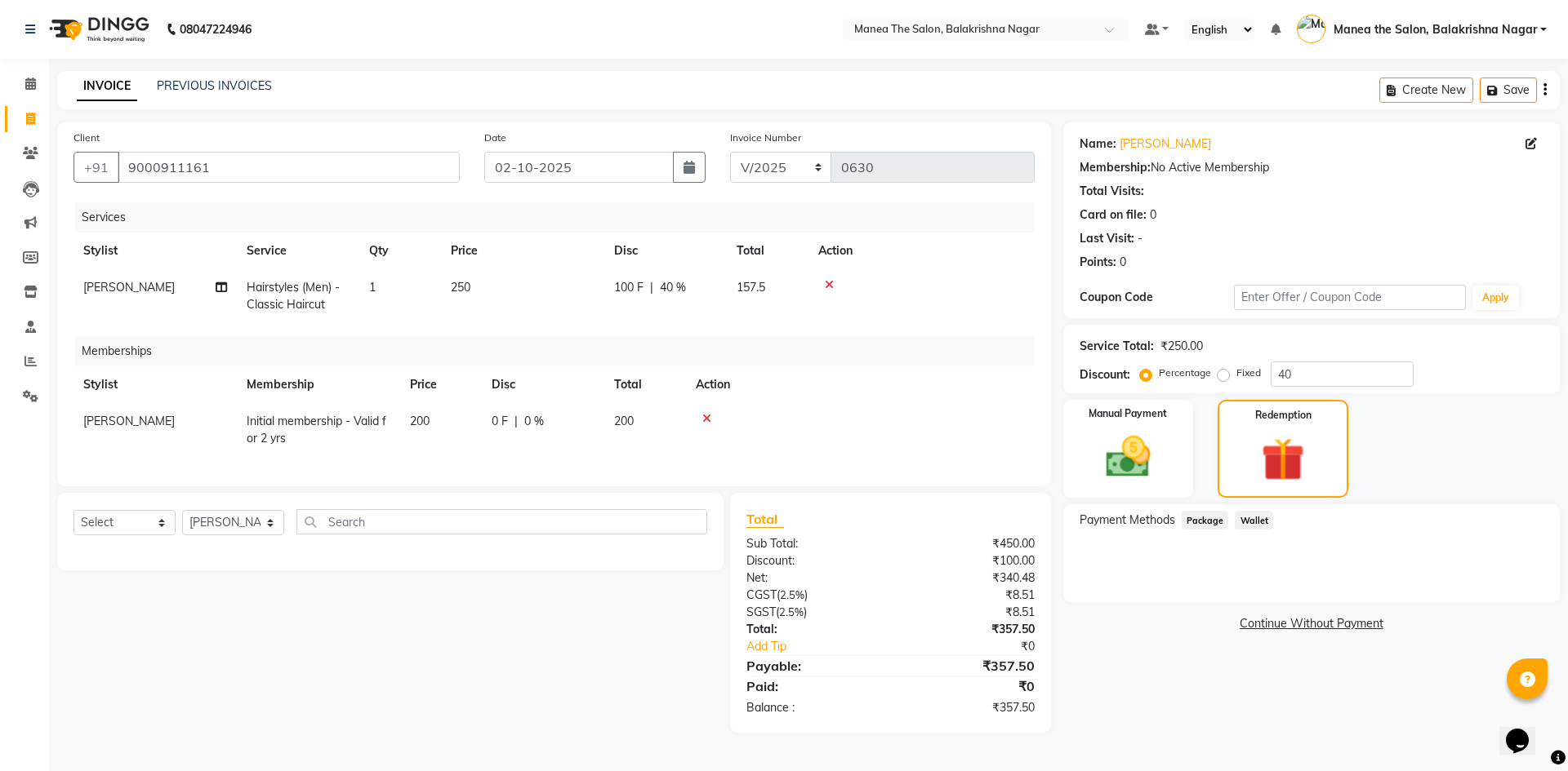
click at [438, 414] on td "200" at bounding box center [441, 430] width 82 height 54
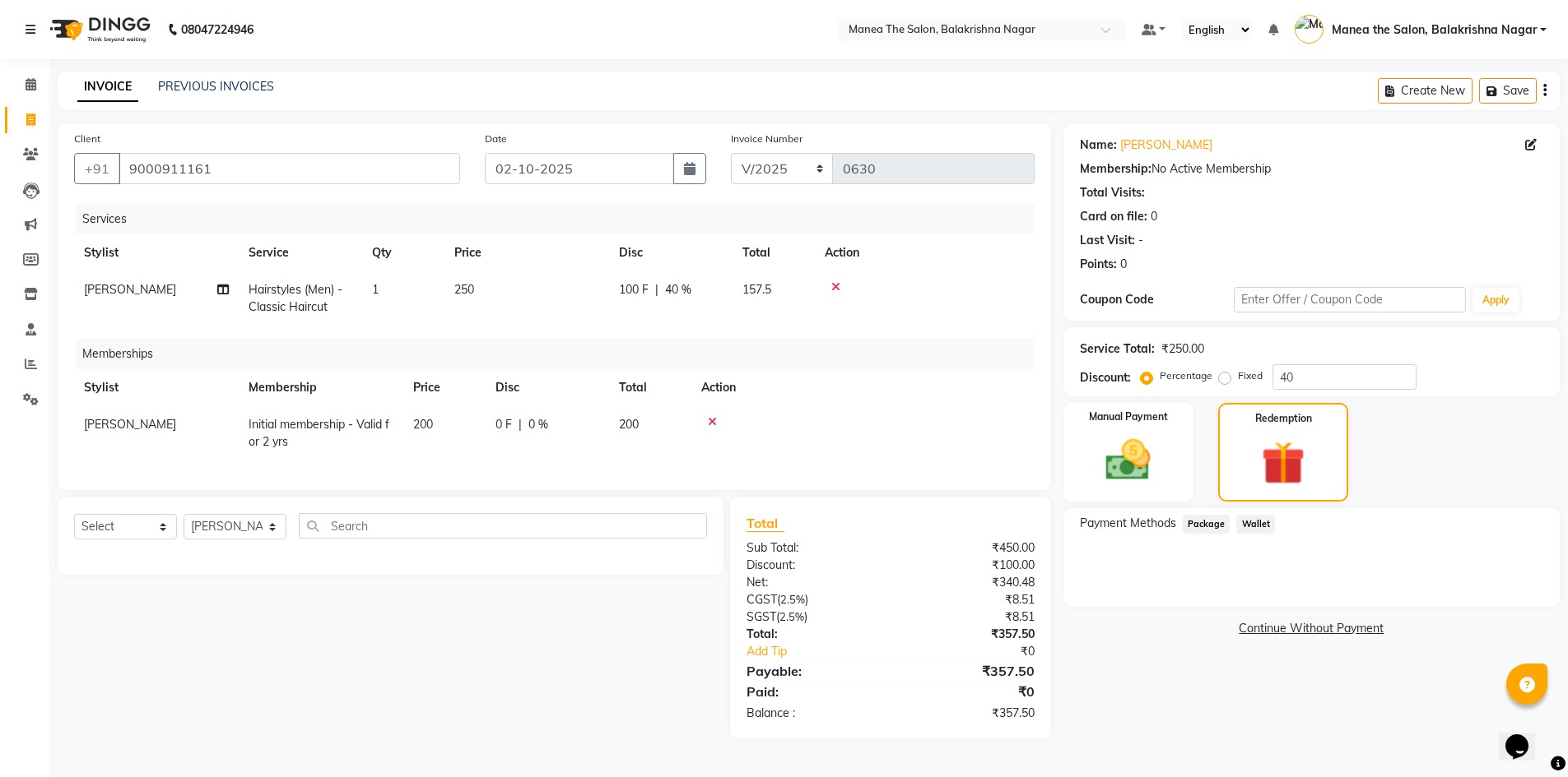
select select "77553"
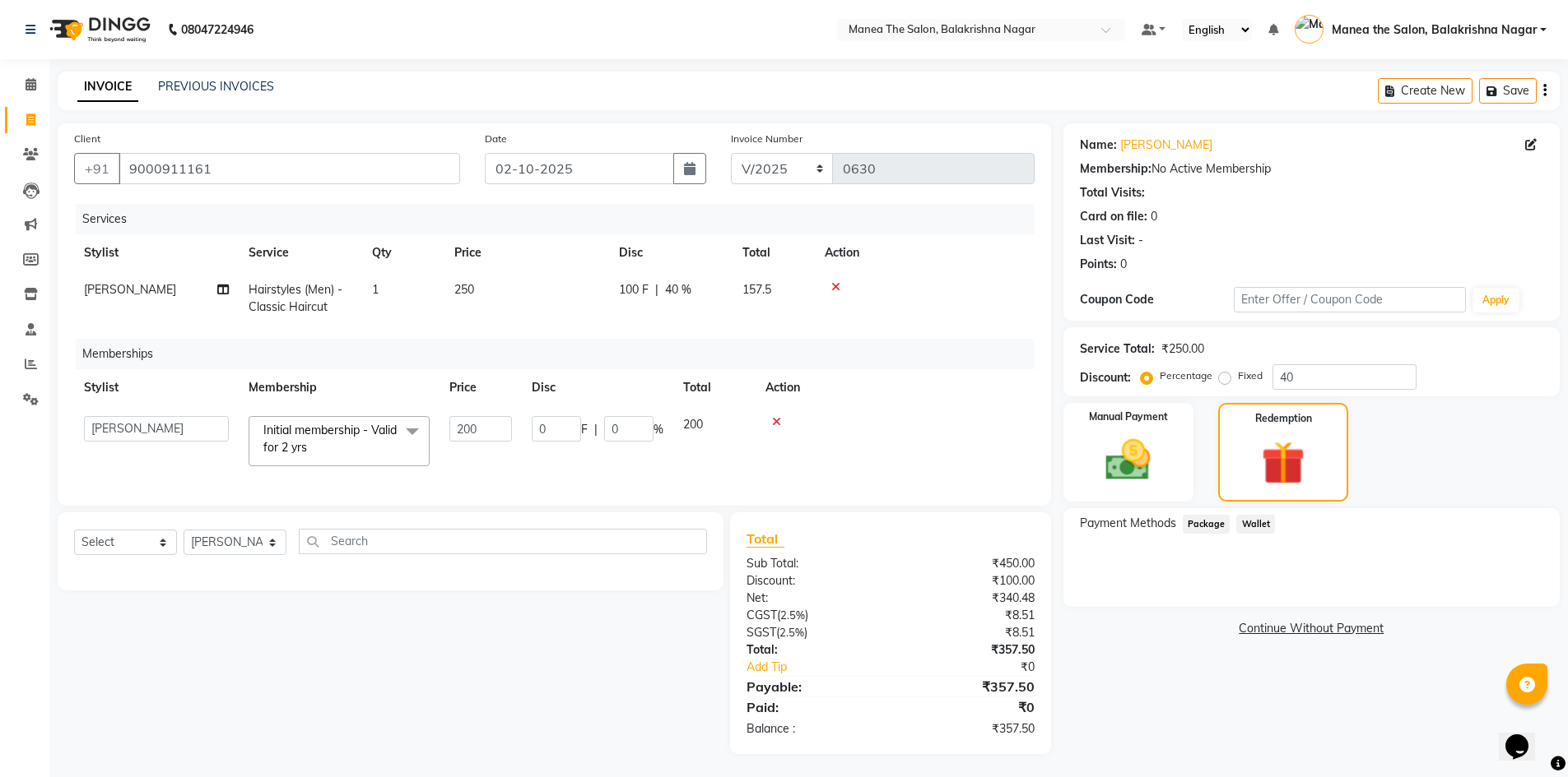
click at [763, 629] on link "Continue Without Payment" at bounding box center [1311, 628] width 490 height 17
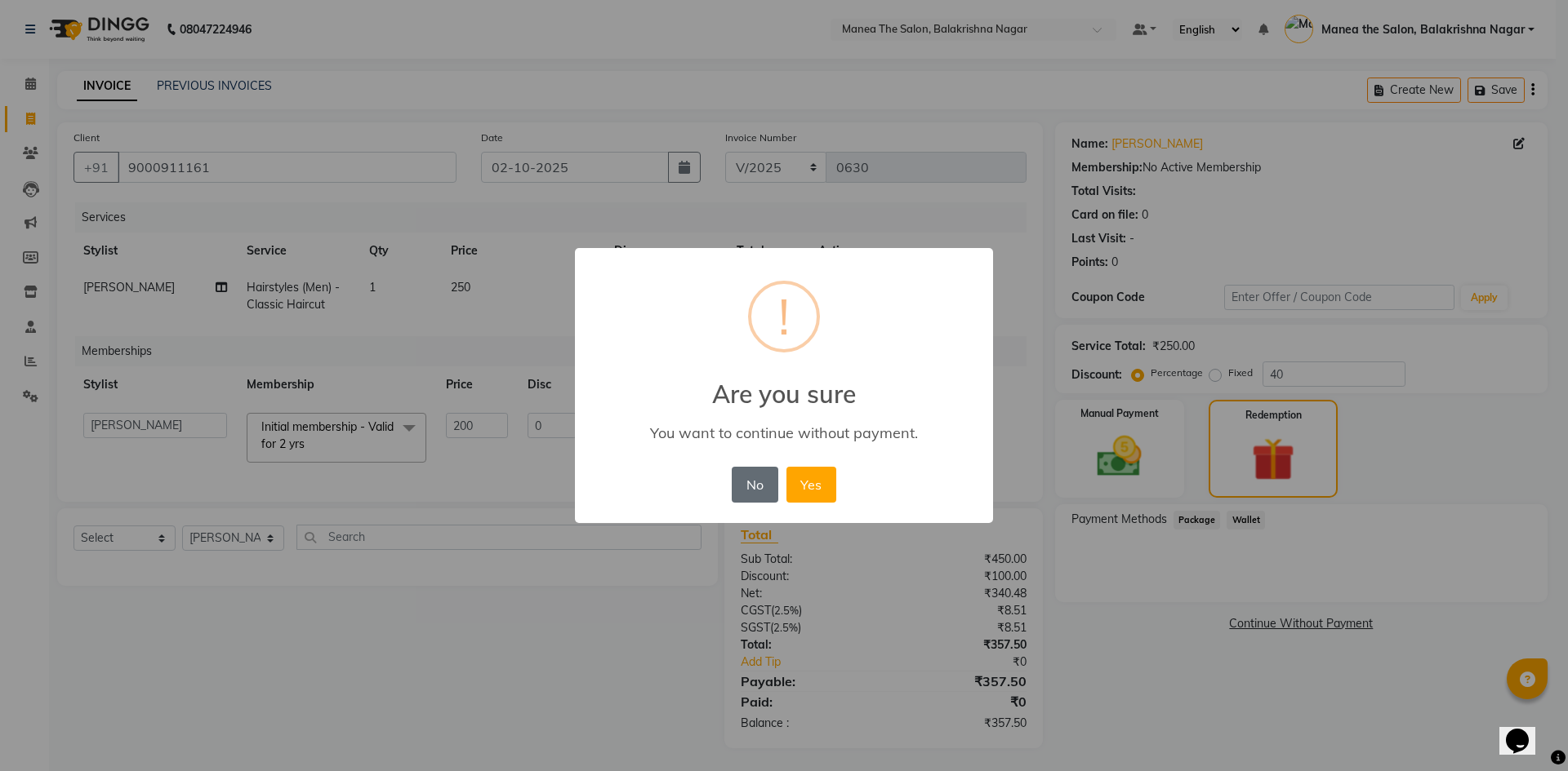
click at [744, 485] on button "No" at bounding box center [754, 485] width 46 height 36
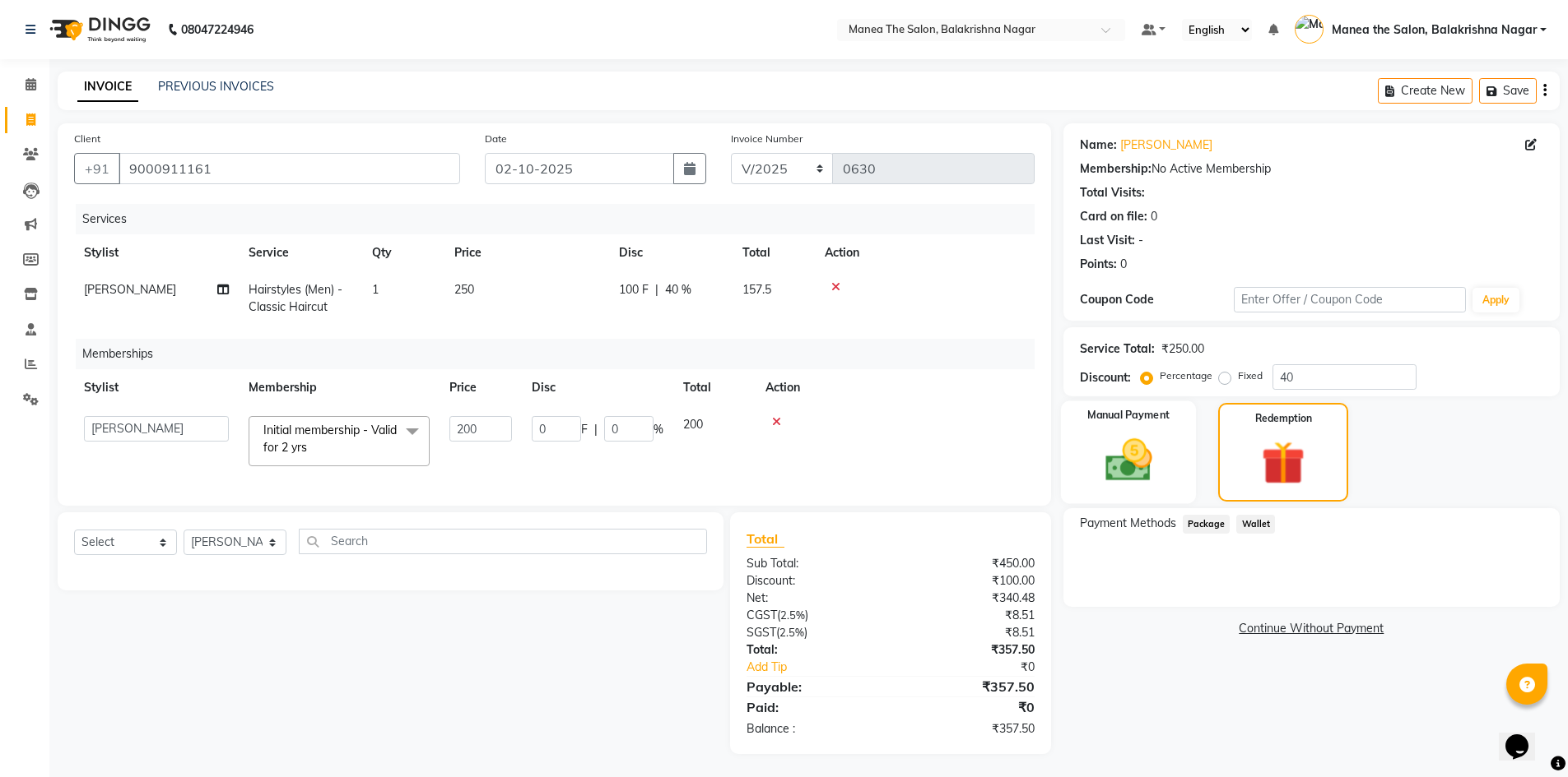
click at [763, 464] on img at bounding box center [1128, 460] width 76 height 53
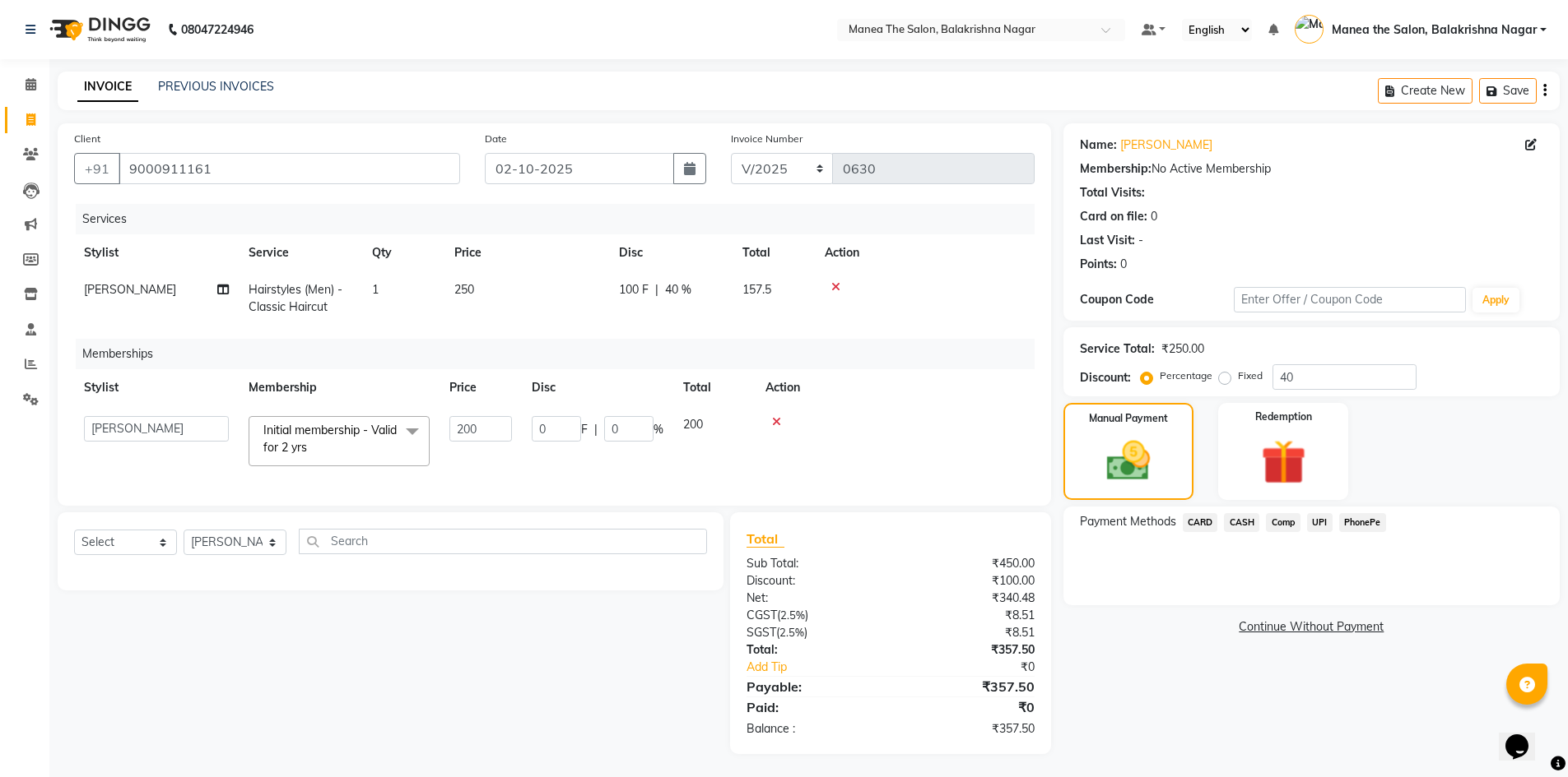
click at [763, 519] on span "UPI" at bounding box center [1319, 522] width 25 height 19
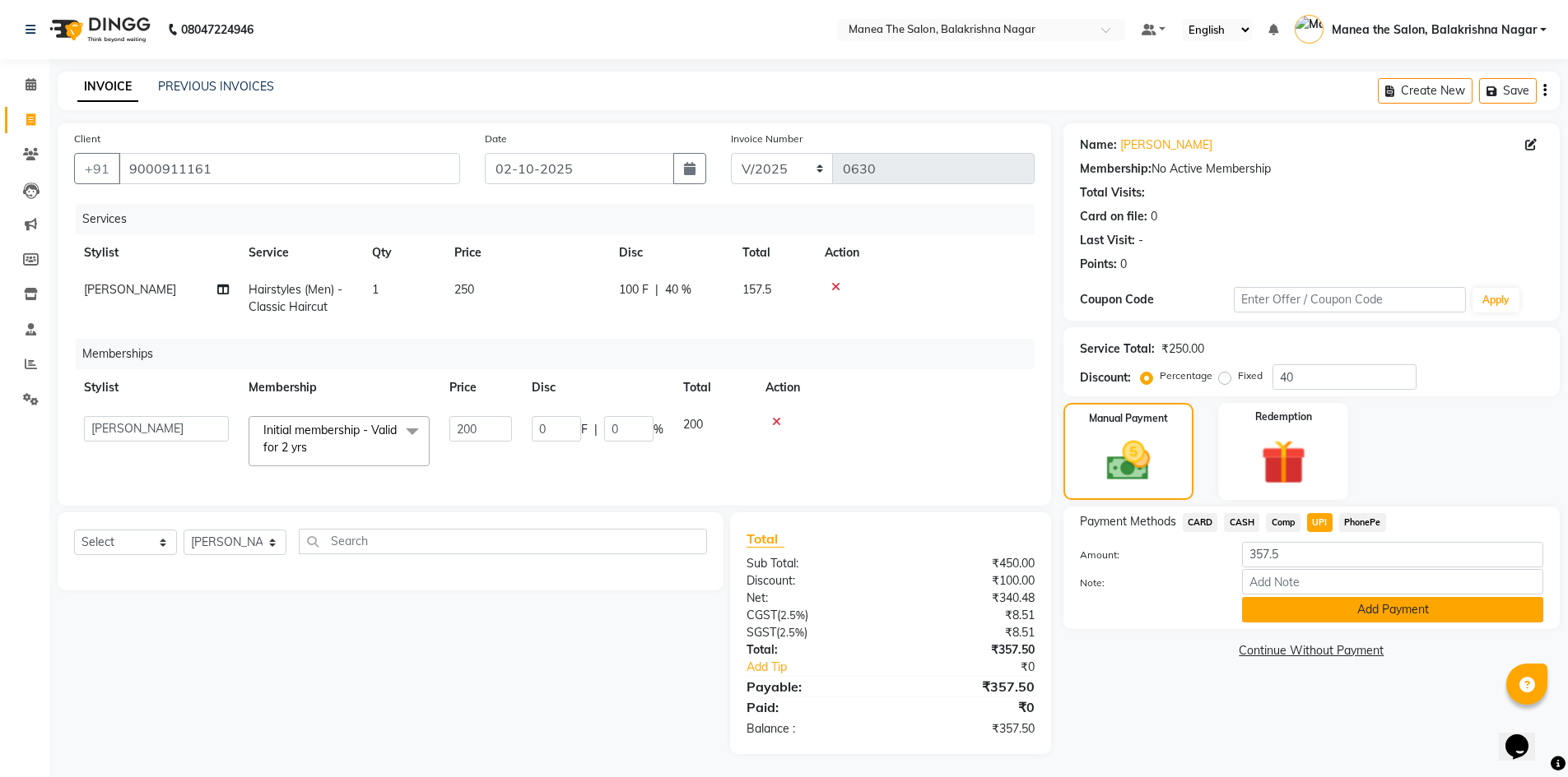
click at [763, 610] on button "Add Payment" at bounding box center [1393, 609] width 302 height 25
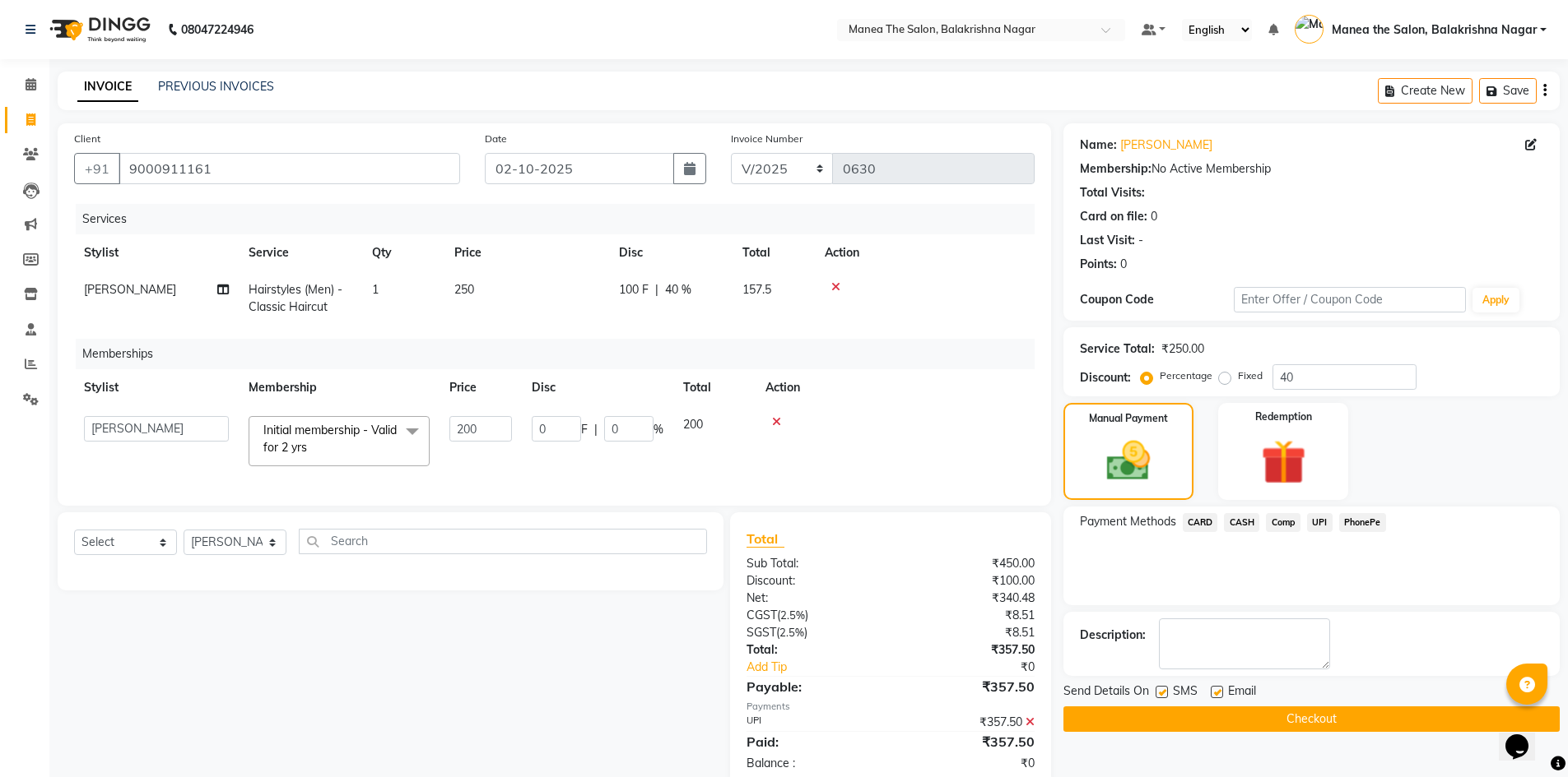
click at [763, 713] on button "Checkout" at bounding box center [1311, 719] width 496 height 25
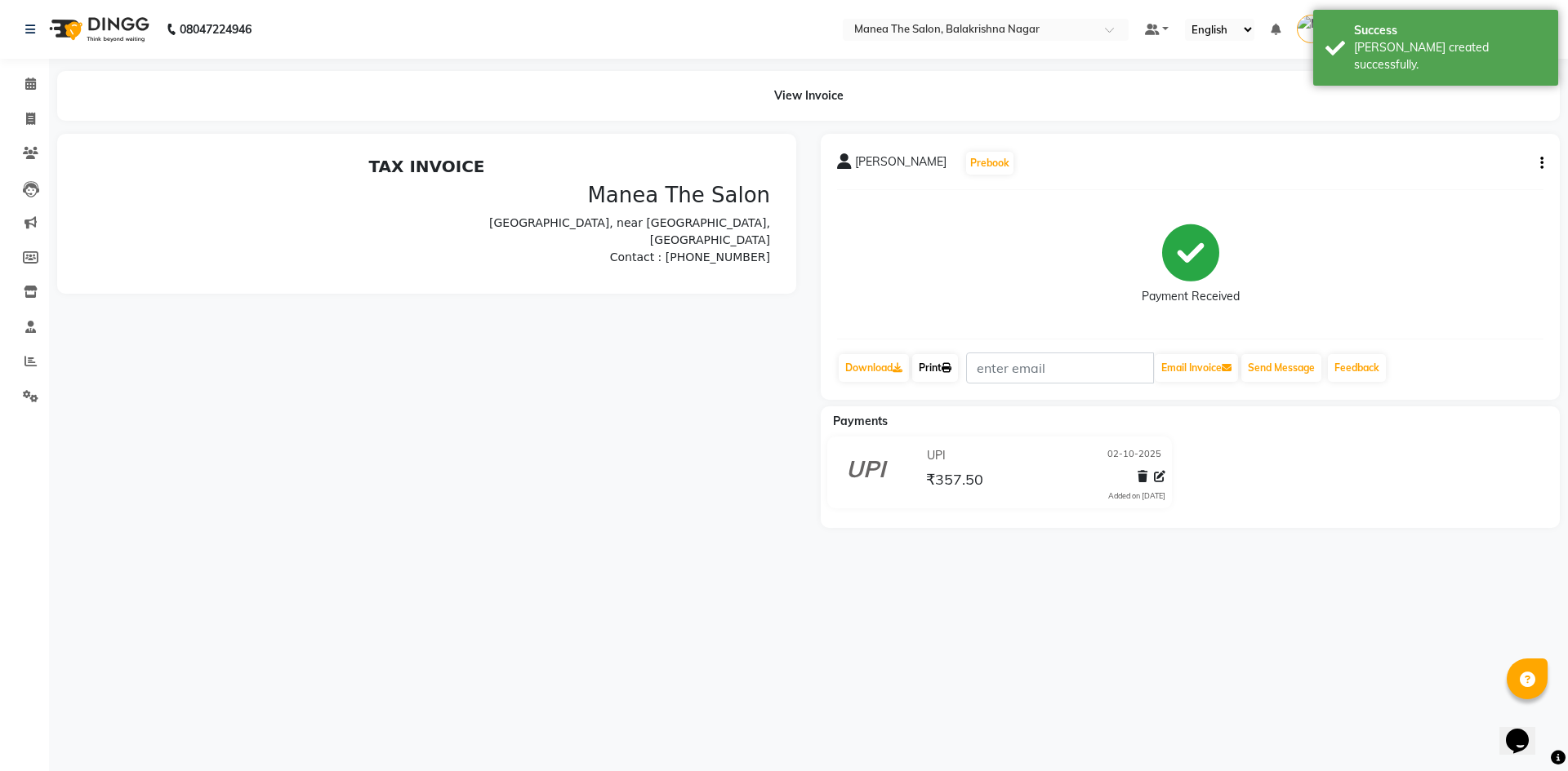
click at [758, 363] on icon at bounding box center [946, 368] width 10 height 10
